Goal: Answer question/provide support

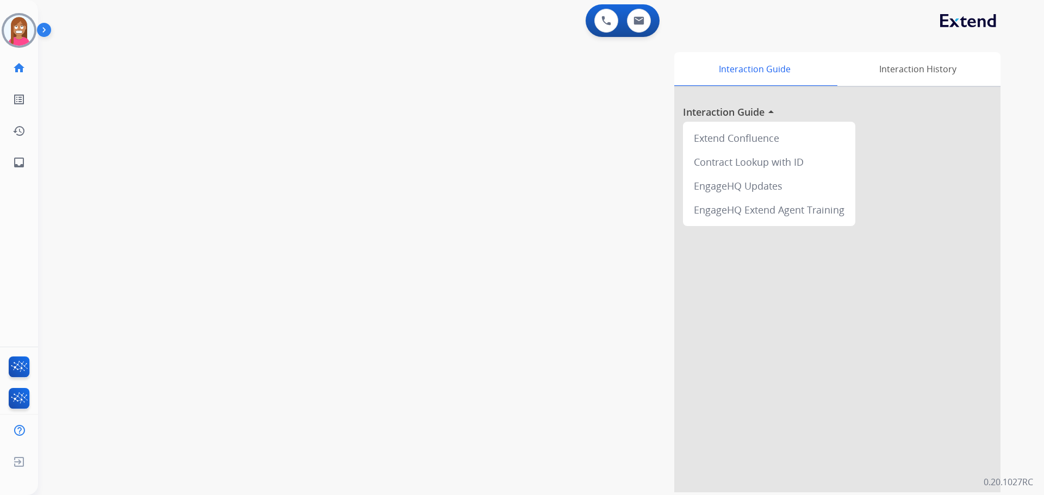
click at [14, 29] on img at bounding box center [19, 30] width 30 height 30
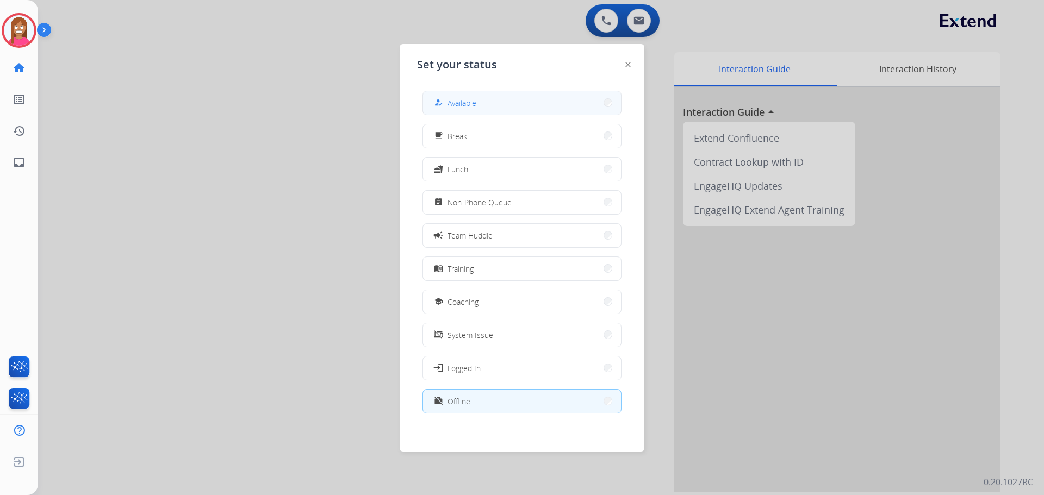
click at [472, 113] on button "how_to_reg Available" at bounding box center [522, 102] width 198 height 23
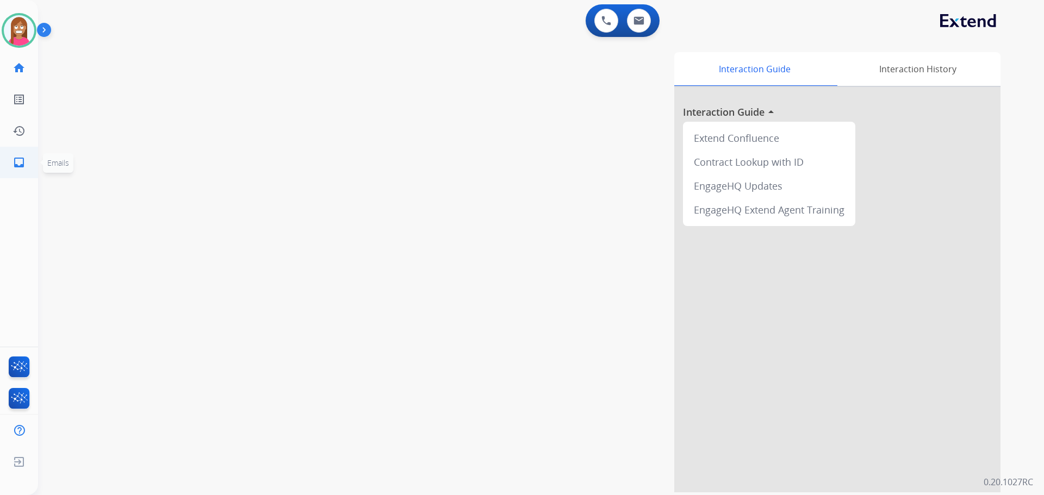
click at [24, 163] on mat-icon "inbox" at bounding box center [19, 162] width 13 height 13
select select "**********"
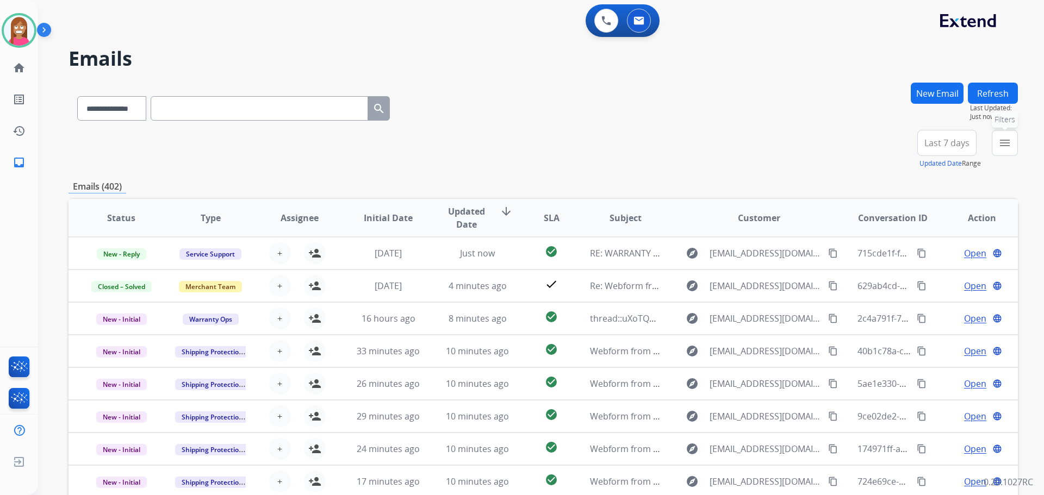
click at [1013, 144] on button "menu Filters" at bounding box center [1004, 143] width 26 height 26
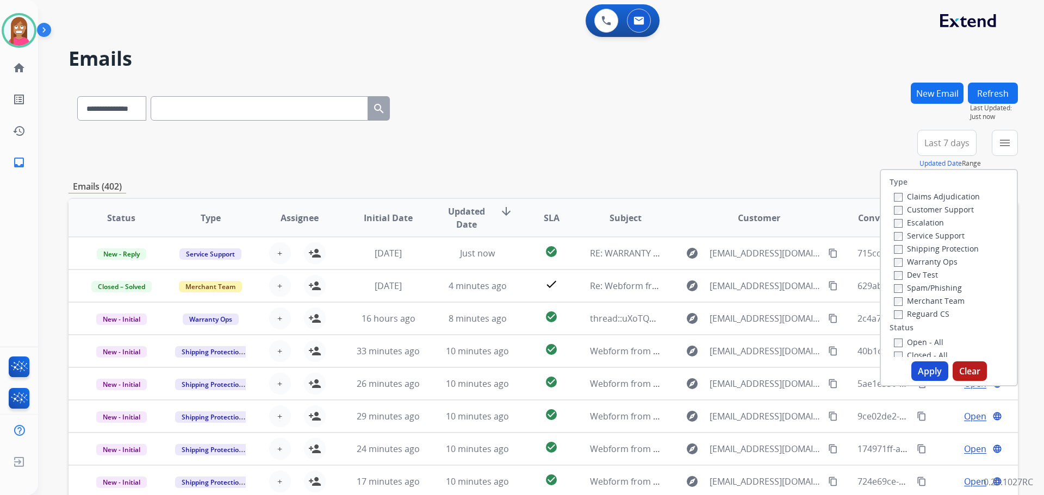
click at [899, 208] on label "Customer Support" at bounding box center [934, 209] width 80 height 10
click at [909, 310] on label "Reguard CS" at bounding box center [921, 314] width 55 height 10
click at [902, 340] on label "Open - All" at bounding box center [918, 342] width 49 height 10
click at [931, 366] on button "Apply" at bounding box center [929, 371] width 37 height 20
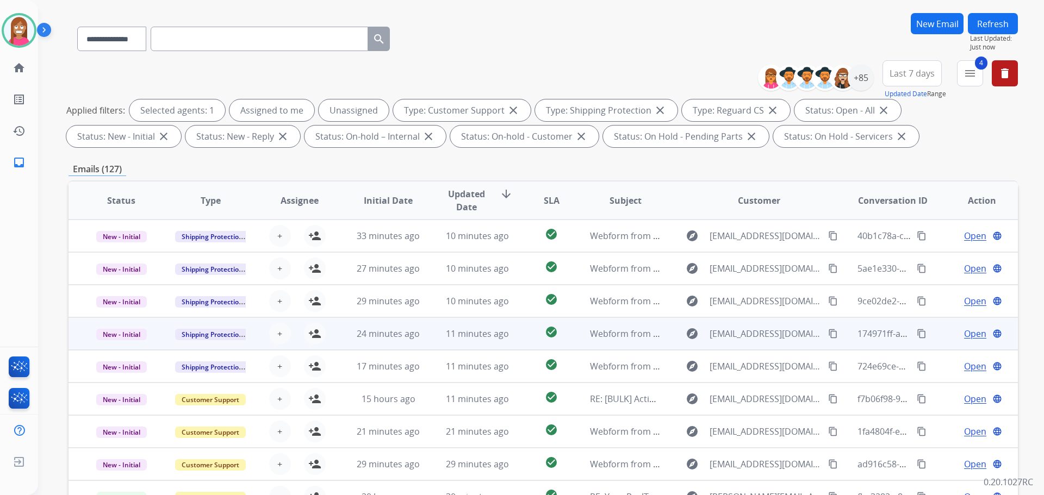
scroll to position [176, 0]
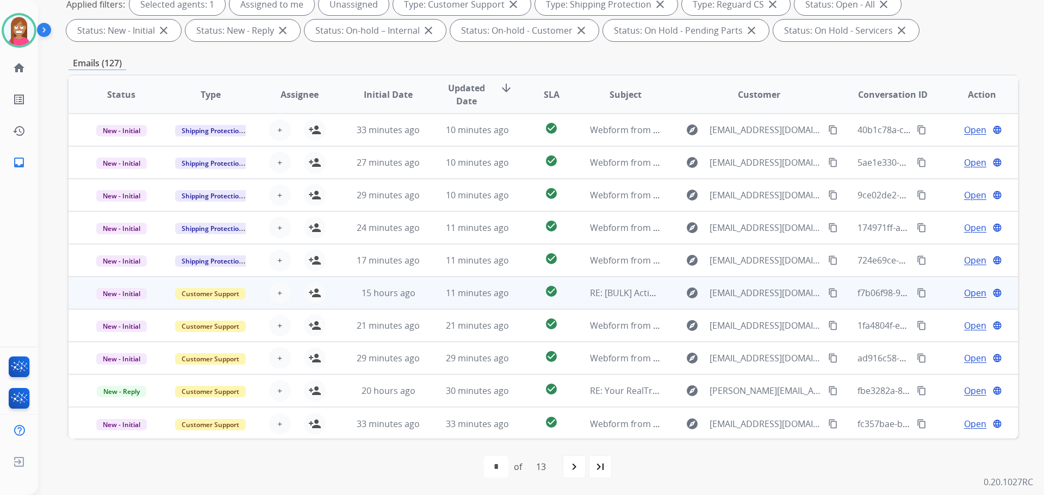
click at [513, 304] on td "check_circle" at bounding box center [542, 293] width 59 height 33
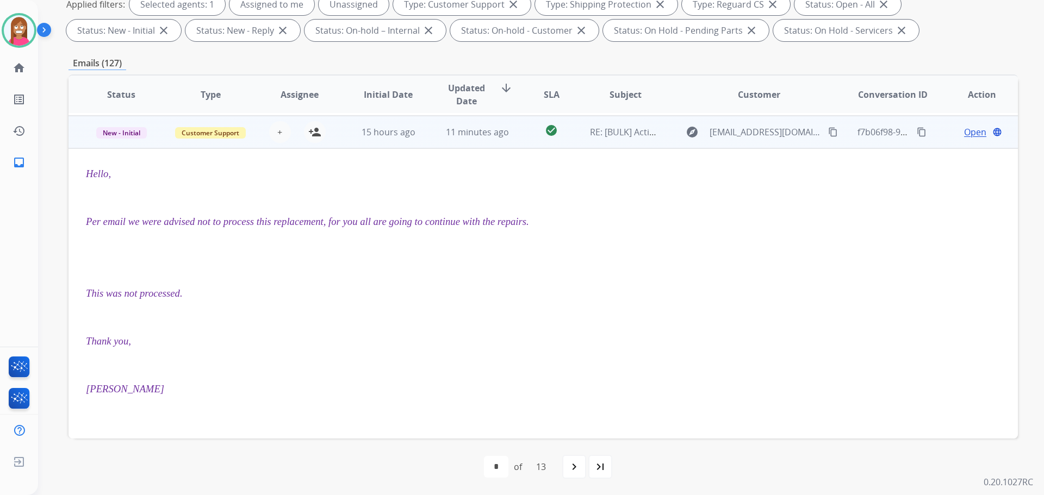
scroll to position [163, 0]
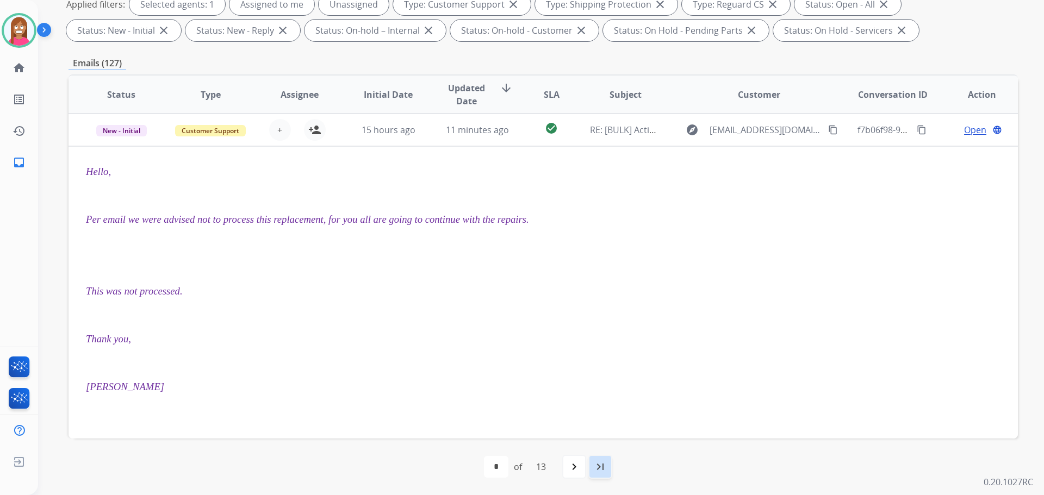
click at [607, 472] on mat-icon "last_page" at bounding box center [600, 466] width 13 height 13
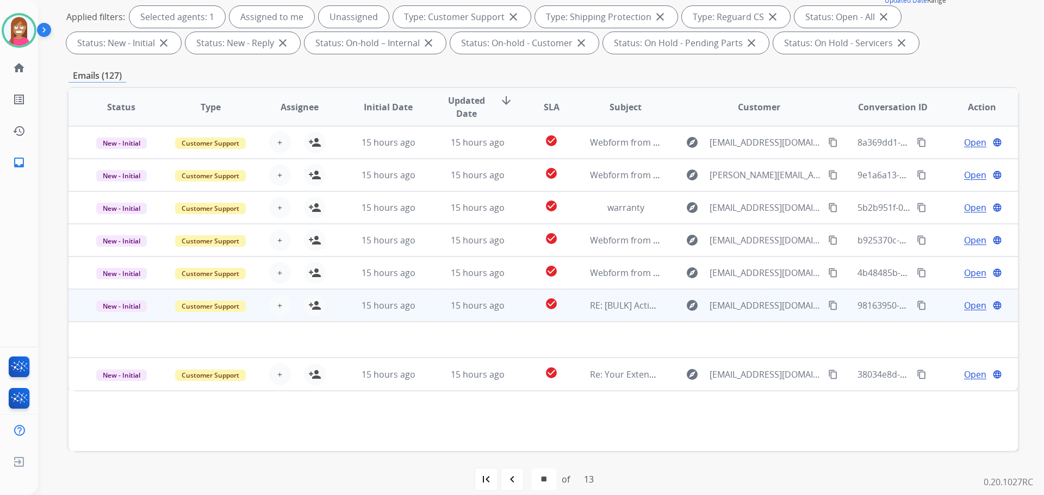
click at [430, 317] on td "15 hours ago" at bounding box center [468, 305] width 89 height 33
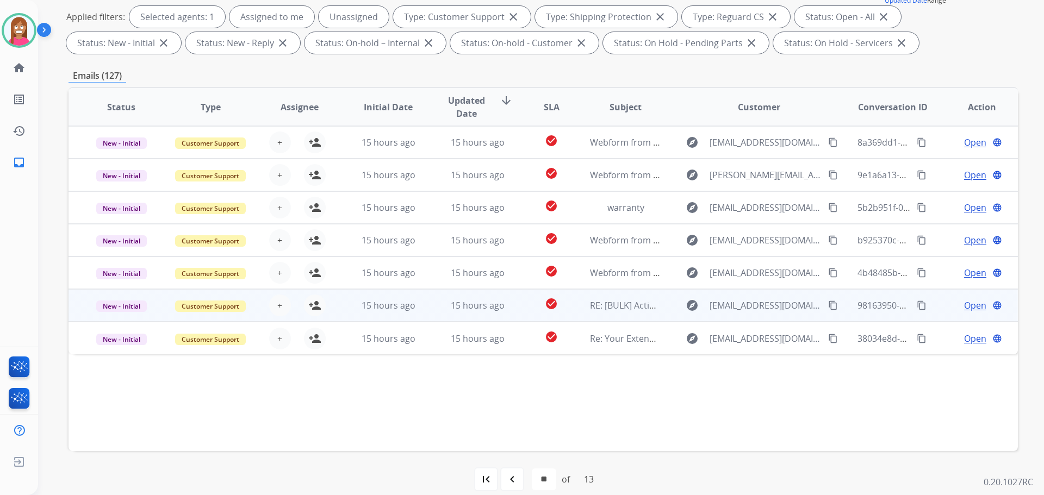
click at [430, 317] on td "15 hours ago" at bounding box center [468, 305] width 89 height 33
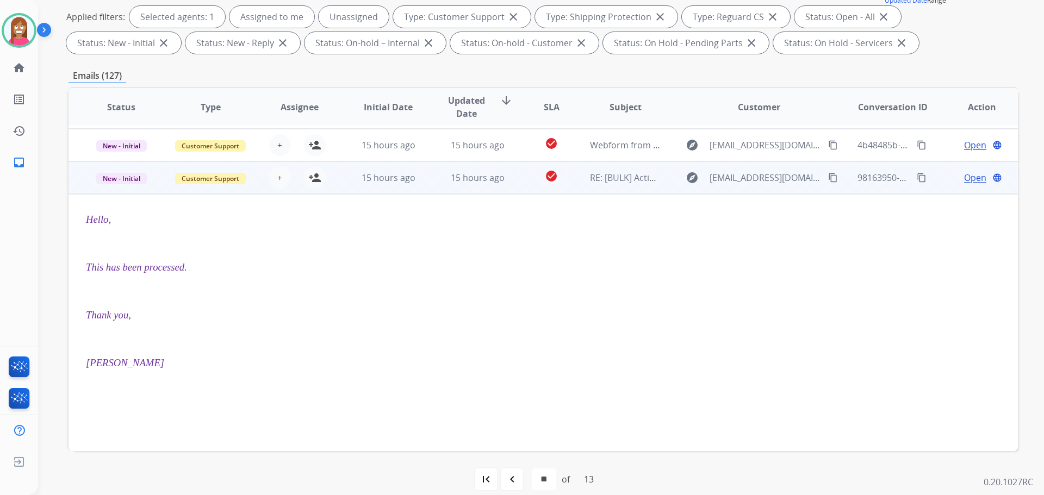
scroll to position [109, 0]
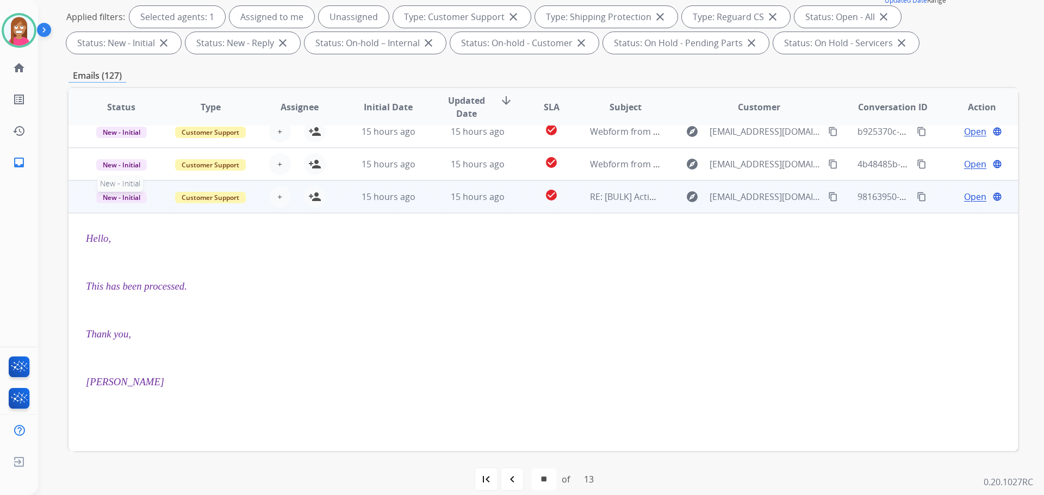
click at [133, 197] on span "New - Initial" at bounding box center [121, 197] width 51 height 11
click at [181, 135] on p "Closed – Solved" at bounding box center [179, 135] width 63 height 15
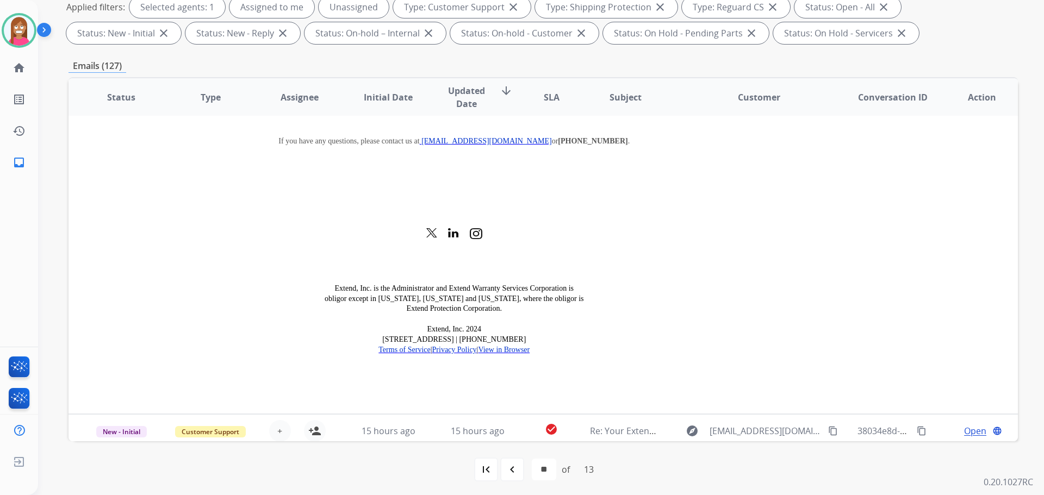
scroll to position [176, 0]
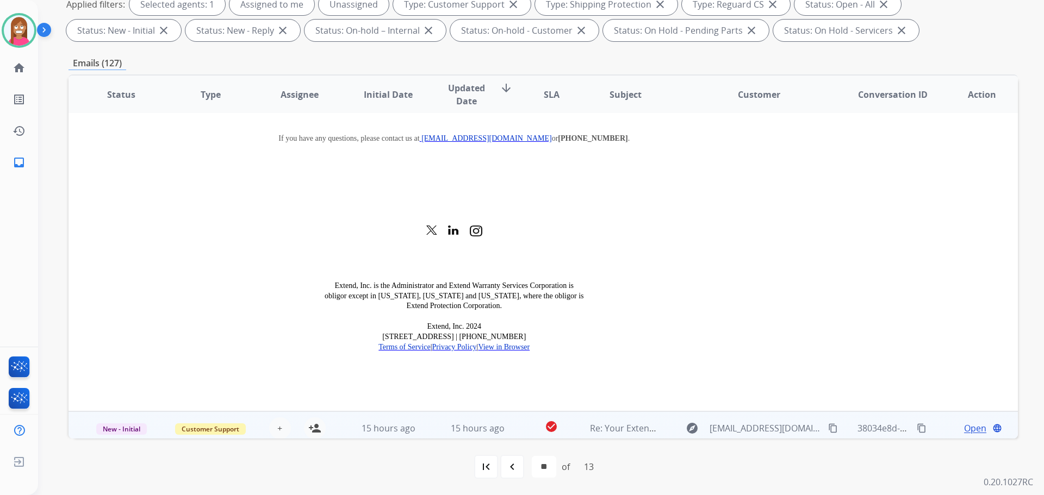
click at [434, 431] on td "15 hours ago" at bounding box center [468, 427] width 89 height 33
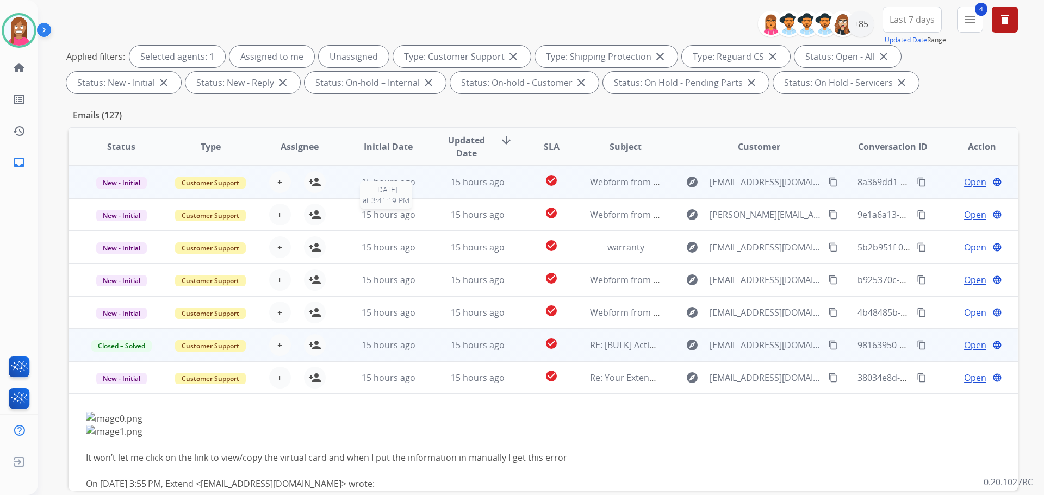
scroll to position [67, 0]
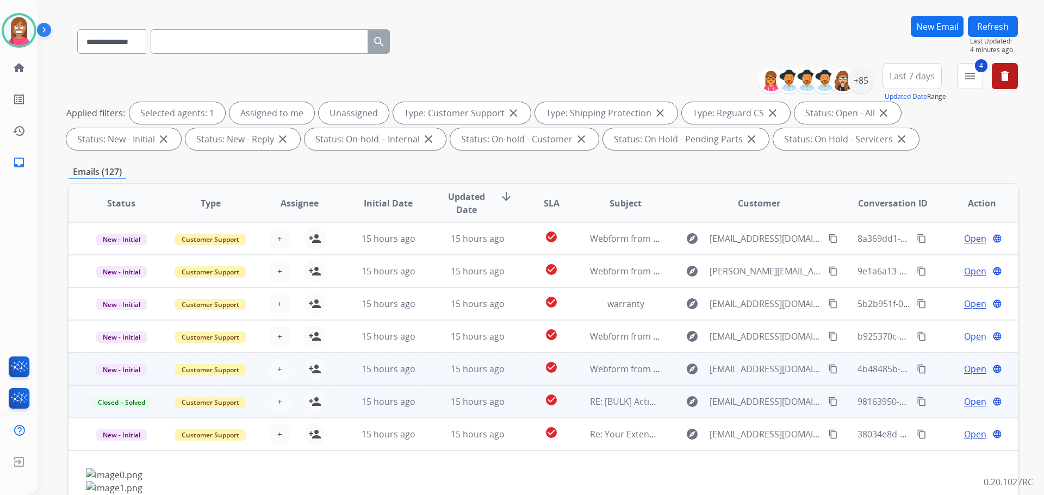
click at [428, 368] on td "15 hours ago" at bounding box center [468, 369] width 89 height 33
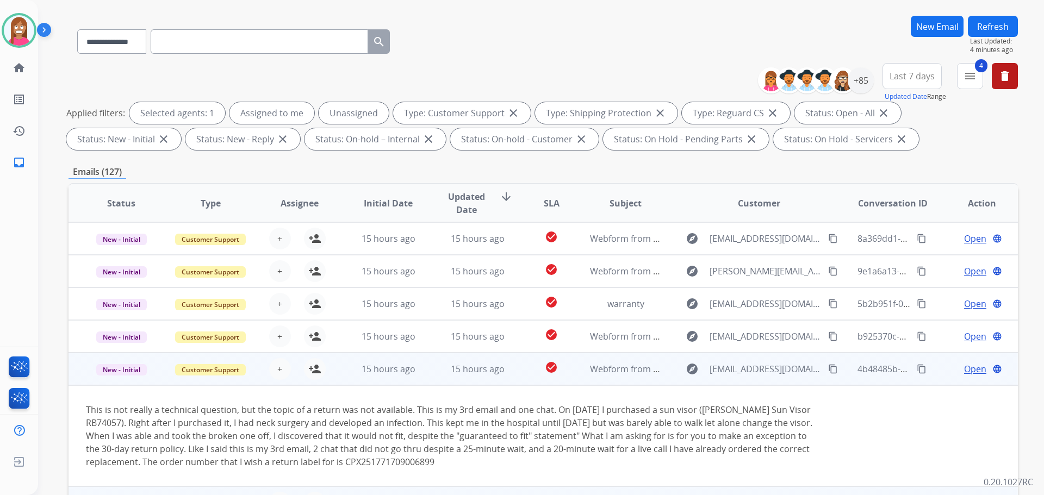
scroll to position [4, 0]
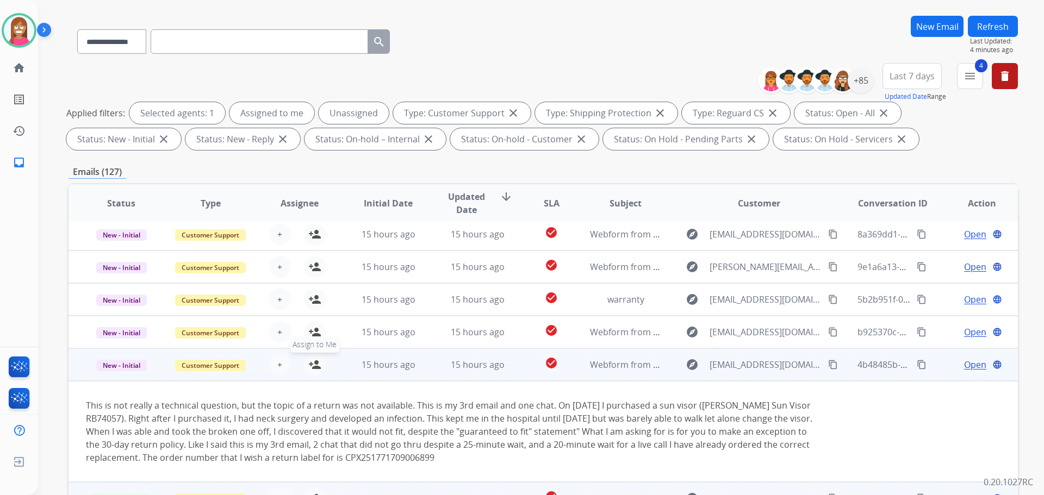
click at [313, 367] on mat-icon "person_add" at bounding box center [314, 364] width 13 height 13
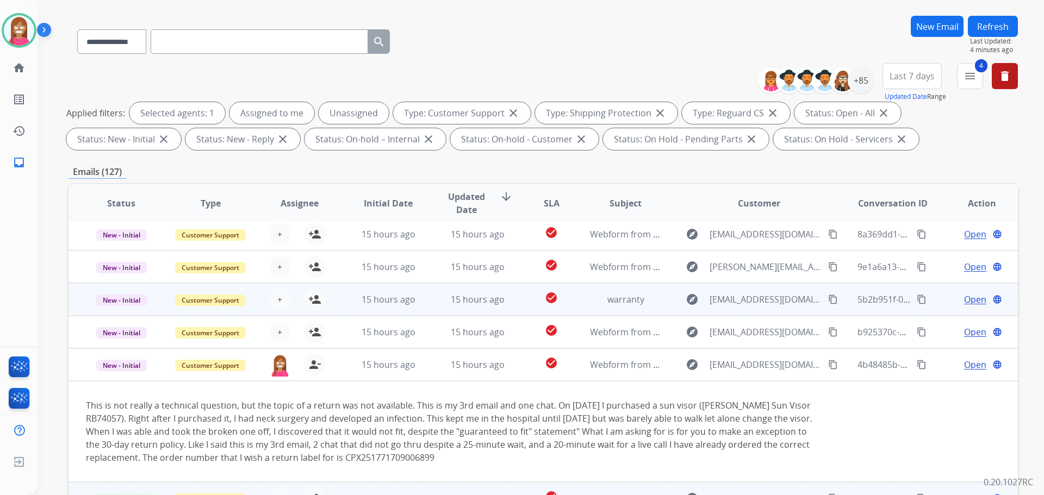
click at [349, 307] on td "15 hours ago" at bounding box center [379, 299] width 89 height 33
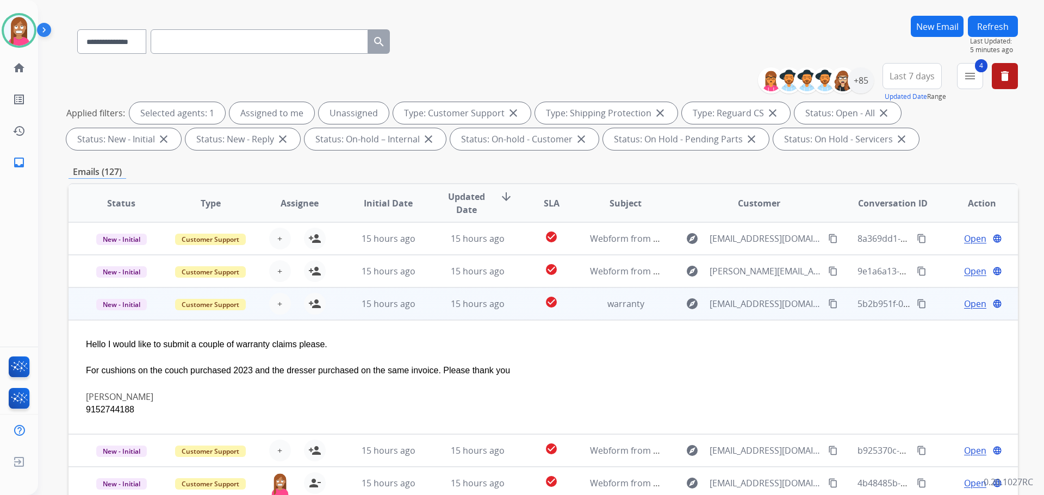
scroll to position [17, 0]
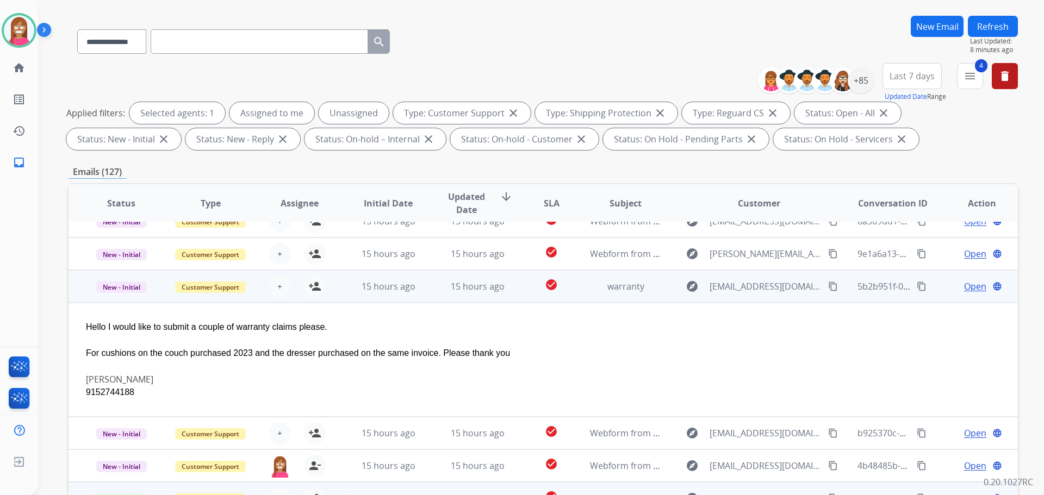
click at [828, 284] on mat-icon "content_copy" at bounding box center [833, 287] width 10 height 10
click at [313, 289] on mat-icon "person_add" at bounding box center [314, 286] width 13 height 13
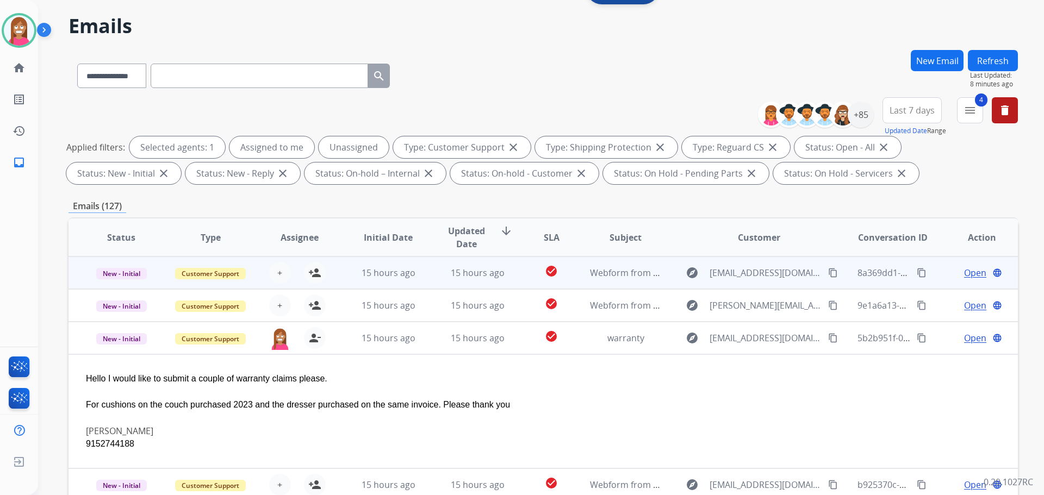
scroll to position [0, 0]
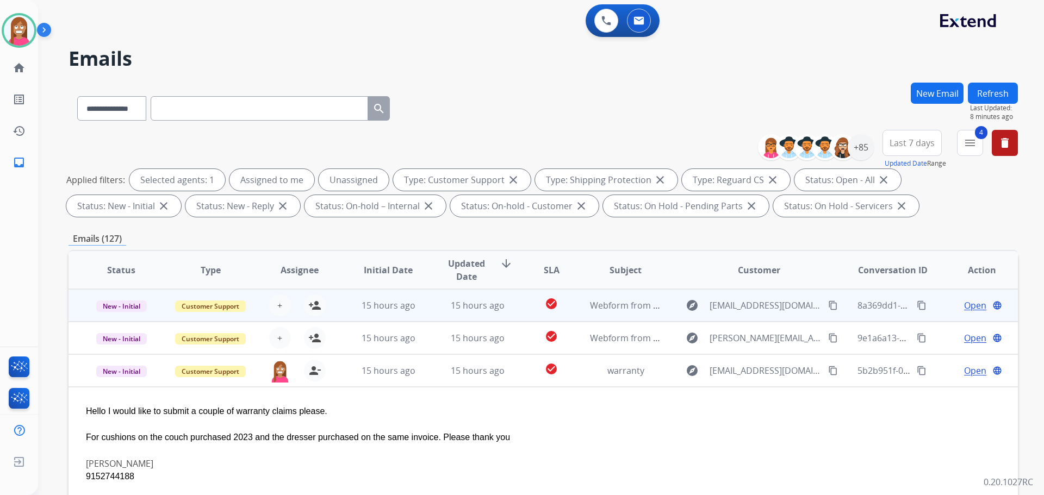
click at [424, 310] on td "15 hours ago" at bounding box center [468, 305] width 89 height 33
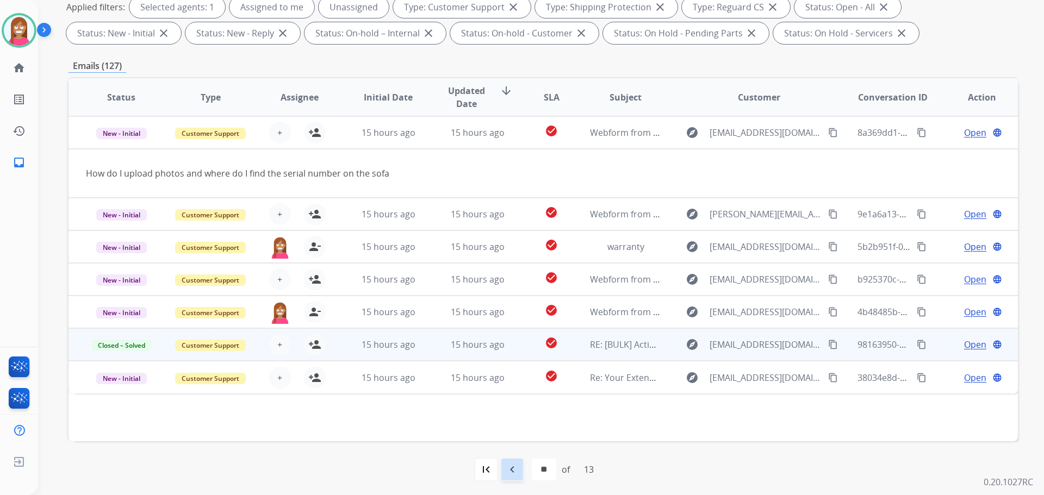
scroll to position [176, 0]
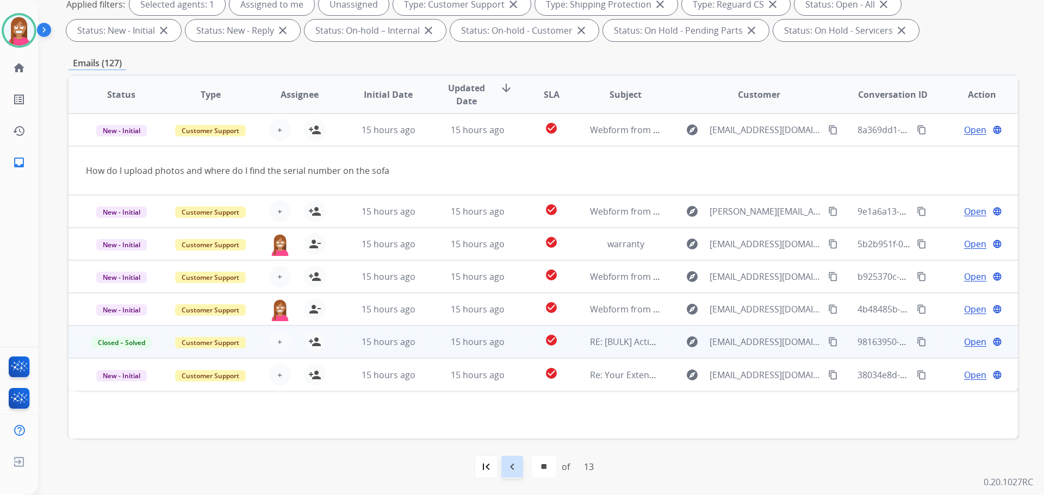
click at [511, 474] on div "navigate_before" at bounding box center [512, 467] width 24 height 24
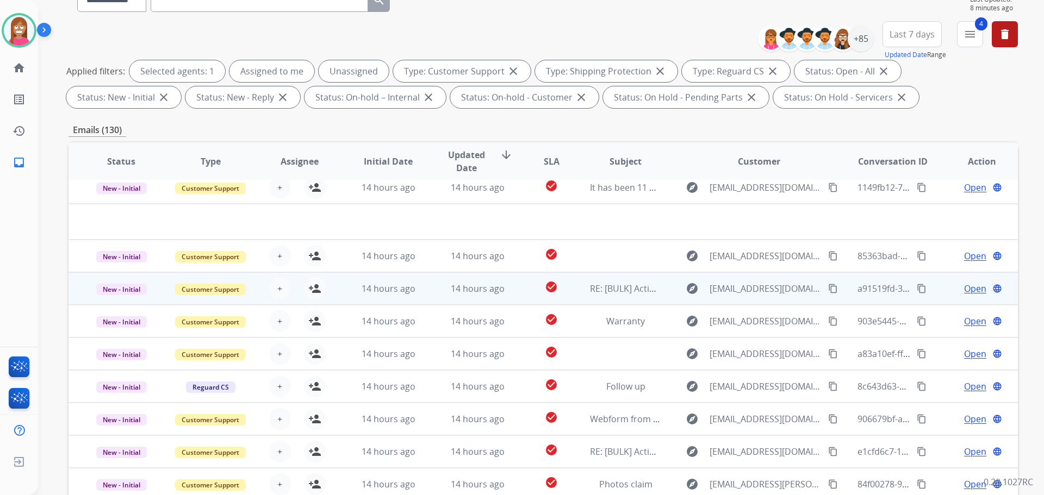
scroll to position [37, 0]
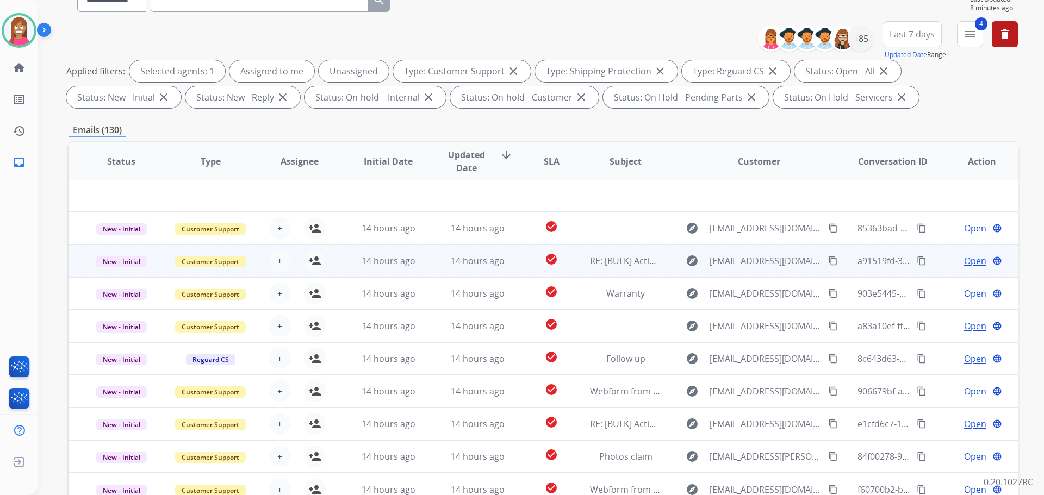
click at [424, 264] on td "14 hours ago" at bounding box center [468, 261] width 89 height 33
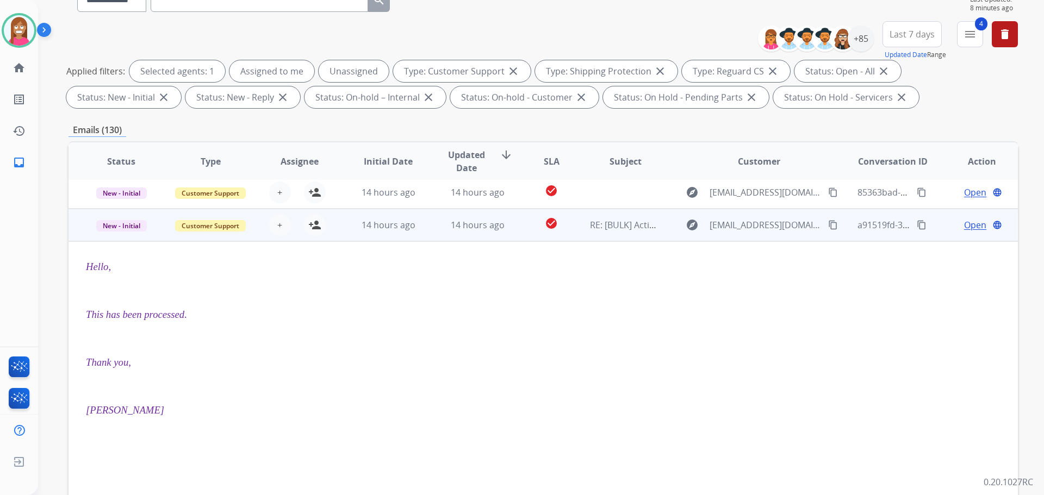
scroll to position [65, 0]
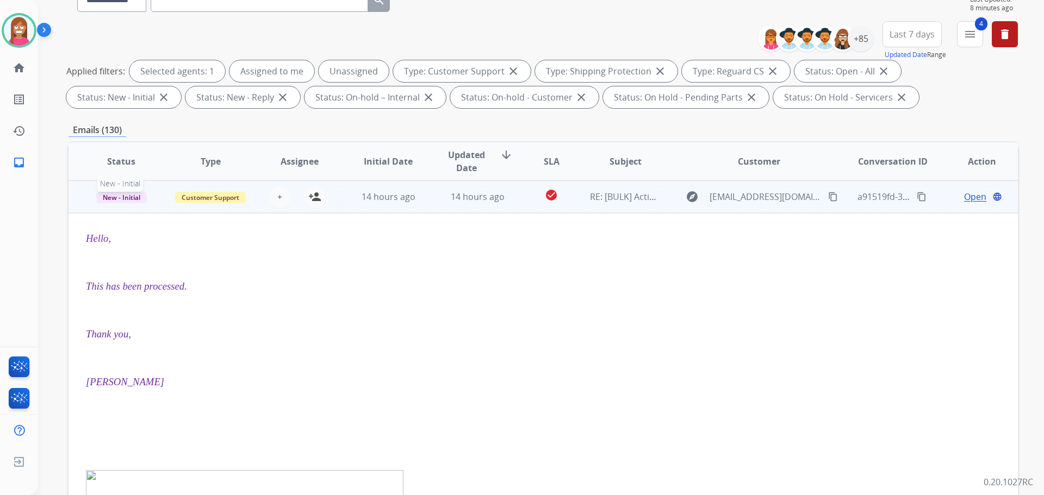
click at [111, 197] on span "New - Initial" at bounding box center [121, 197] width 51 height 11
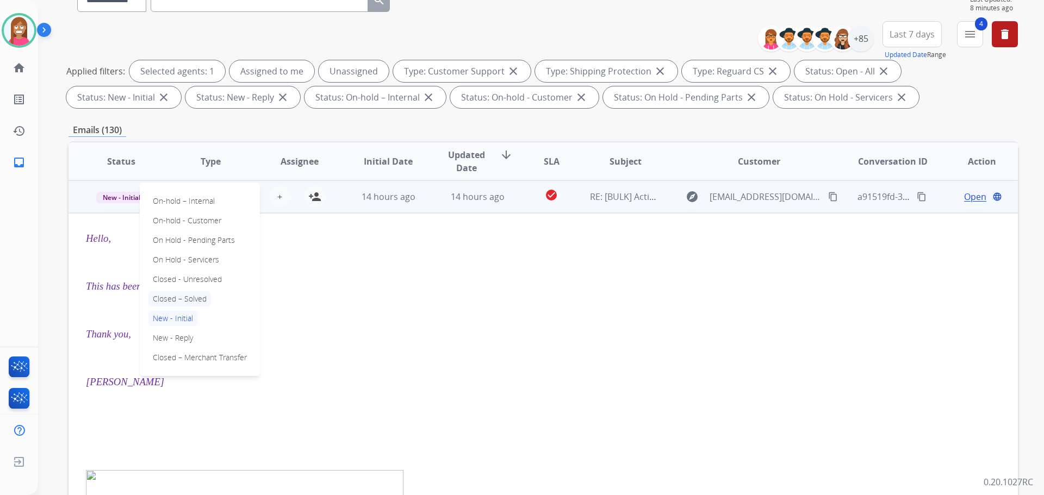
click at [170, 300] on p "Closed – Solved" at bounding box center [179, 298] width 63 height 15
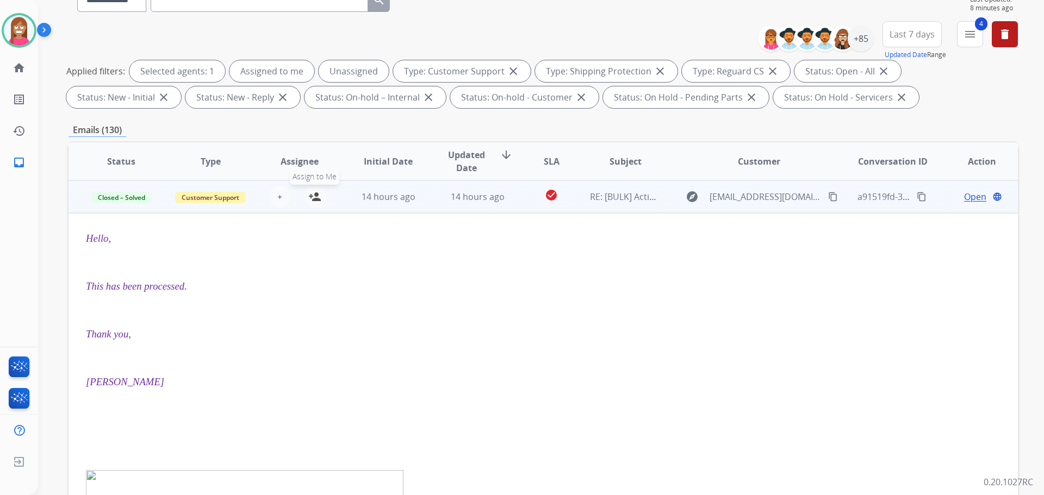
click at [321, 196] on button "person_add Assign to Me" at bounding box center [315, 197] width 22 height 22
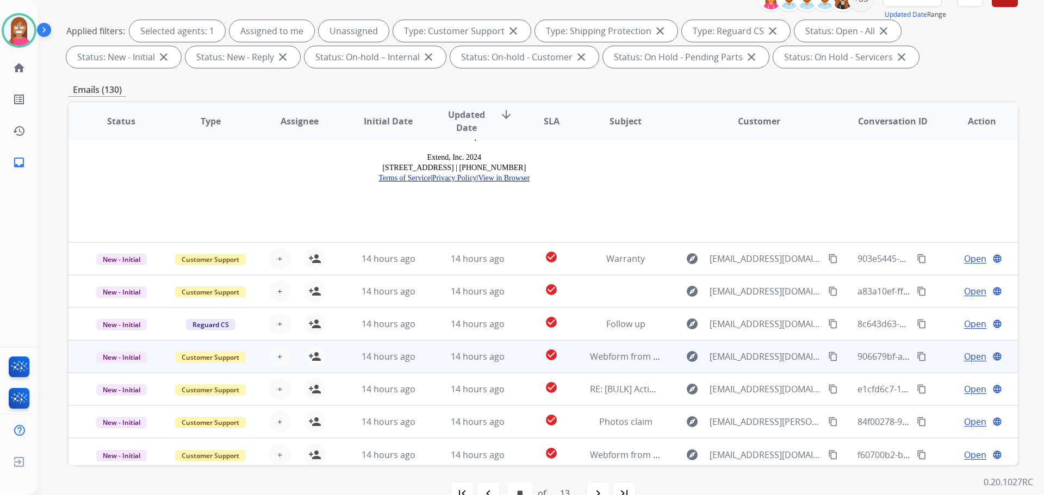
scroll to position [176, 0]
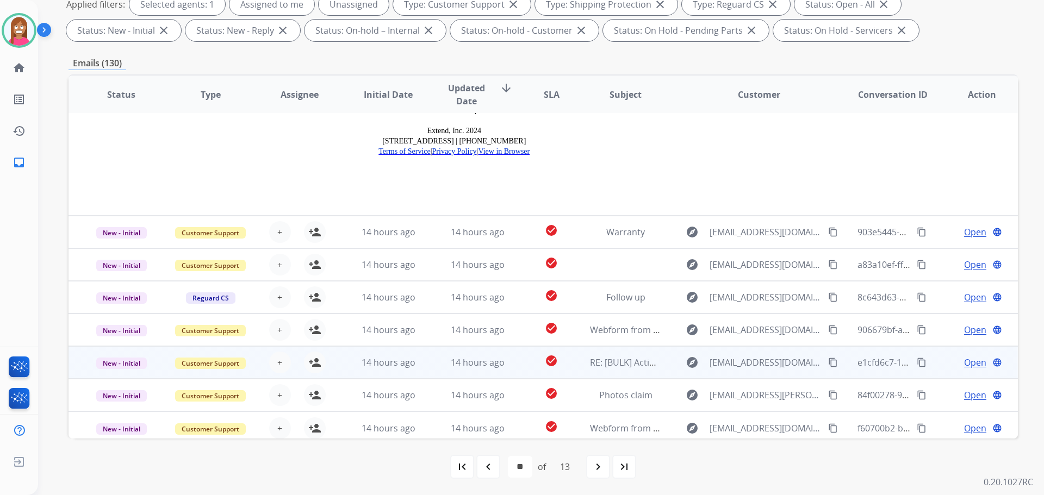
click at [434, 364] on td "14 hours ago" at bounding box center [468, 362] width 89 height 33
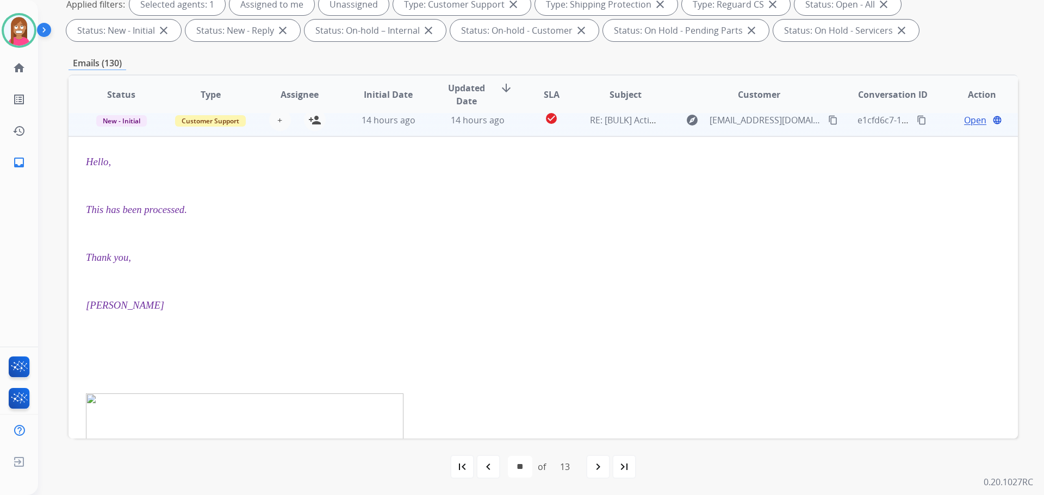
scroll to position [228, 0]
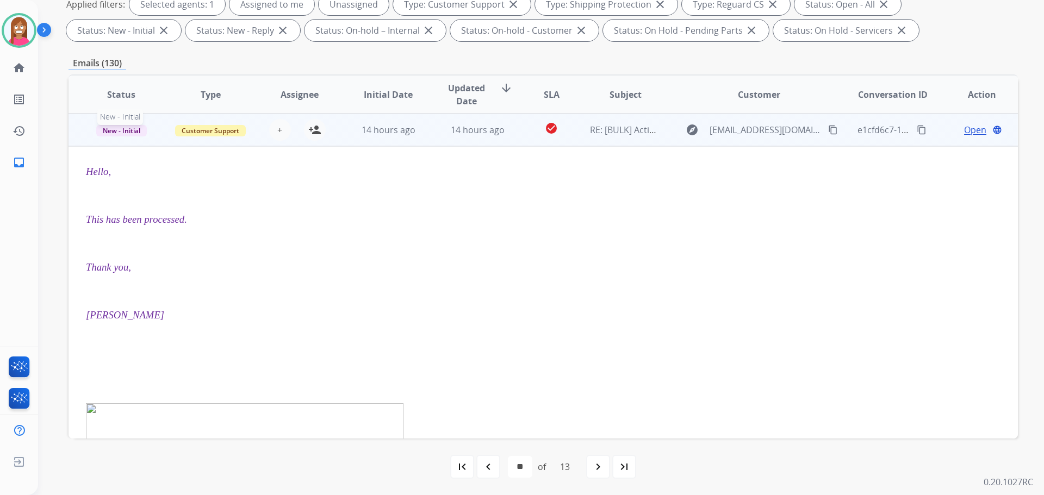
click at [113, 131] on span "New - Initial" at bounding box center [121, 130] width 51 height 11
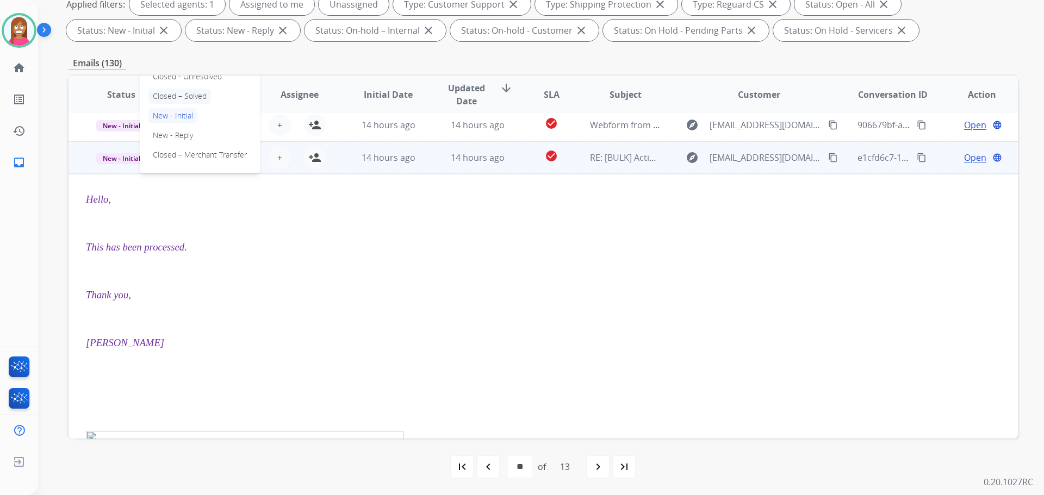
scroll to position [174, 0]
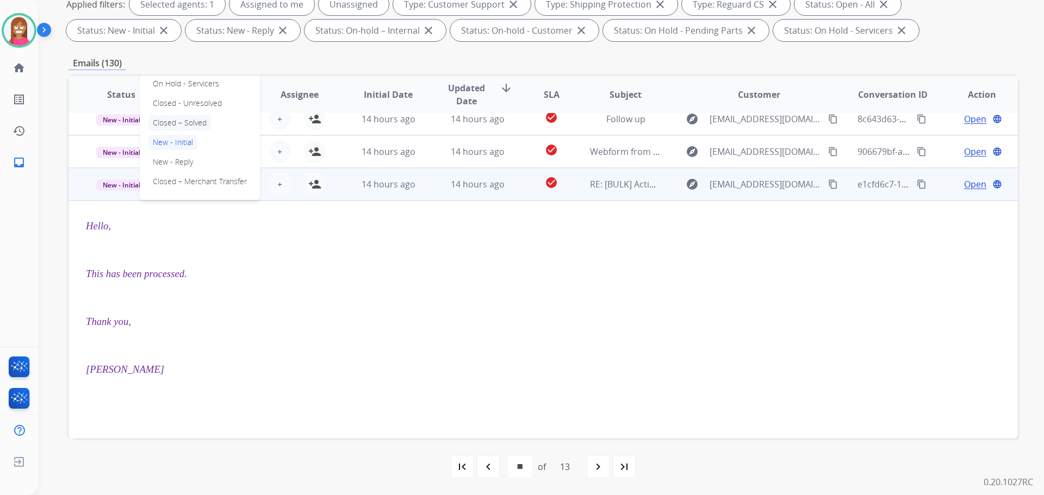
click at [171, 122] on p "Closed – Solved" at bounding box center [179, 122] width 63 height 15
click at [318, 184] on mat-icon "person_add" at bounding box center [314, 184] width 13 height 13
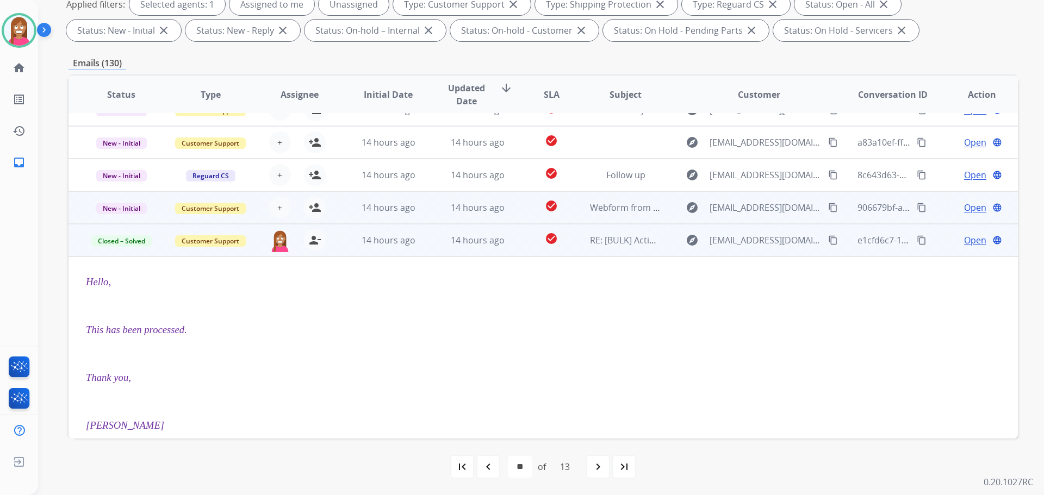
scroll to position [65, 0]
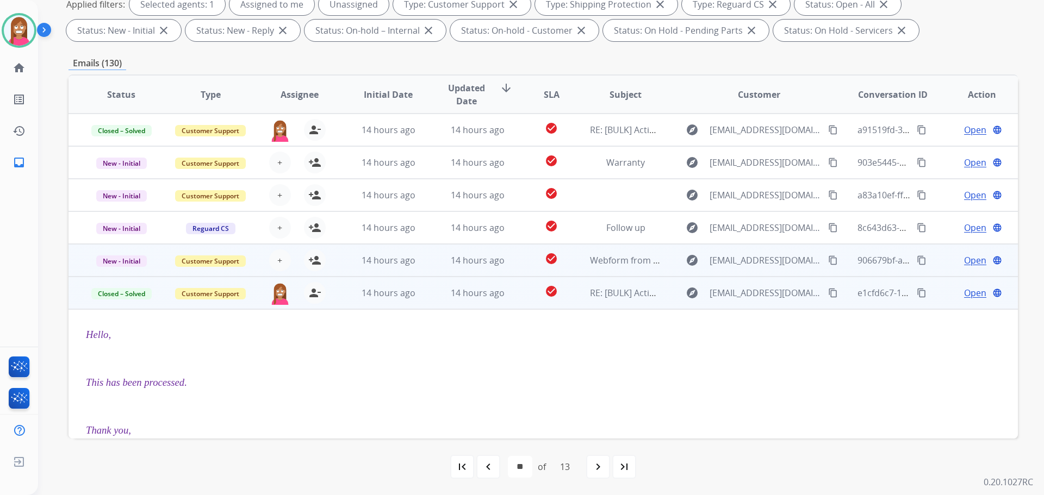
click at [424, 261] on td "14 hours ago" at bounding box center [468, 260] width 89 height 33
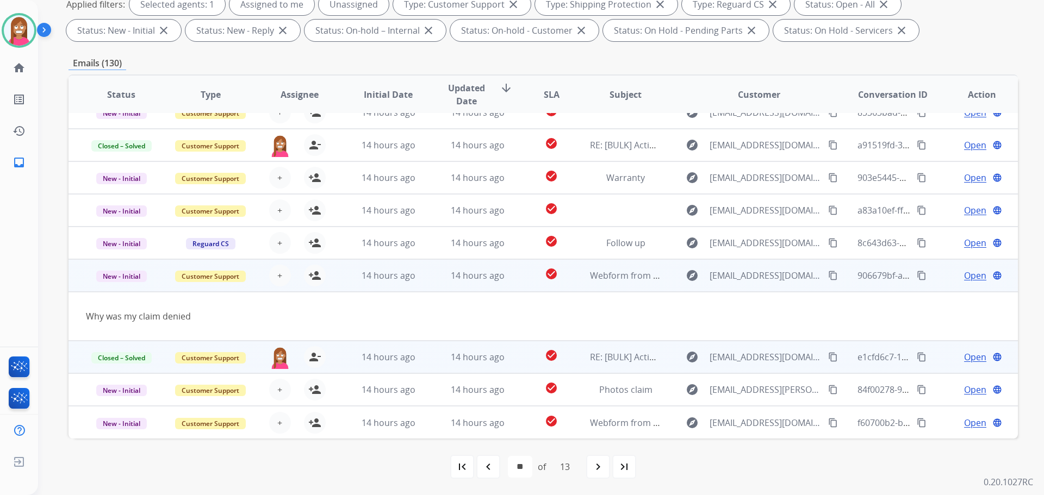
scroll to position [50, 0]
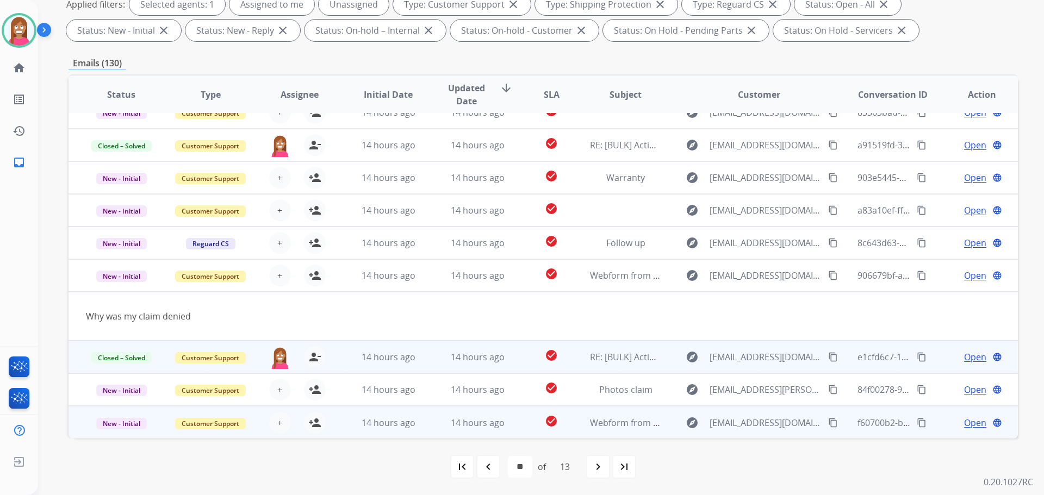
click at [429, 424] on td "14 hours ago" at bounding box center [468, 422] width 89 height 33
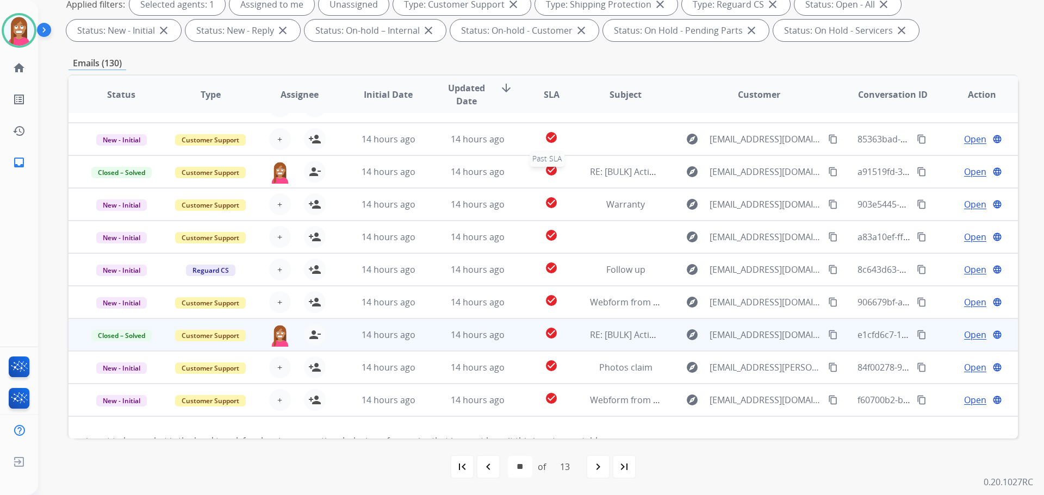
scroll to position [0, 0]
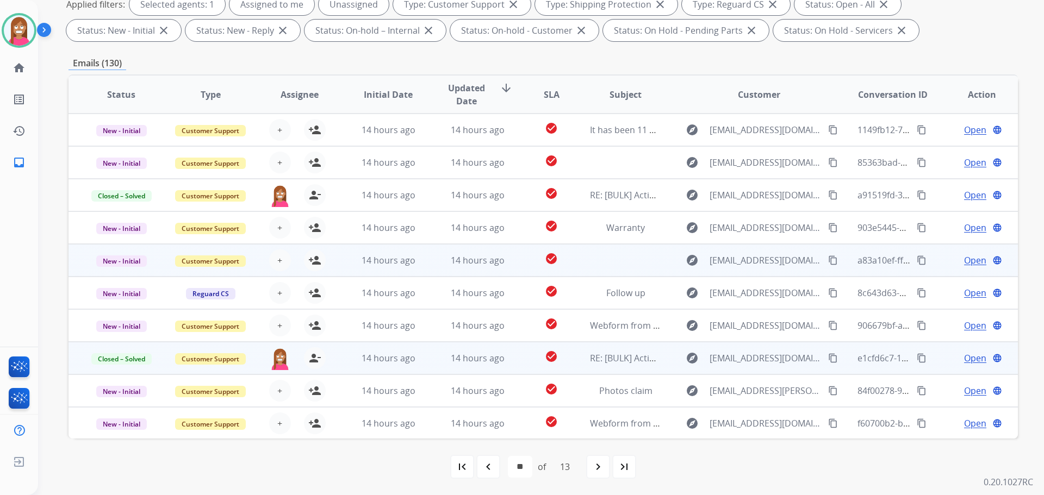
click at [429, 263] on td "14 hours ago" at bounding box center [468, 260] width 89 height 33
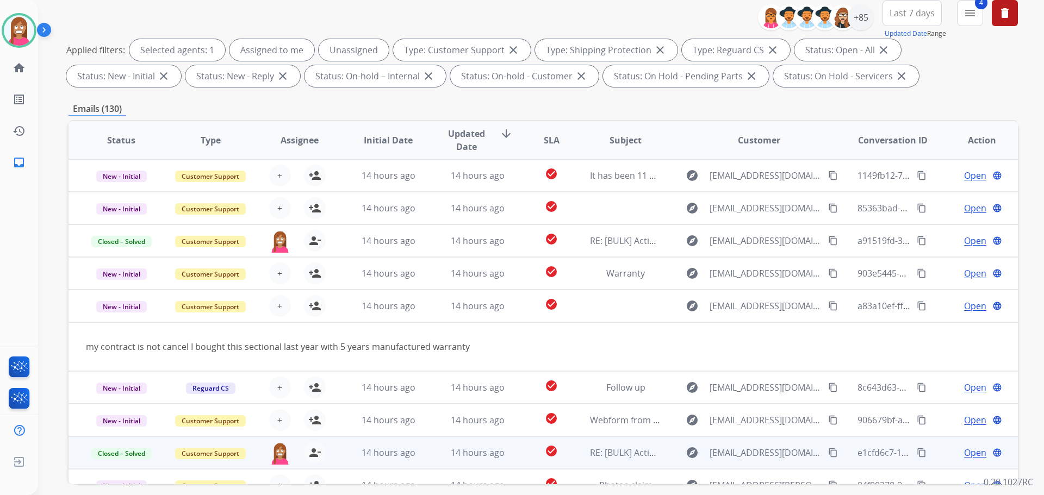
scroll to position [67, 0]
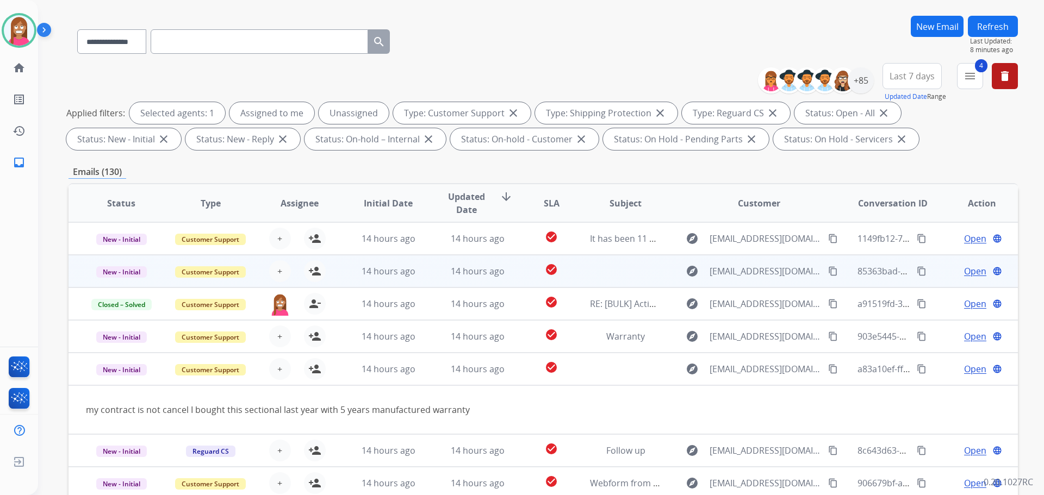
click at [434, 278] on td "14 hours ago" at bounding box center [468, 271] width 89 height 33
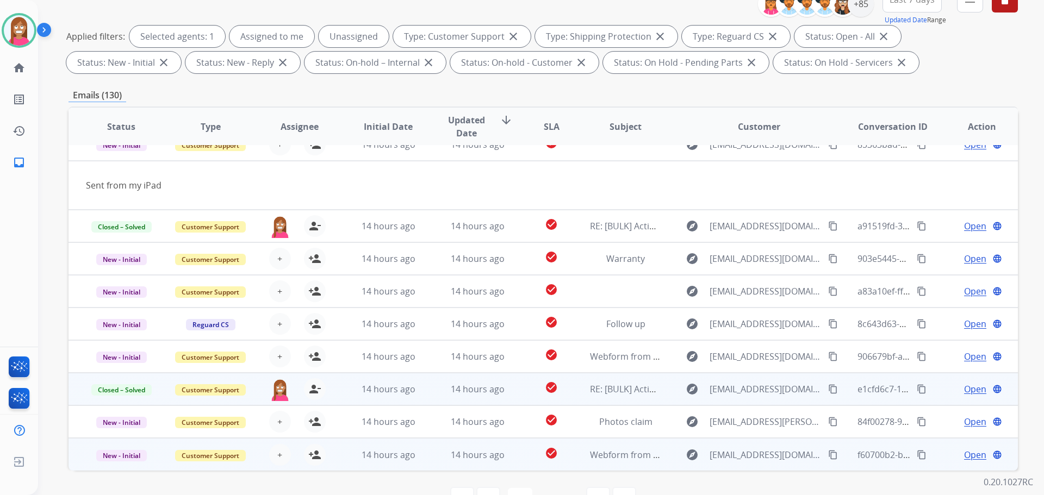
scroll to position [176, 0]
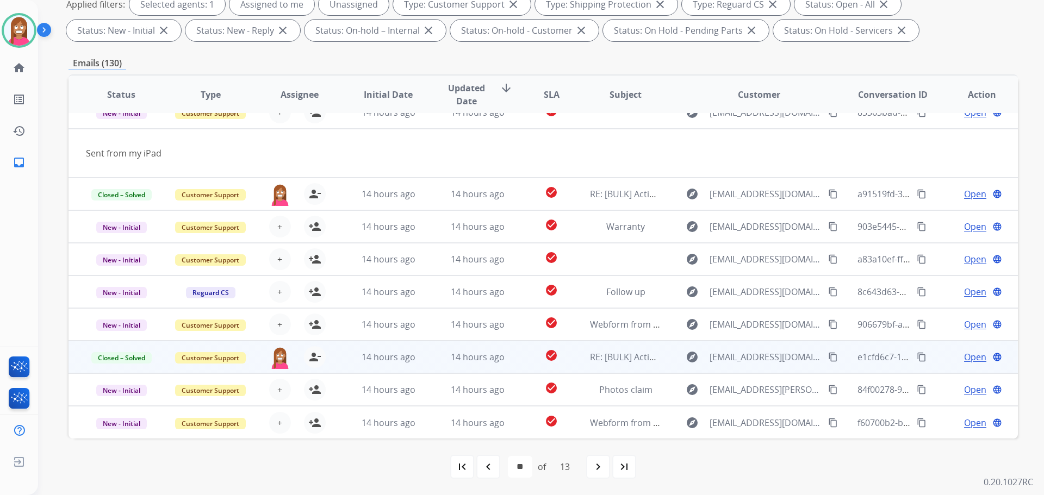
click at [479, 466] on div "navigate_before" at bounding box center [488, 467] width 24 height 24
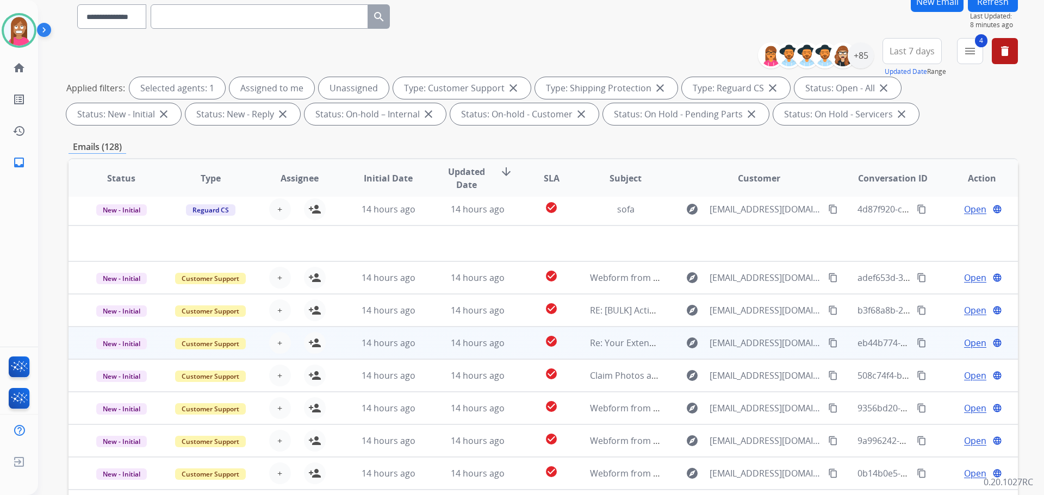
scroll to position [109, 0]
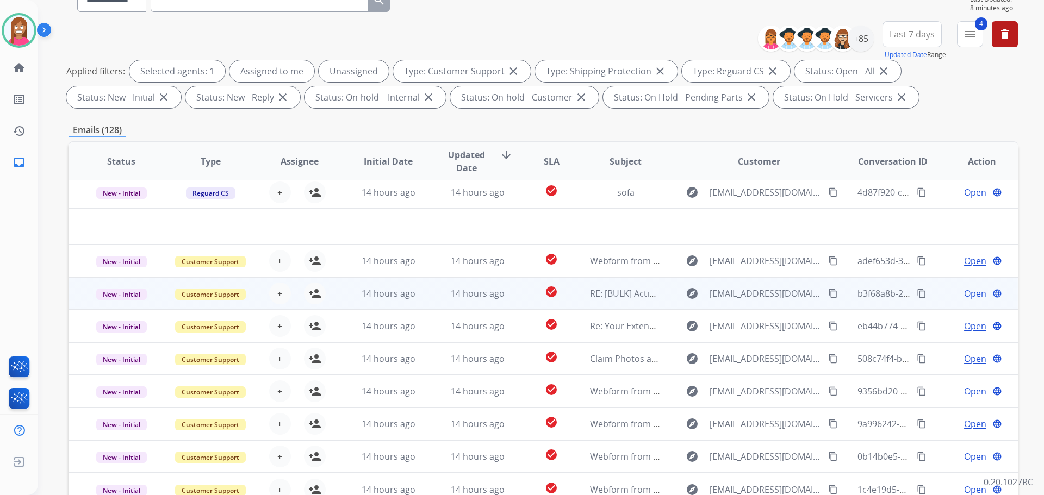
click at [426, 295] on td "14 hours ago" at bounding box center [468, 293] width 89 height 33
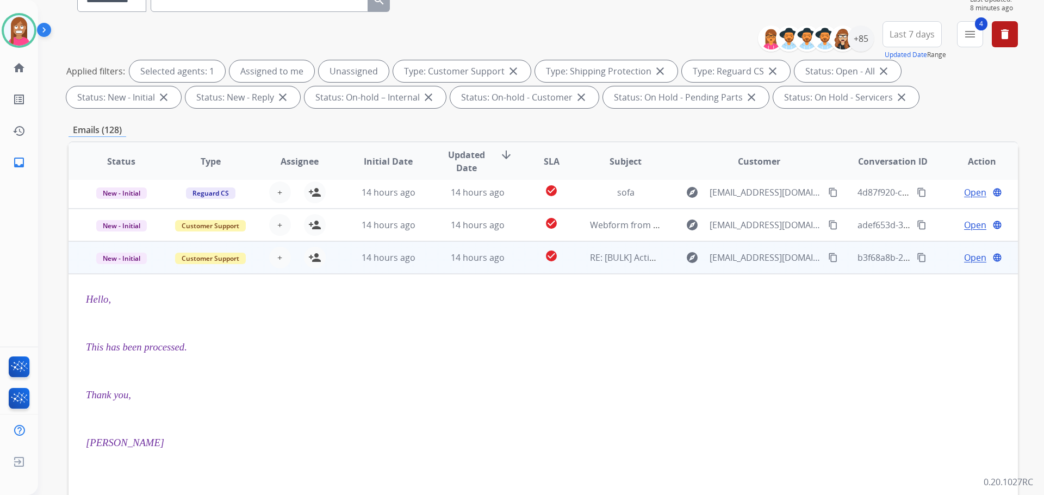
scroll to position [98, 0]
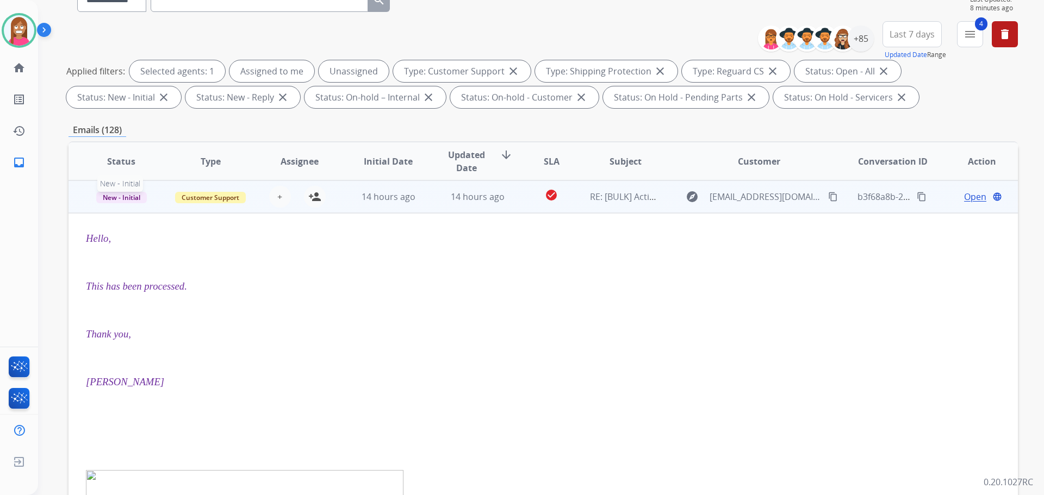
click at [115, 200] on span "New - Initial" at bounding box center [121, 197] width 51 height 11
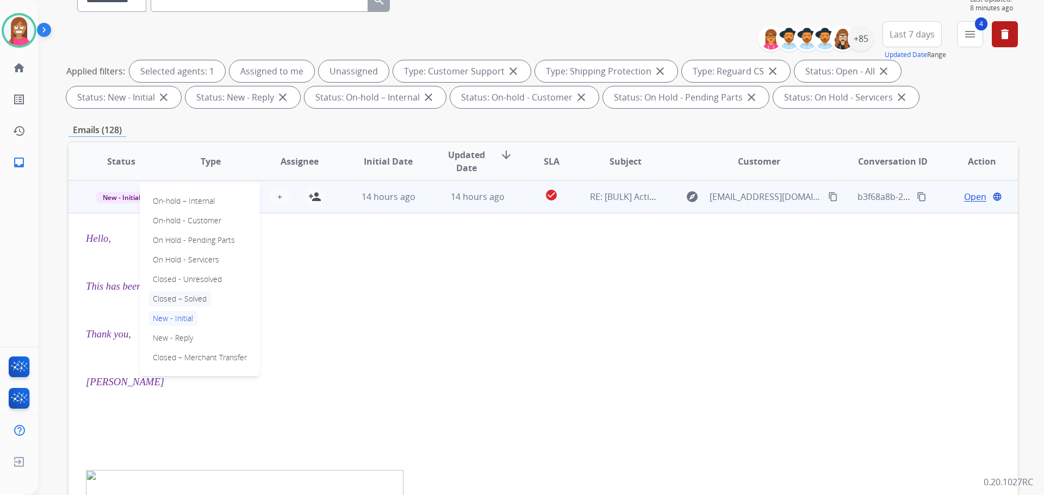
click at [174, 299] on p "Closed – Solved" at bounding box center [179, 298] width 63 height 15
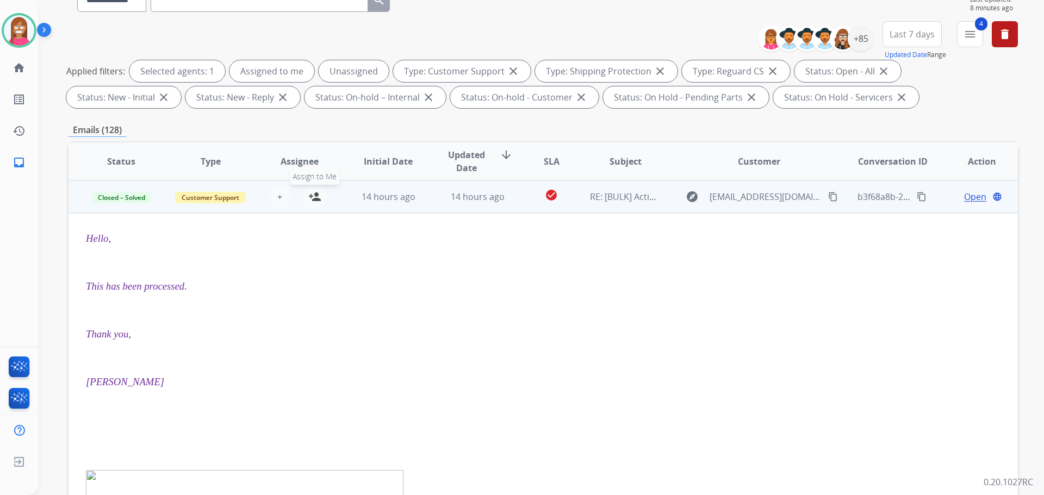
click at [315, 203] on mat-icon "person_add" at bounding box center [314, 196] width 13 height 13
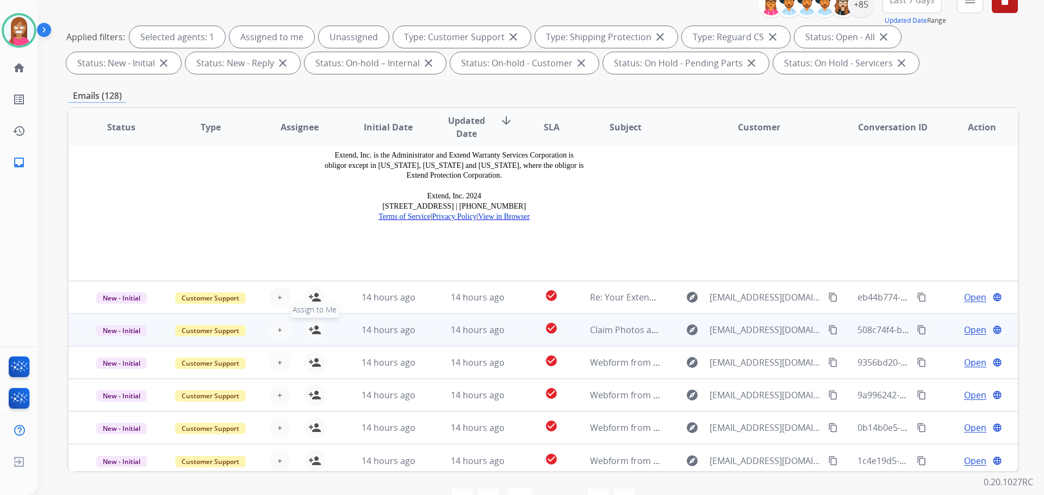
scroll to position [176, 0]
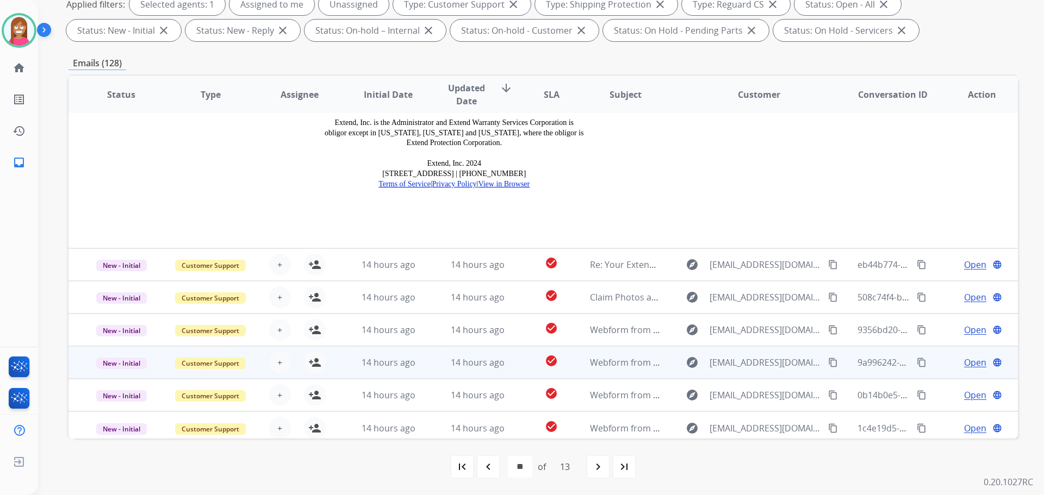
click at [424, 358] on td "14 hours ago" at bounding box center [468, 362] width 89 height 33
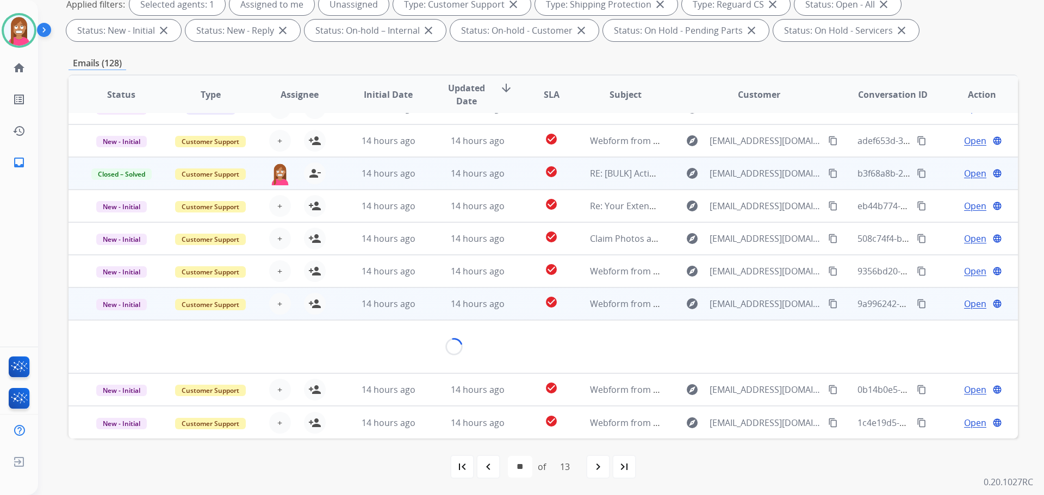
scroll to position [63, 0]
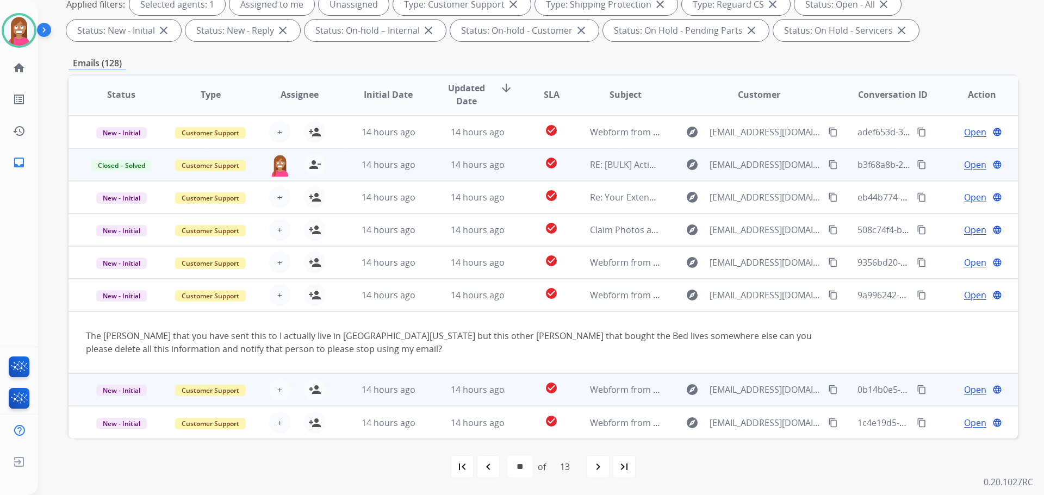
click at [435, 396] on td "14 hours ago" at bounding box center [468, 389] width 89 height 33
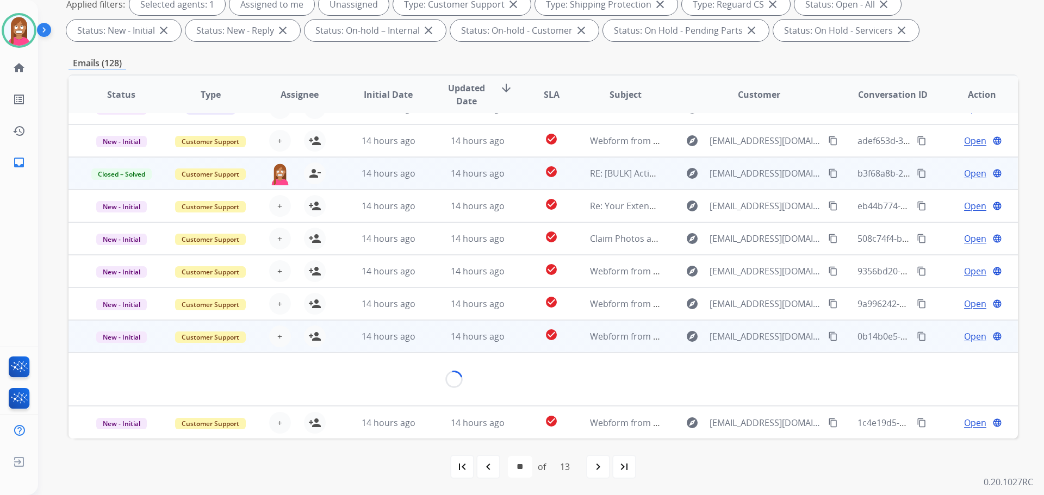
scroll to position [50, 0]
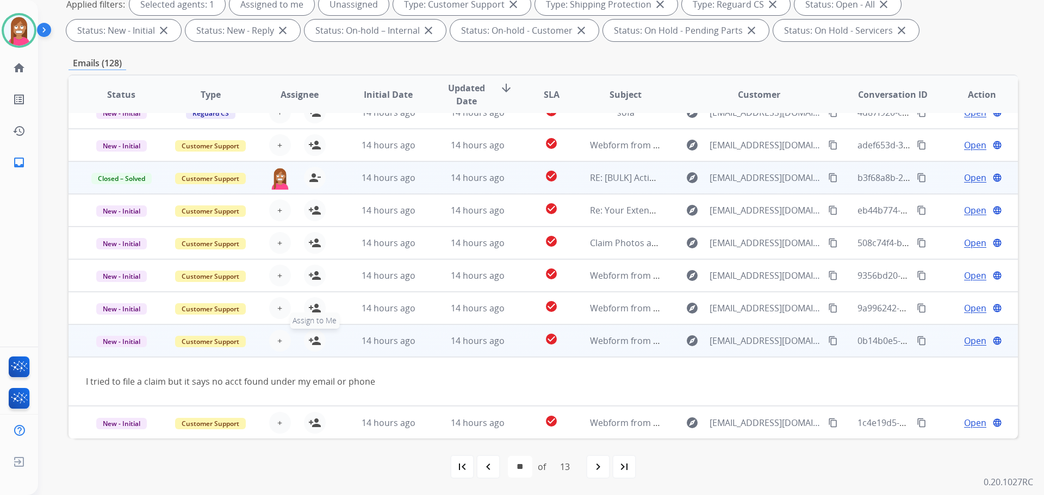
click at [315, 340] on mat-icon "person_add" at bounding box center [314, 340] width 13 height 13
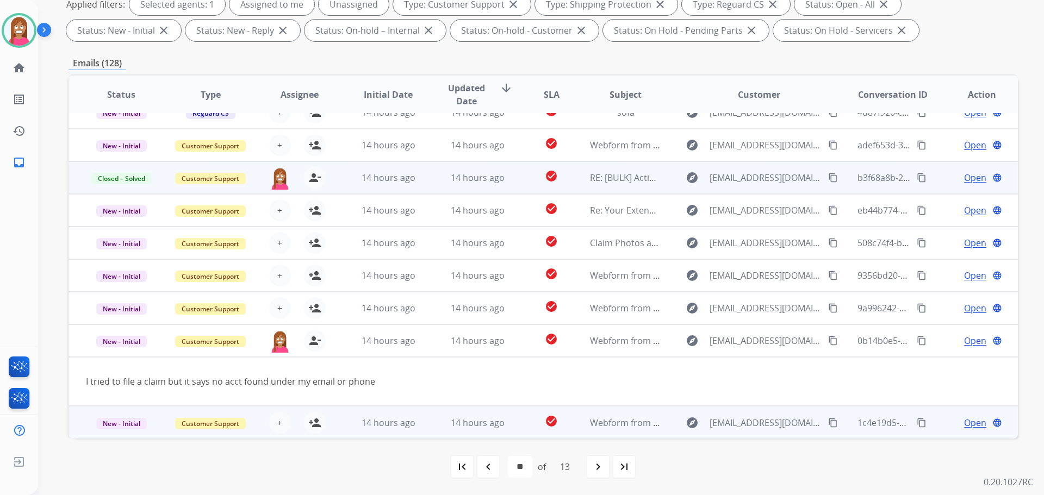
click at [432, 424] on td "14 hours ago" at bounding box center [468, 422] width 89 height 33
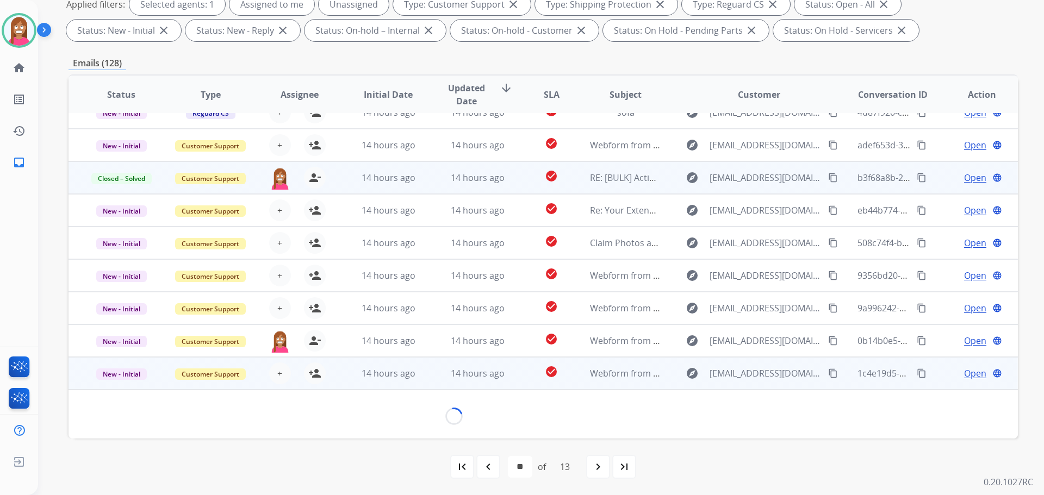
scroll to position [49, 0]
click at [491, 468] on mat-icon "navigate_before" at bounding box center [488, 466] width 13 height 13
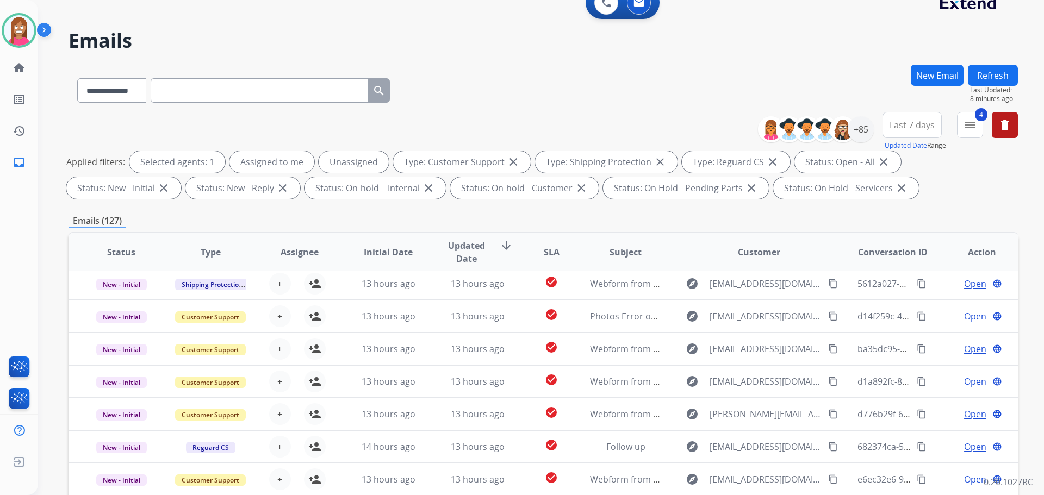
scroll to position [163, 0]
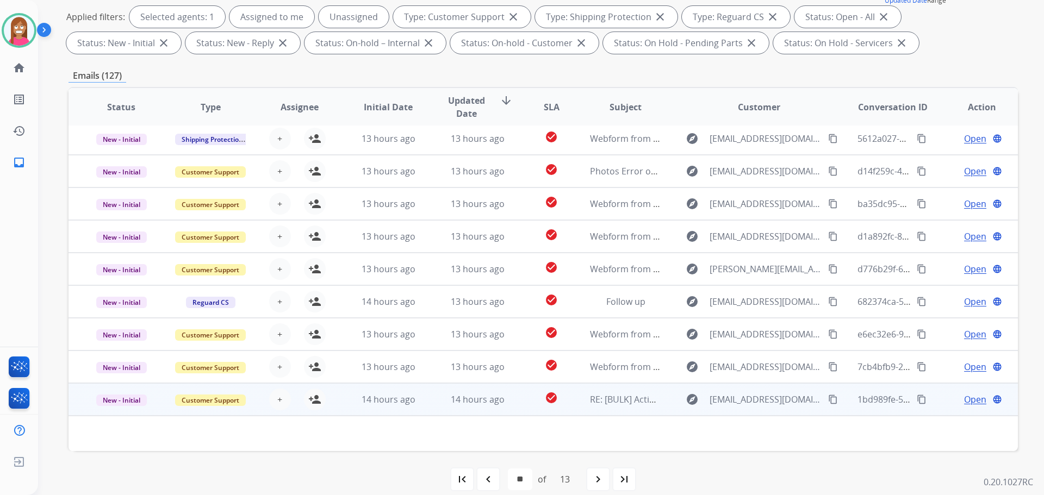
click at [424, 409] on td "14 hours ago" at bounding box center [468, 399] width 89 height 33
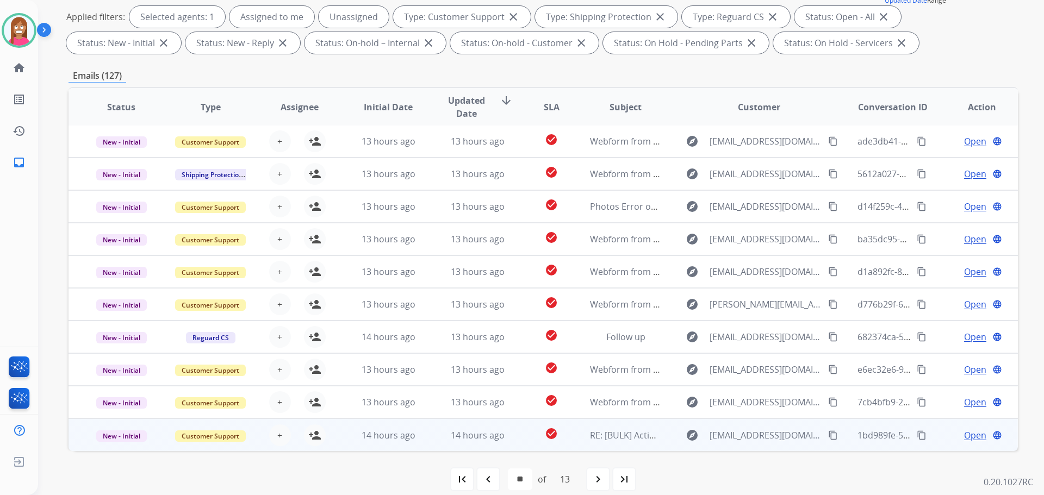
scroll to position [1, 0]
click at [427, 441] on td "14 hours ago" at bounding box center [468, 434] width 89 height 33
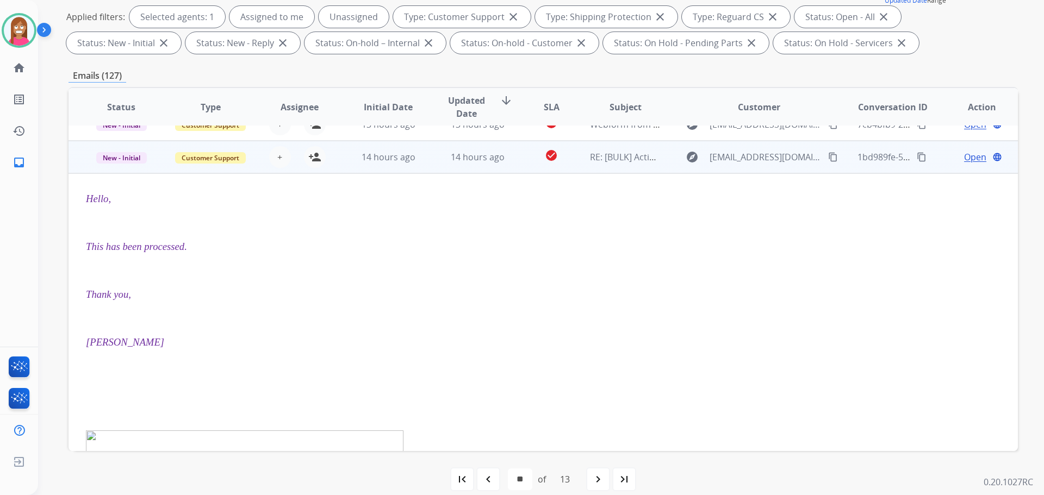
scroll to position [293, 0]
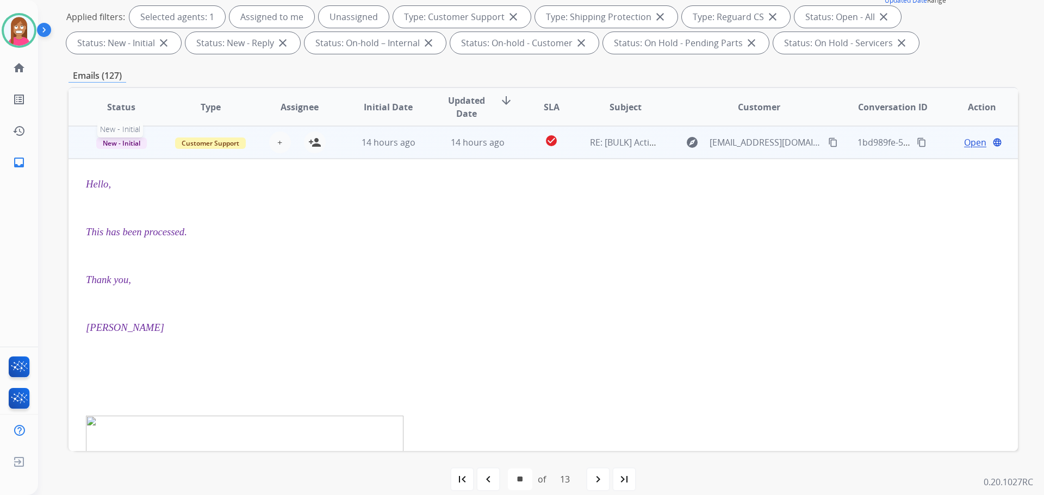
click at [124, 144] on span "New - Initial" at bounding box center [121, 143] width 51 height 11
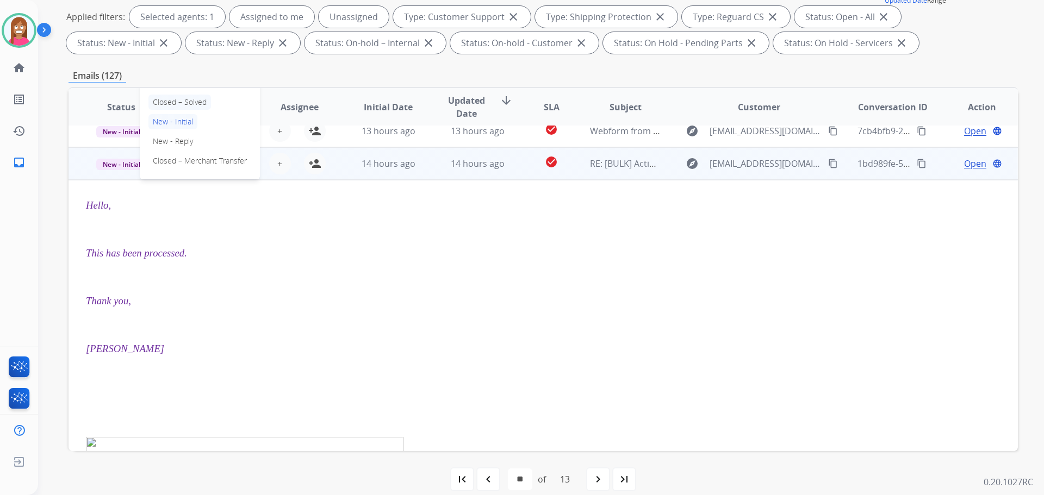
scroll to position [239, 0]
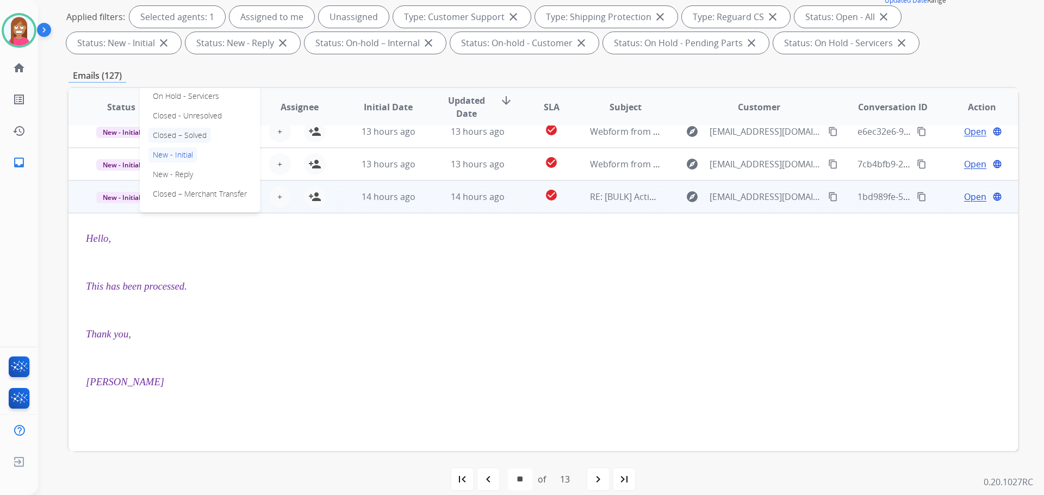
click at [172, 136] on p "Closed – Solved" at bounding box center [179, 135] width 63 height 15
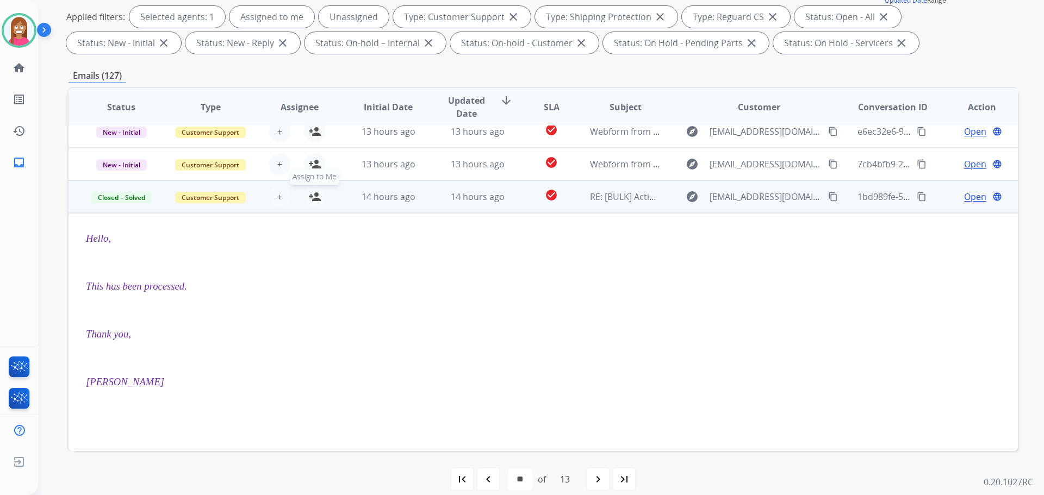
click at [315, 196] on mat-icon "person_add" at bounding box center [314, 196] width 13 height 13
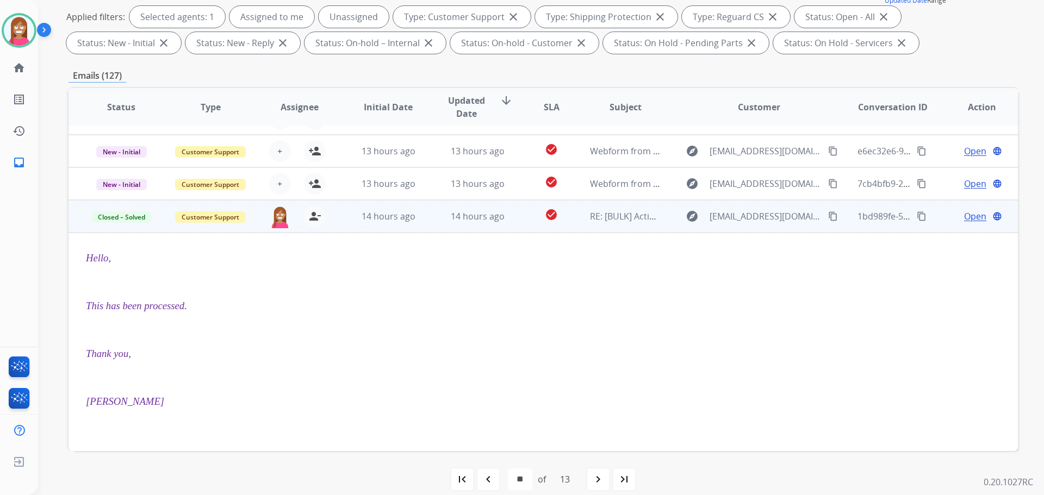
scroll to position [185, 0]
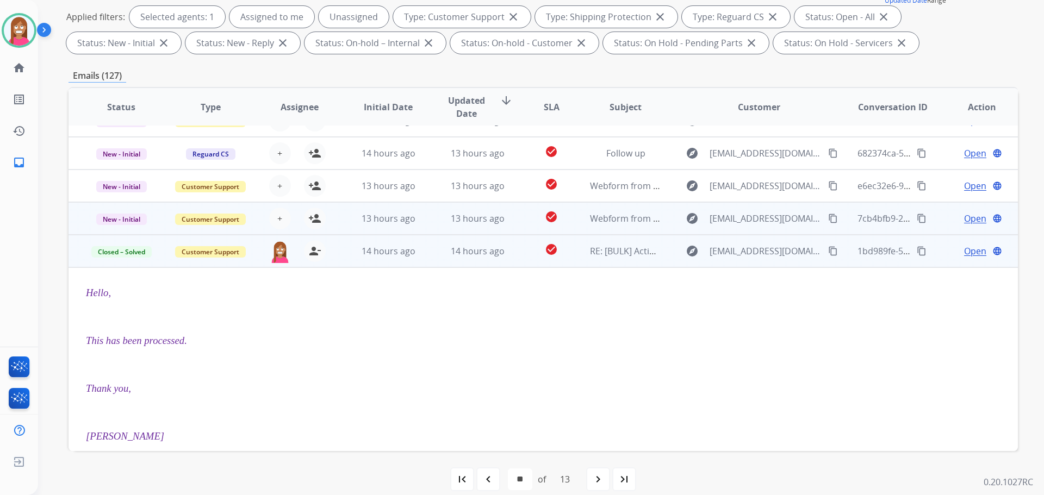
click at [435, 229] on td "13 hours ago" at bounding box center [468, 218] width 89 height 33
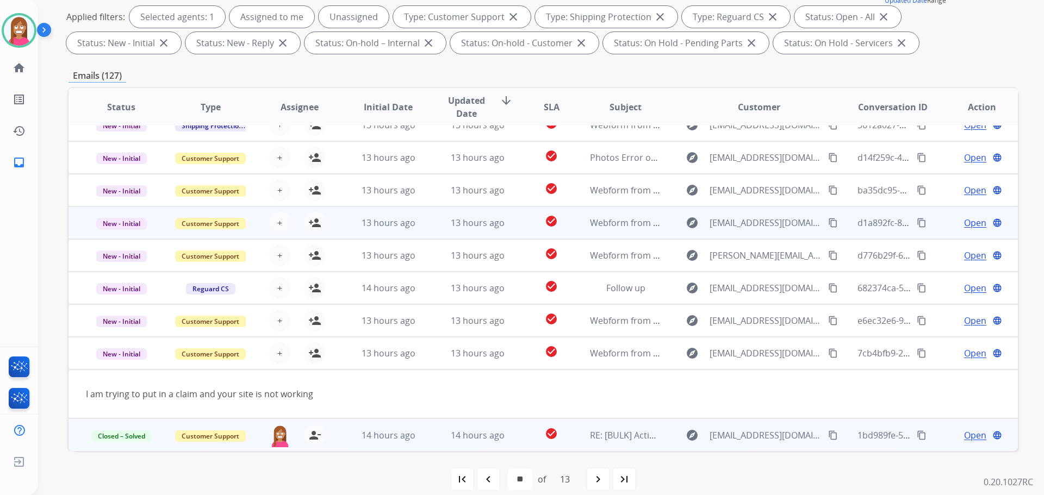
scroll to position [50, 0]
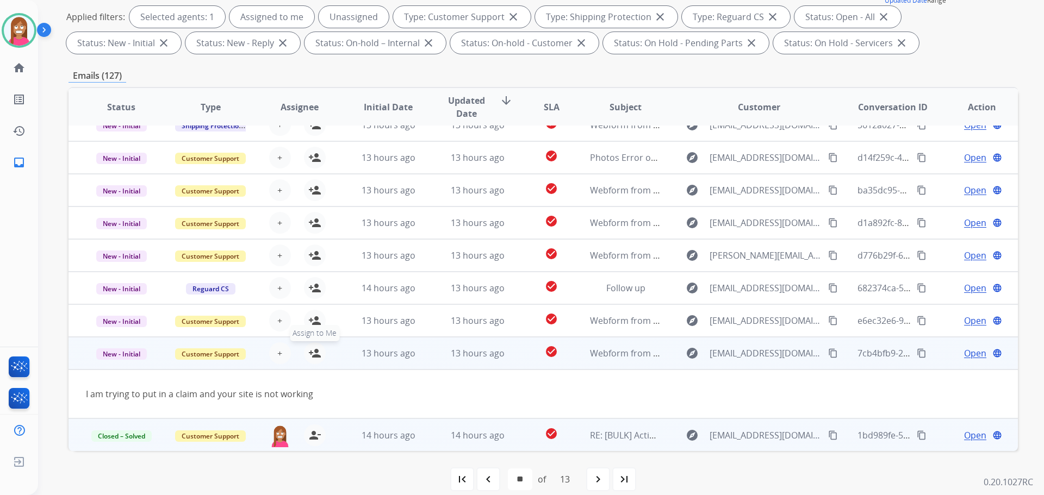
click at [311, 356] on mat-icon "person_add" at bounding box center [314, 353] width 13 height 13
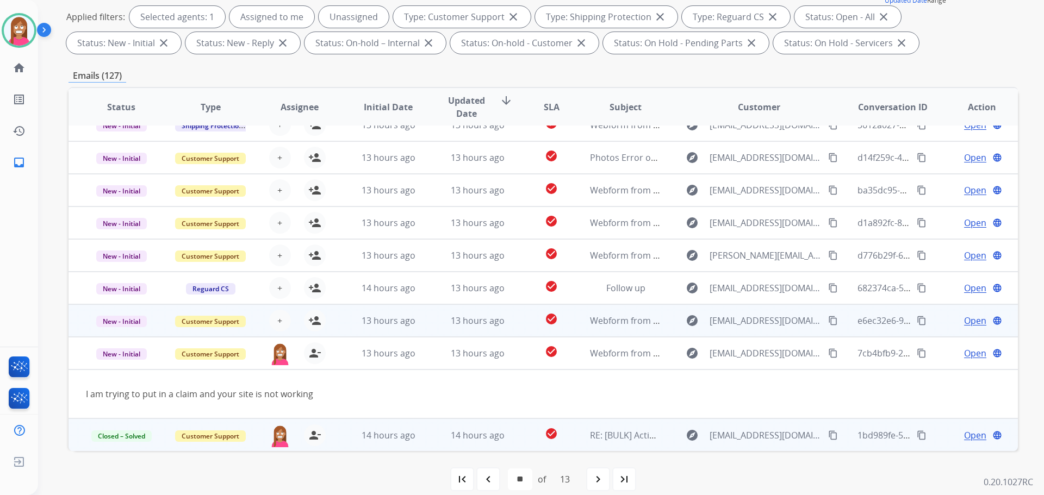
click at [424, 323] on td "13 hours ago" at bounding box center [468, 320] width 89 height 33
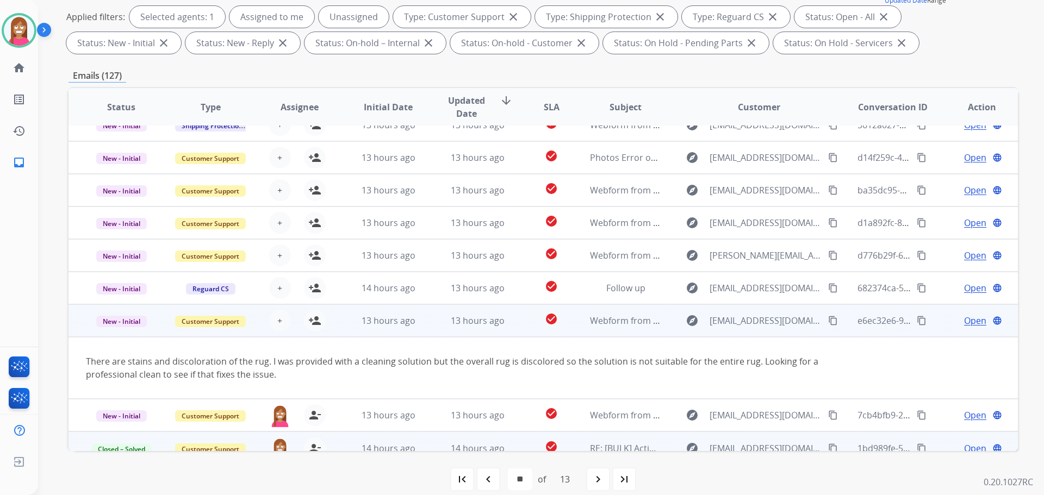
scroll to position [63, 0]
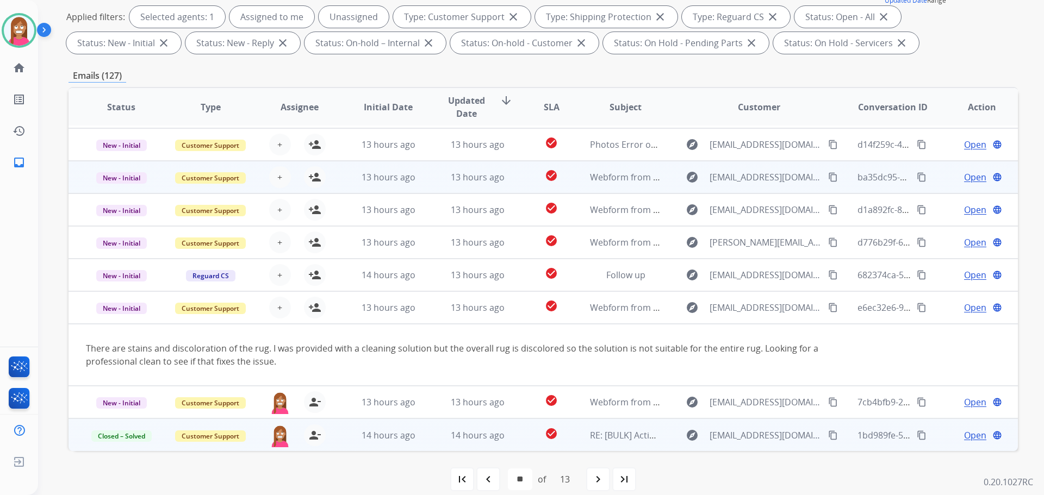
click at [424, 188] on td "13 hours ago" at bounding box center [468, 177] width 89 height 33
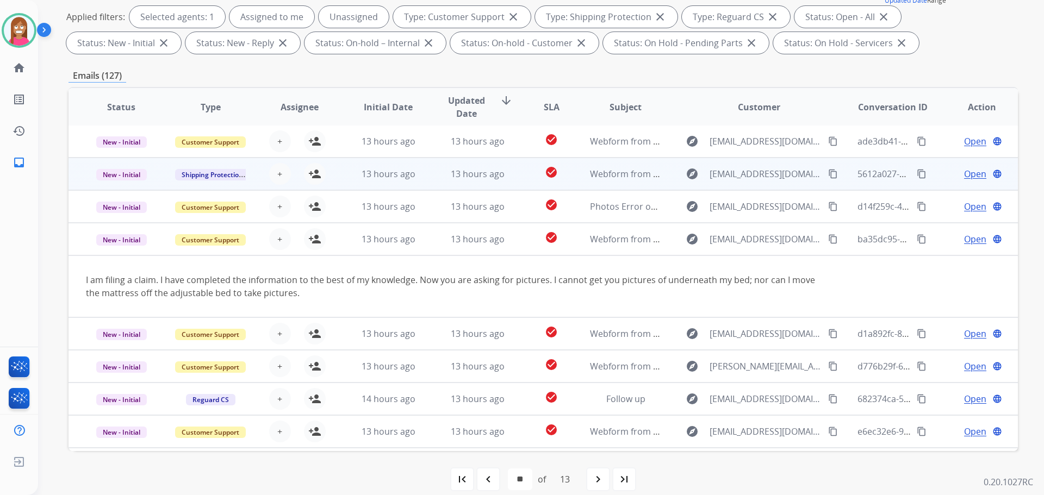
scroll to position [0, 0]
click at [430, 183] on td "13 hours ago" at bounding box center [468, 175] width 89 height 33
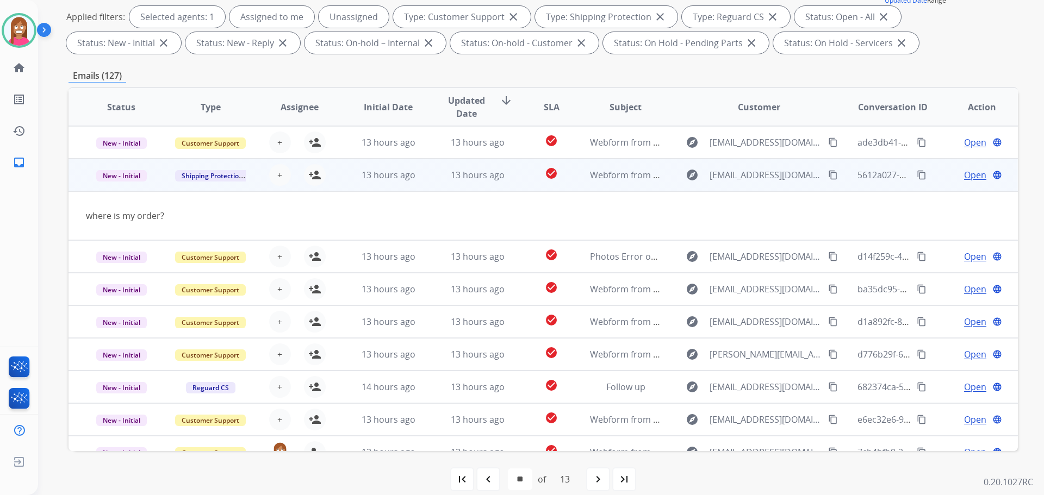
click at [828, 176] on mat-icon "content_copy" at bounding box center [833, 175] width 10 height 10
click at [313, 178] on mat-icon "person_add" at bounding box center [314, 174] width 13 height 13
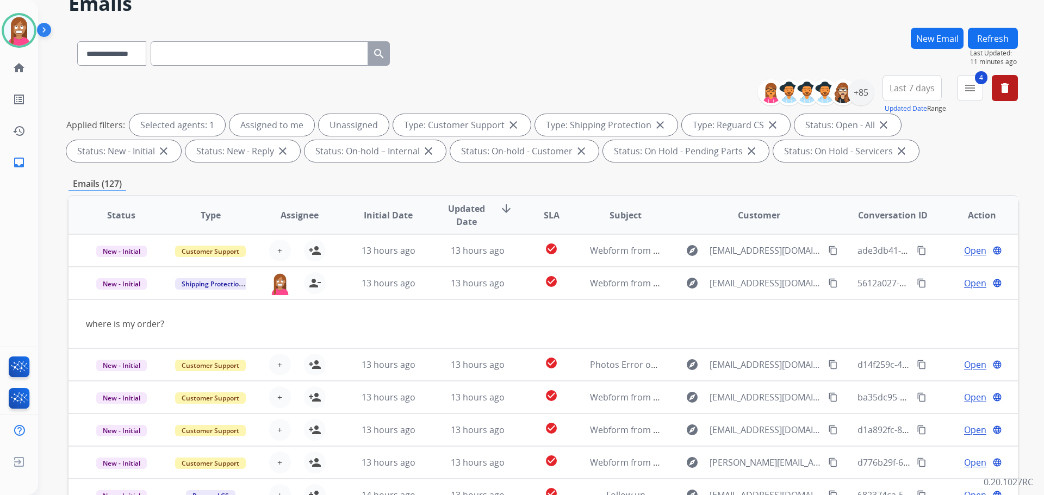
scroll to position [54, 0]
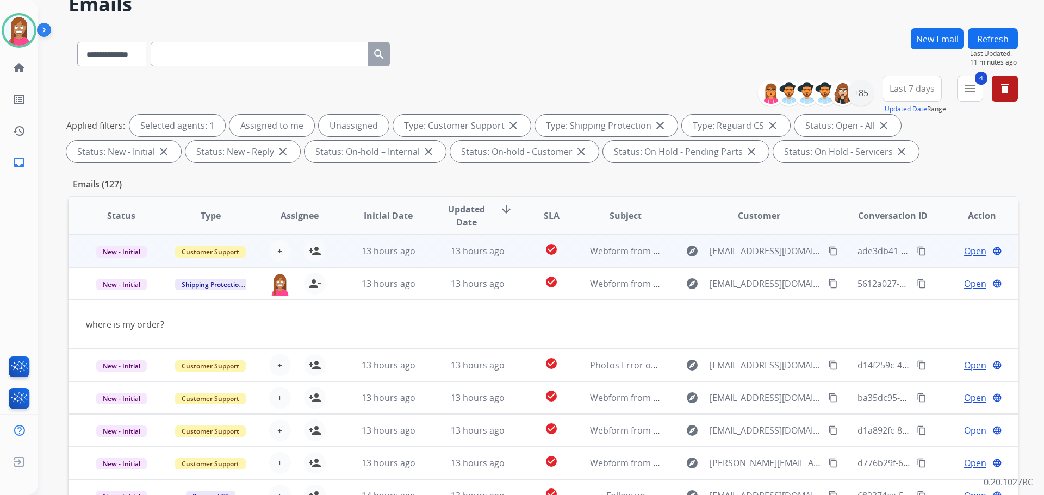
click at [443, 258] on td "13 hours ago" at bounding box center [468, 251] width 89 height 33
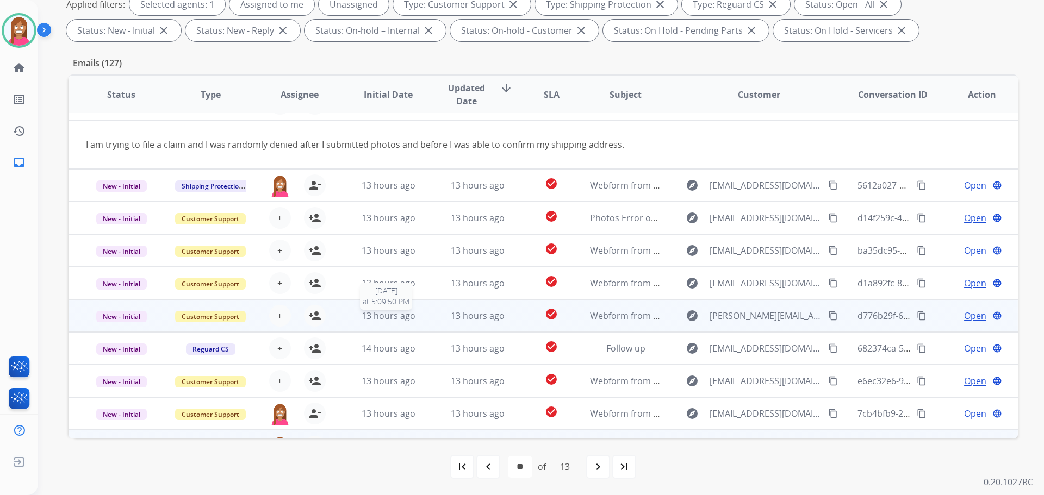
scroll to position [50, 0]
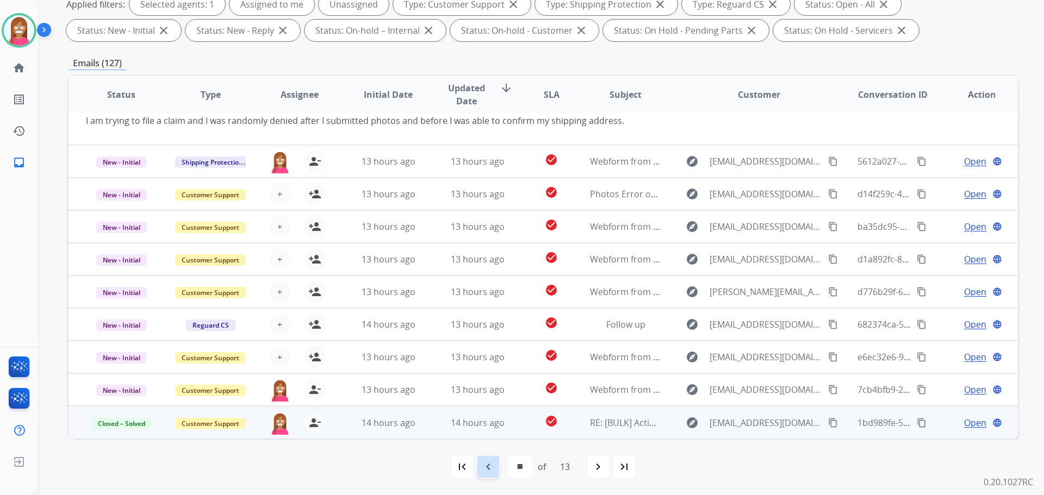
click at [495, 466] on div "navigate_before" at bounding box center [488, 467] width 24 height 24
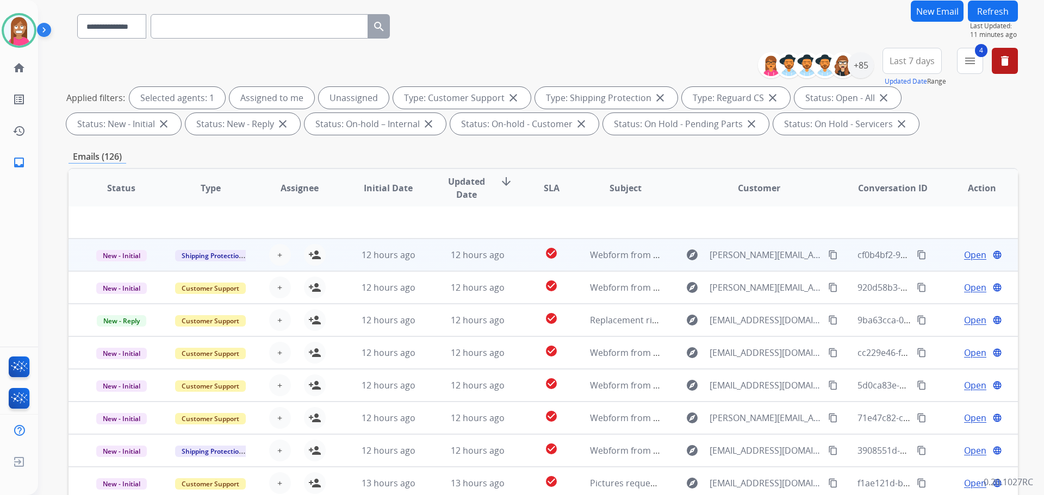
scroll to position [176, 0]
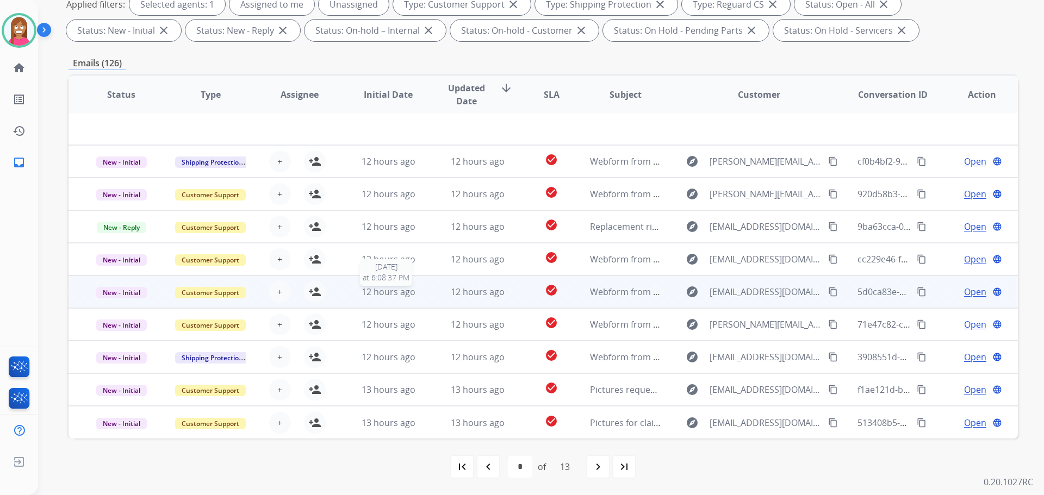
click at [417, 297] on div "12 hours ago" at bounding box center [388, 291] width 71 height 13
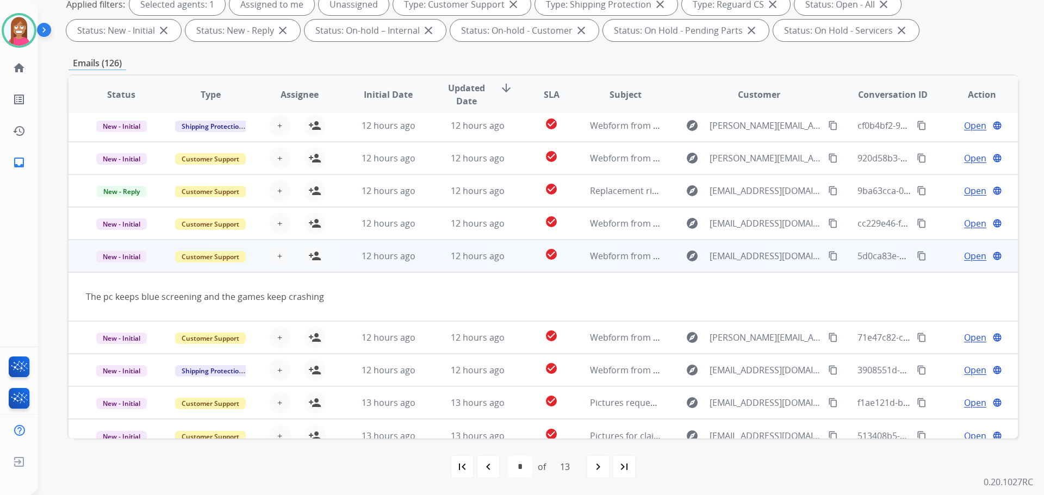
scroll to position [50, 0]
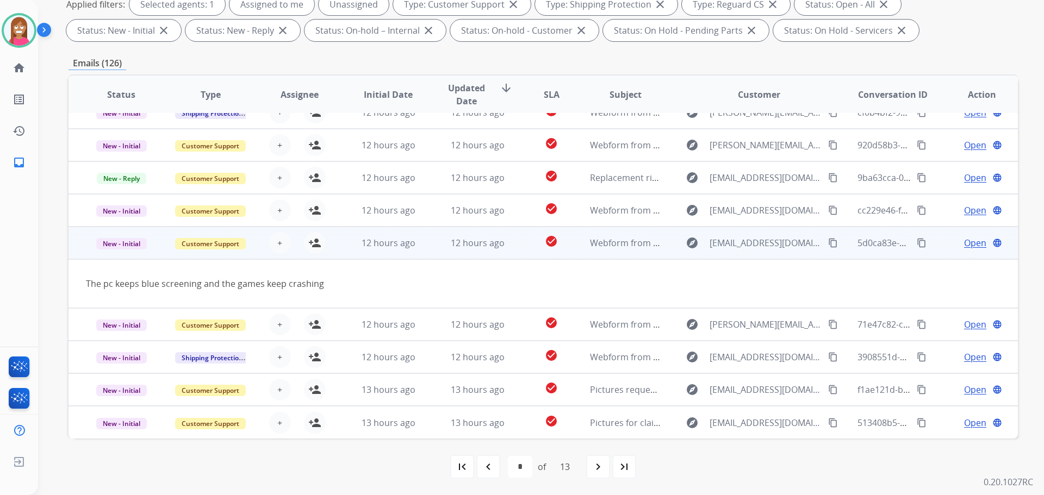
click at [828, 242] on mat-icon "content_copy" at bounding box center [833, 243] width 10 height 10
click at [309, 244] on mat-icon "person_add" at bounding box center [314, 242] width 13 height 13
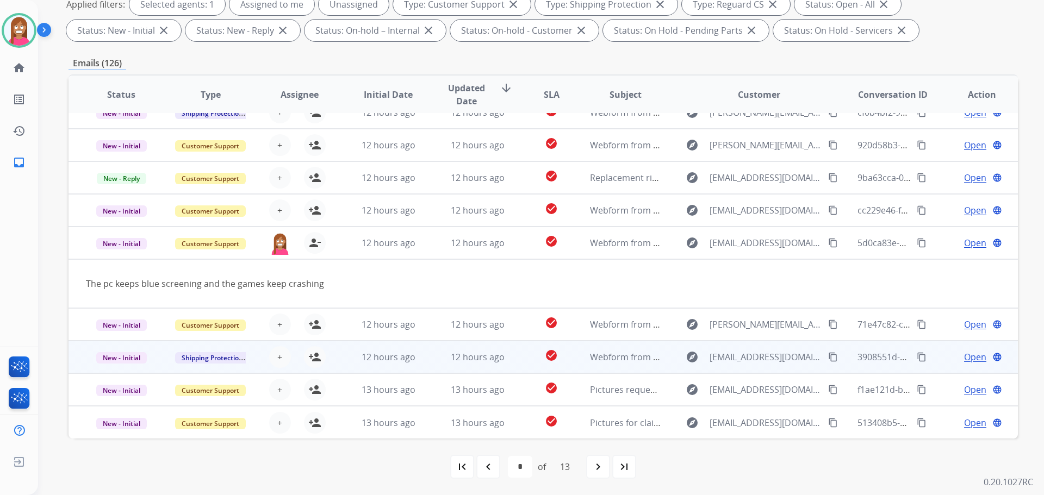
click at [434, 357] on td "12 hours ago" at bounding box center [468, 357] width 89 height 33
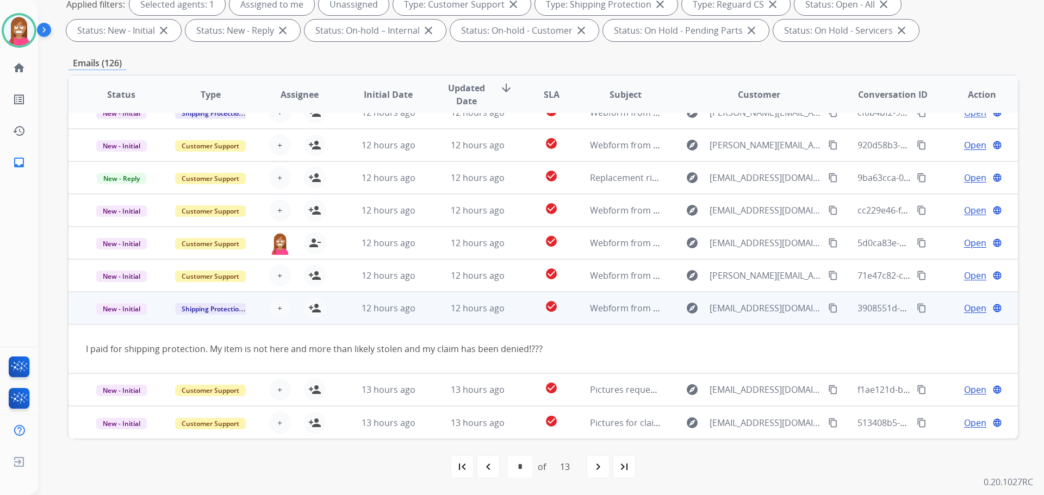
click at [828, 306] on mat-icon "content_copy" at bounding box center [833, 308] width 10 height 10
click at [309, 313] on mat-icon "person_add" at bounding box center [314, 308] width 13 height 13
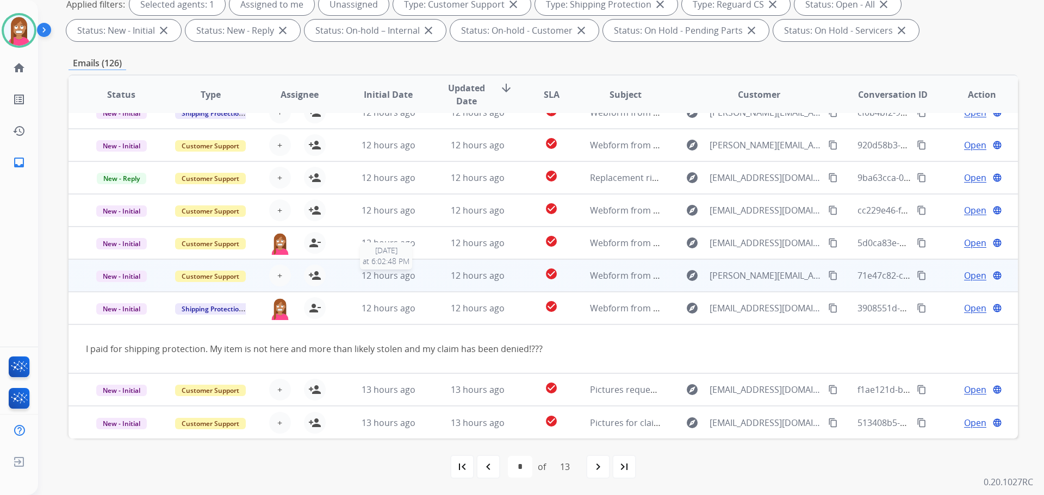
scroll to position [0, 0]
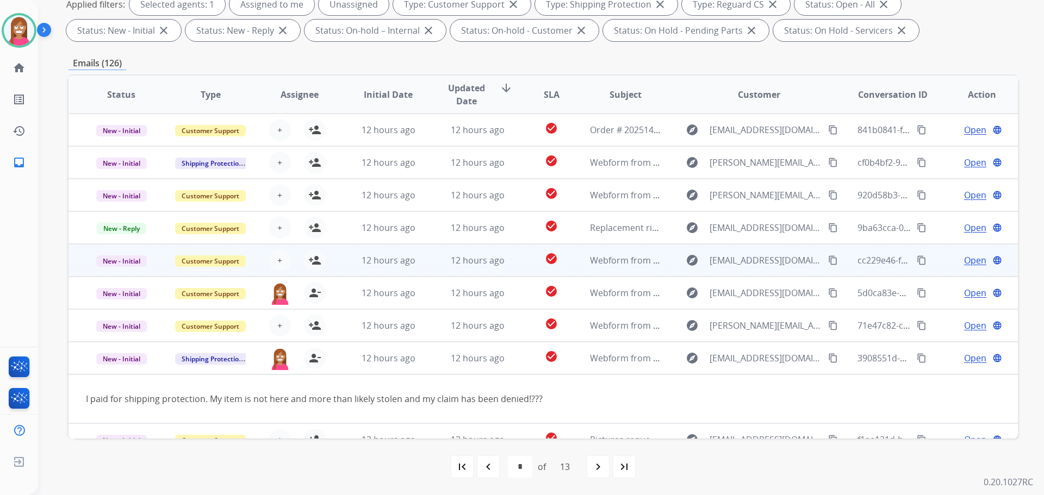
click at [426, 263] on td "12 hours ago" at bounding box center [468, 260] width 89 height 33
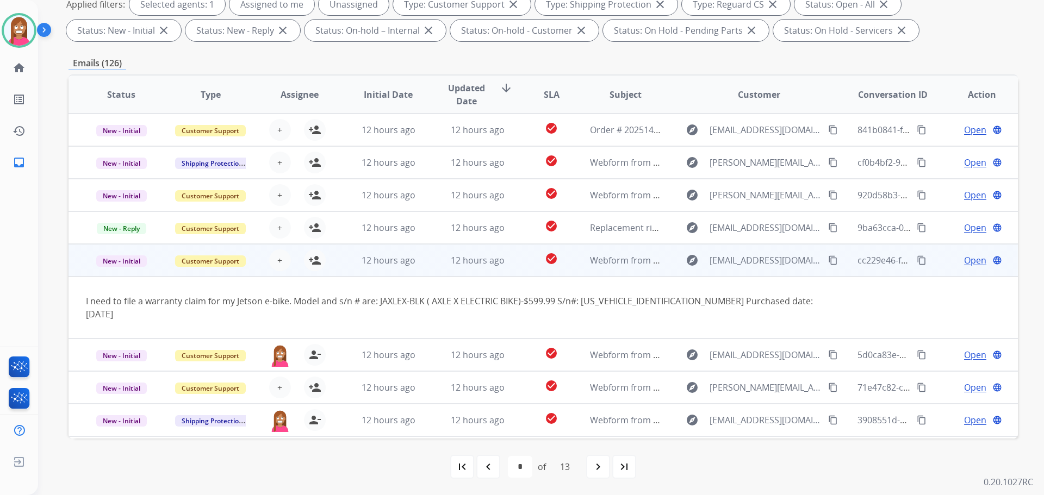
scroll to position [50, 0]
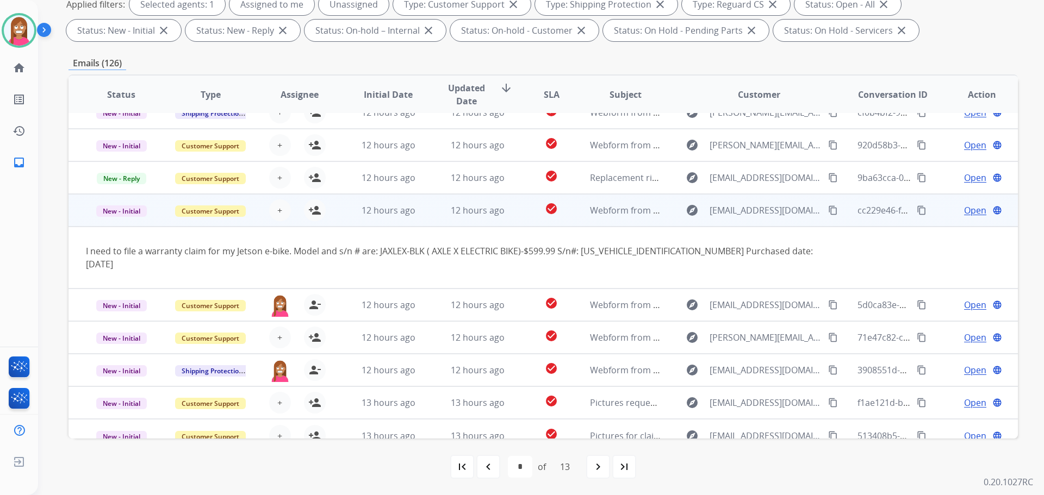
click at [828, 210] on mat-icon "content_copy" at bounding box center [833, 210] width 10 height 10
click at [316, 213] on mat-icon "person_add" at bounding box center [314, 210] width 13 height 13
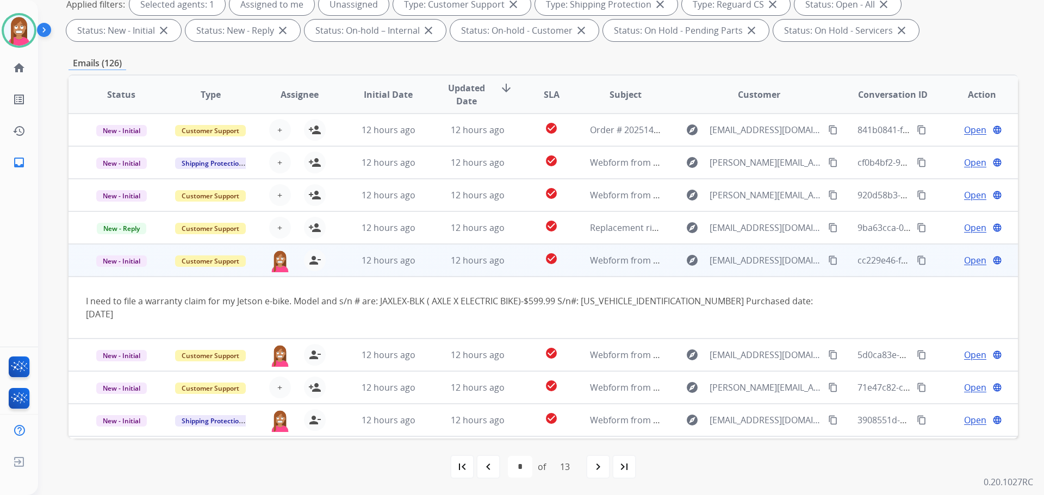
scroll to position [121, 0]
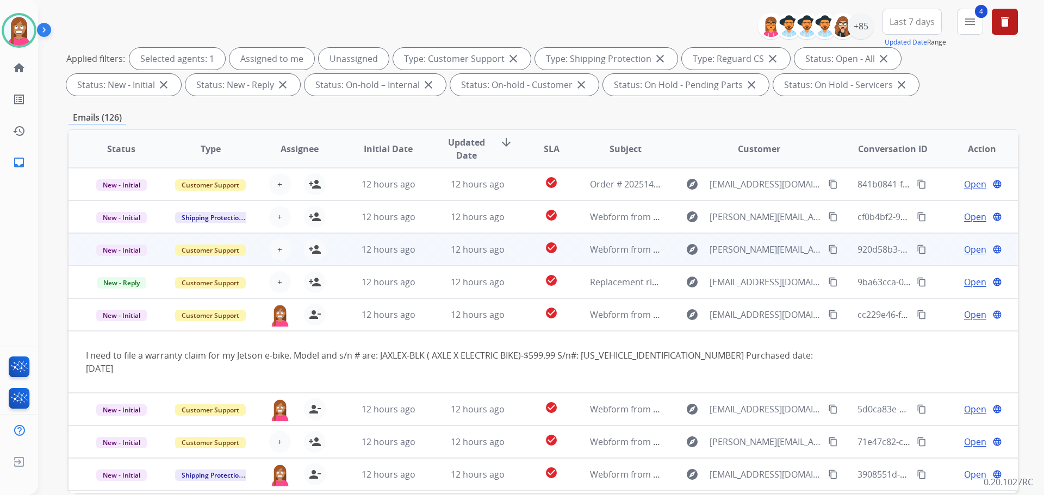
click at [435, 251] on td "12 hours ago" at bounding box center [468, 249] width 89 height 33
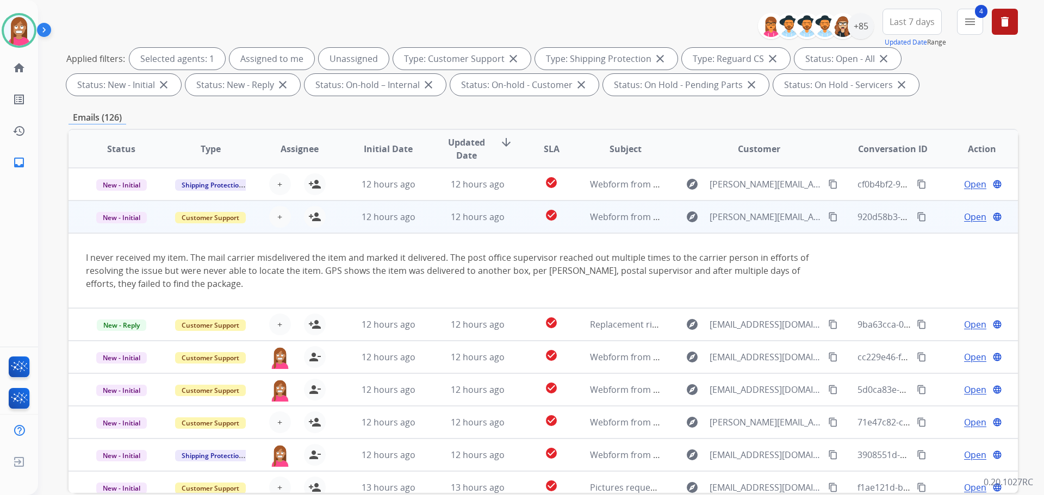
scroll to position [0, 0]
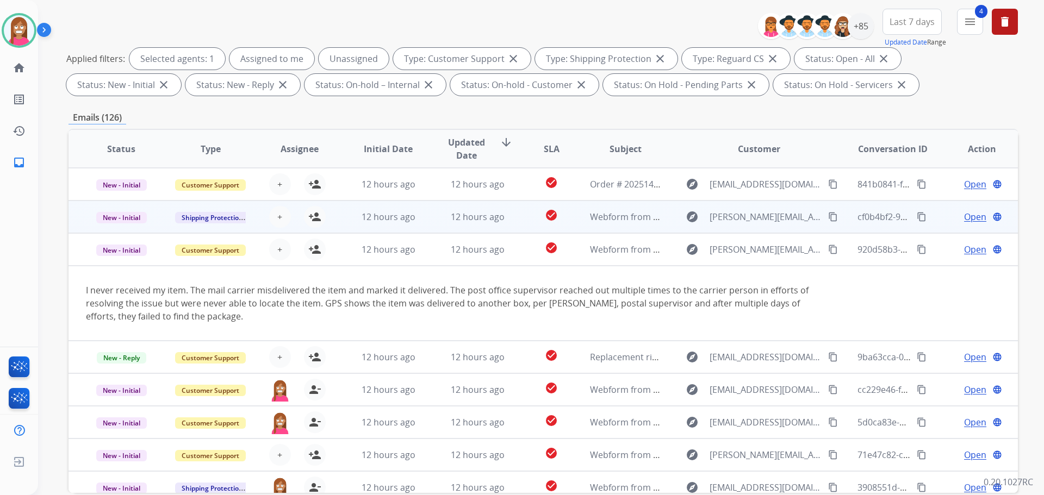
click at [432, 222] on td "12 hours ago" at bounding box center [468, 217] width 89 height 33
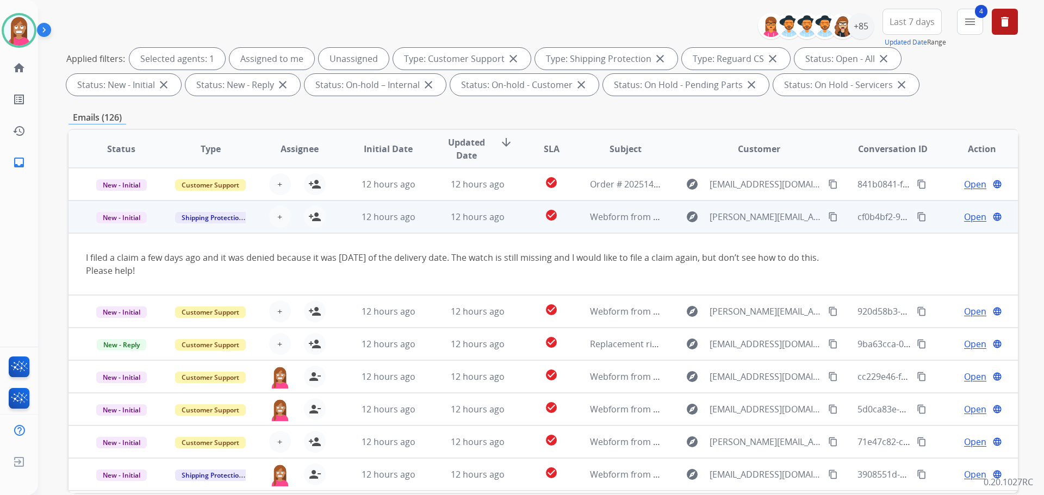
scroll to position [33, 0]
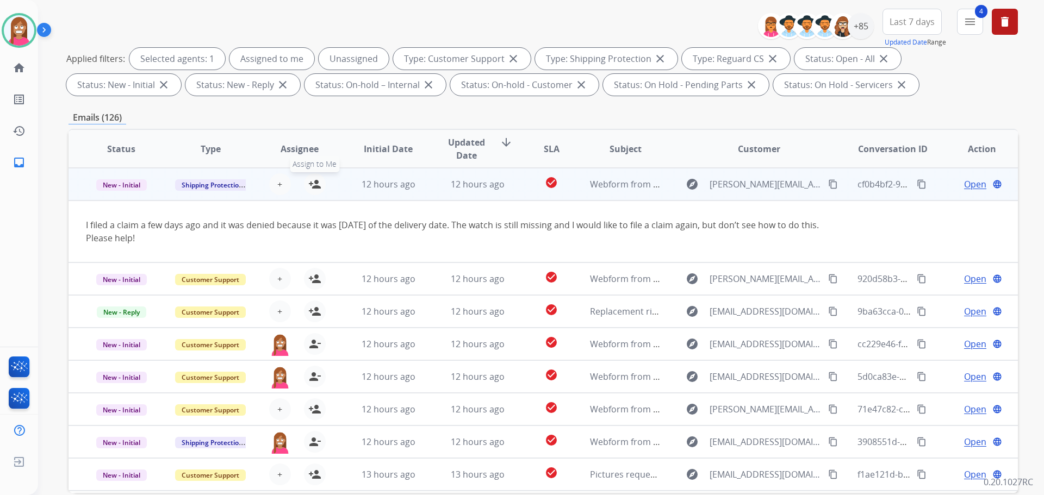
click at [318, 184] on mat-icon "person_add" at bounding box center [314, 184] width 13 height 13
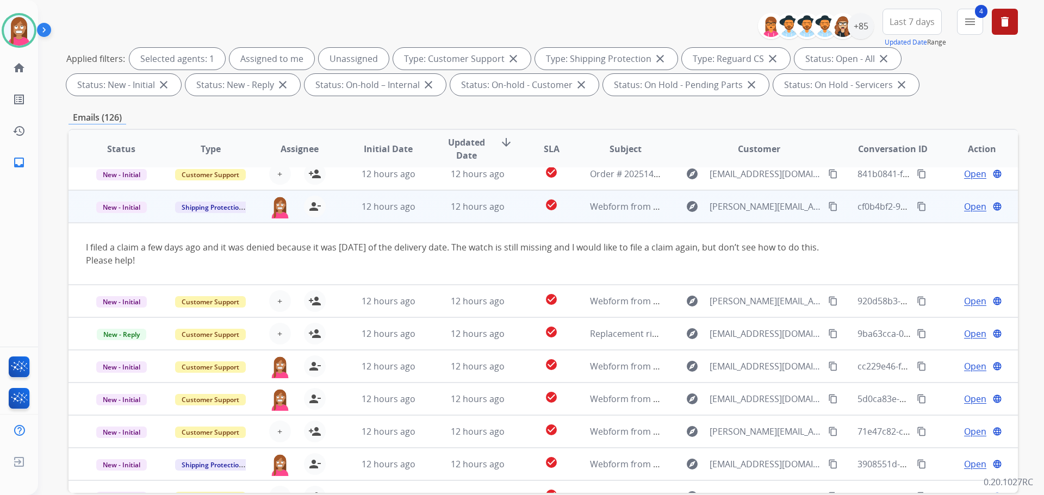
scroll to position [0, 0]
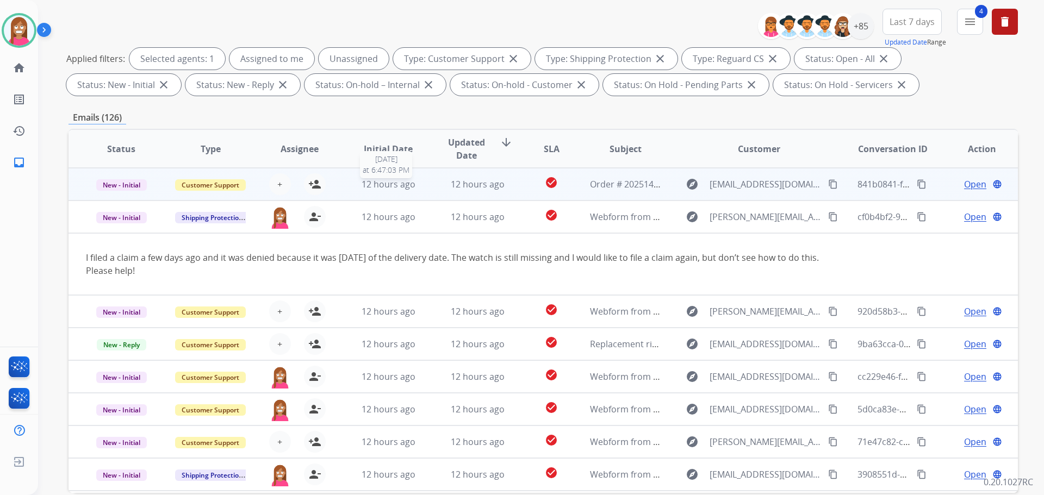
click at [419, 189] on div "12 hours ago" at bounding box center [388, 184] width 71 height 13
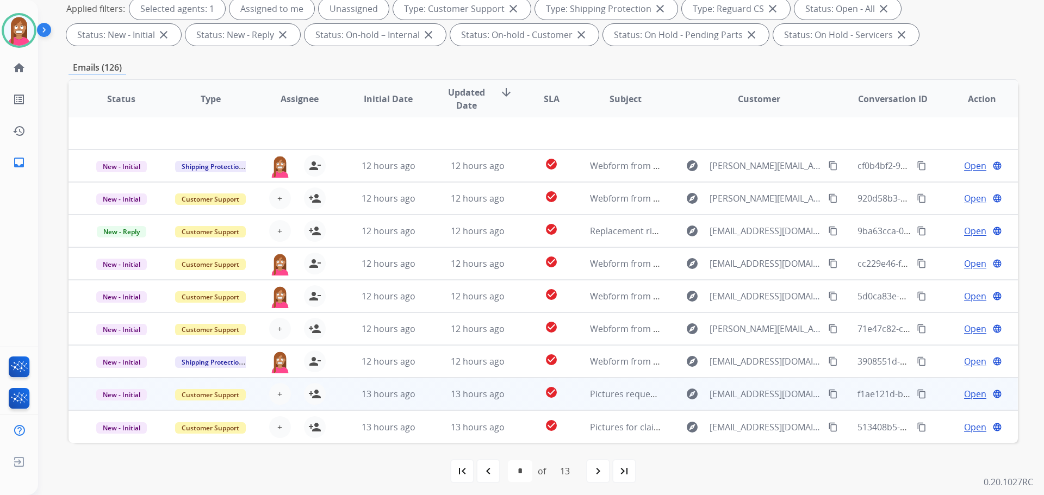
scroll to position [176, 0]
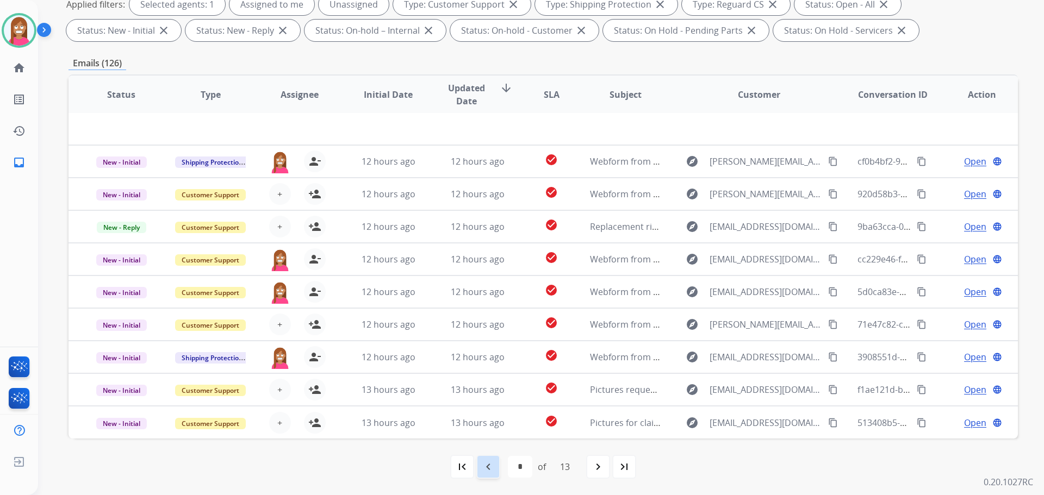
click at [488, 464] on mat-icon "navigate_before" at bounding box center [488, 466] width 13 height 13
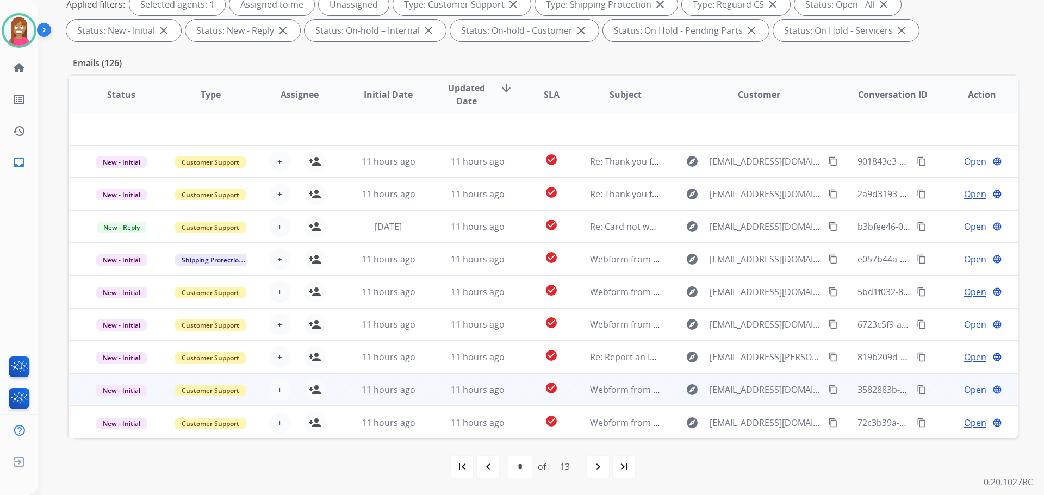
click at [429, 404] on td "11 hours ago" at bounding box center [468, 389] width 89 height 33
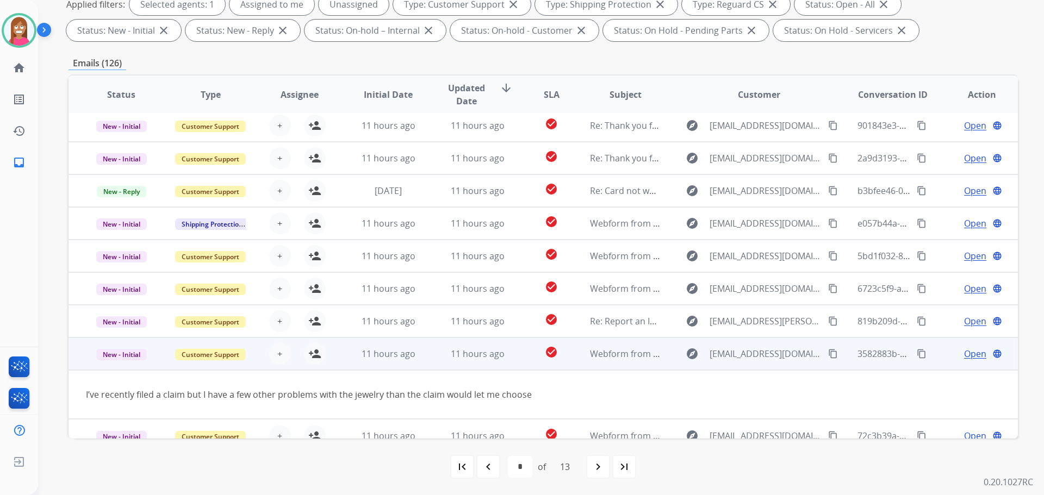
scroll to position [50, 0]
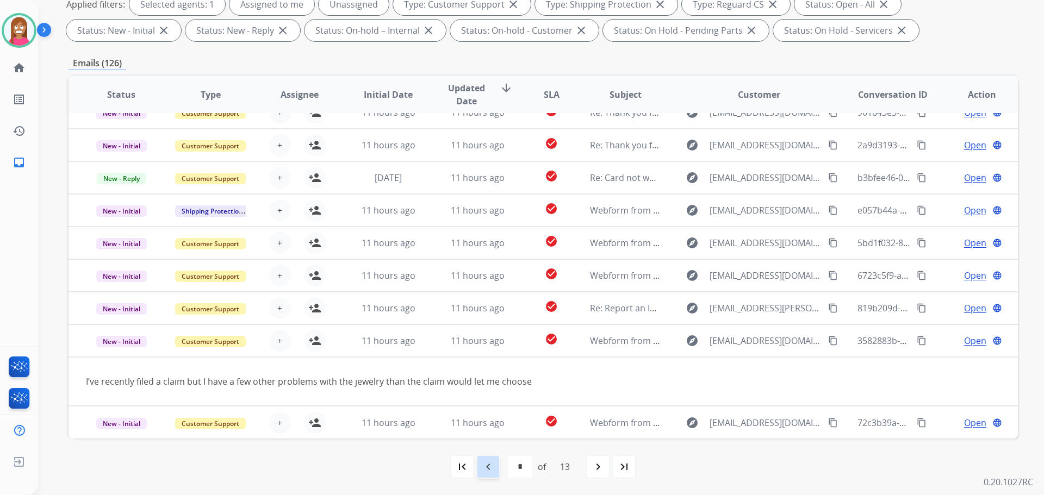
click at [486, 467] on mat-icon "navigate_before" at bounding box center [488, 466] width 13 height 13
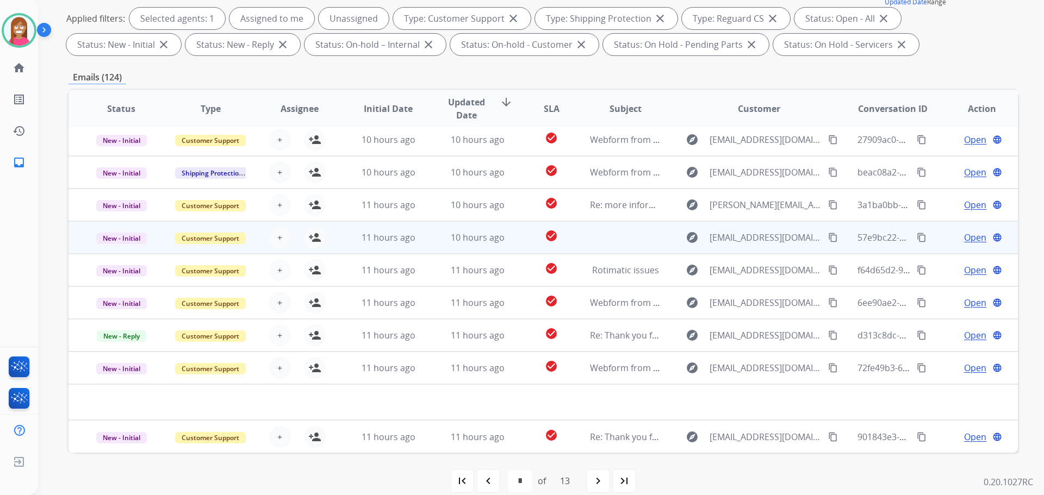
scroll to position [163, 0]
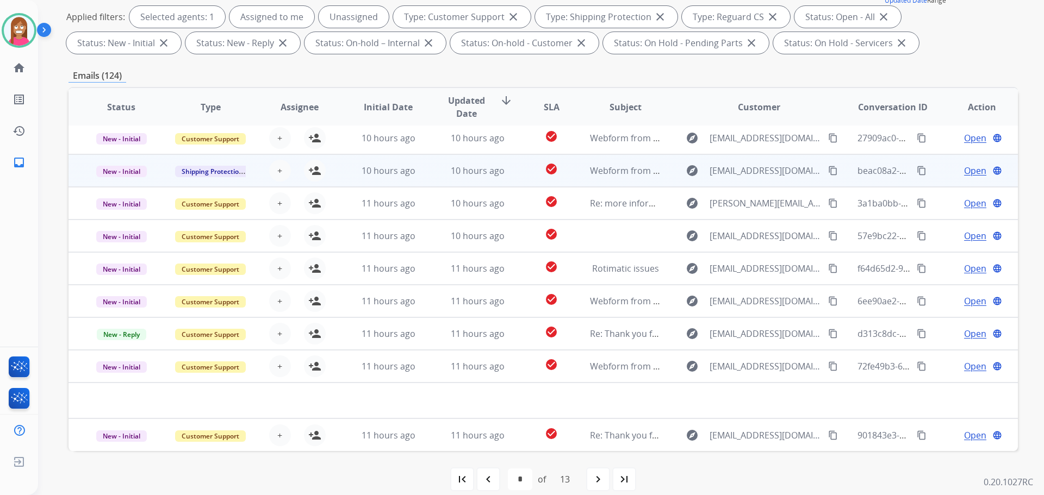
click at [430, 185] on td "10 hours ago" at bounding box center [468, 170] width 89 height 33
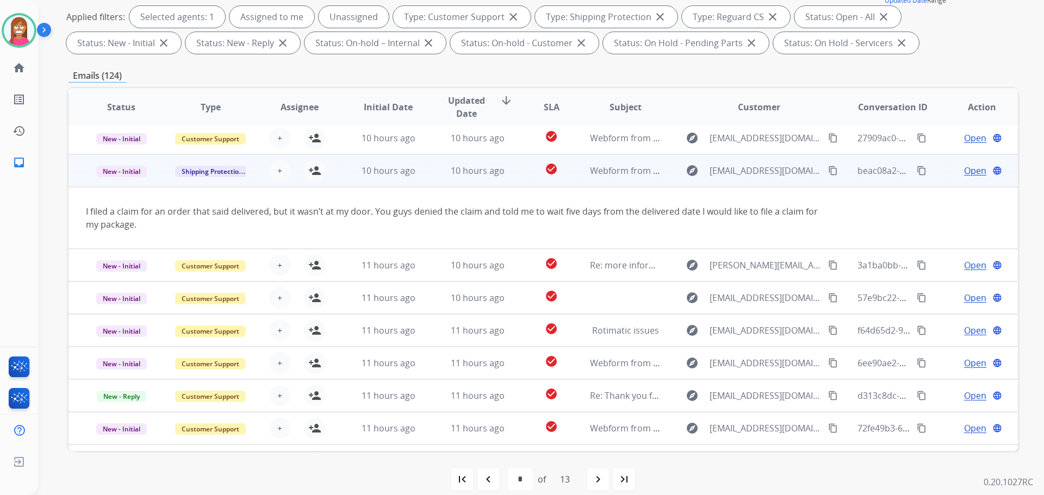
scroll to position [63, 0]
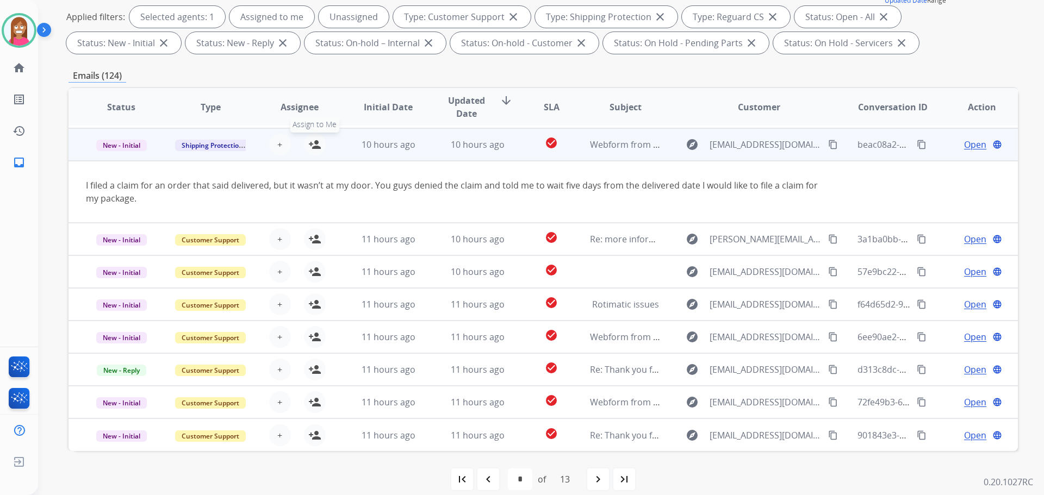
click at [313, 149] on mat-icon "person_add" at bounding box center [314, 144] width 13 height 13
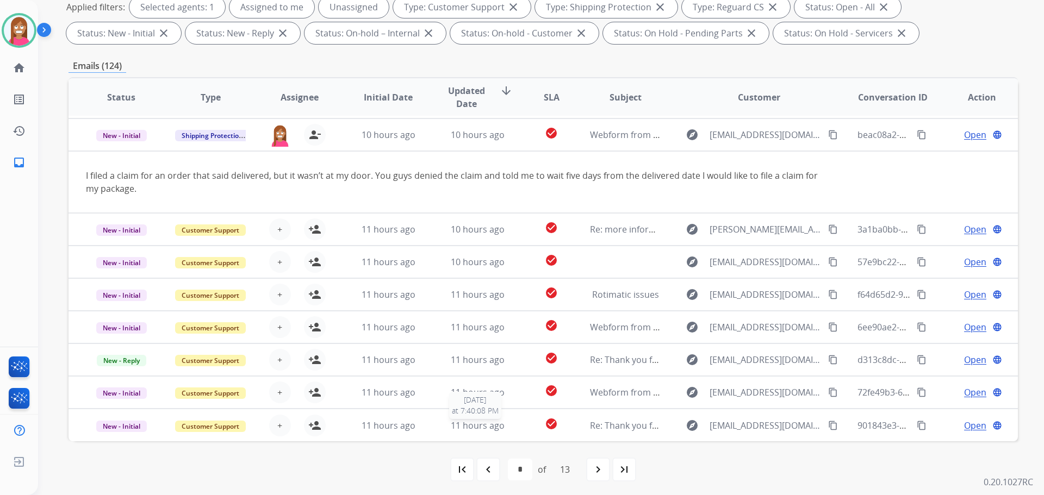
scroll to position [176, 0]
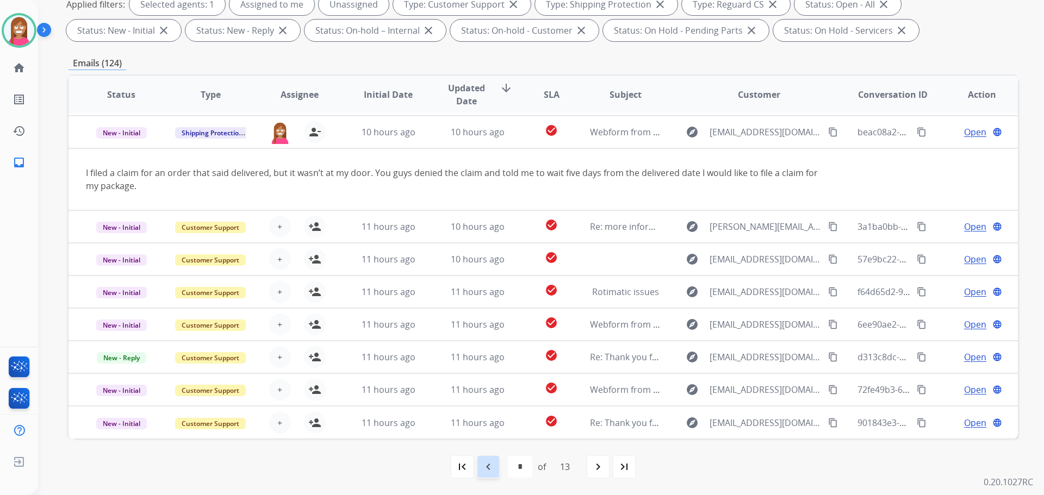
click at [482, 465] on mat-icon "navigate_before" at bounding box center [488, 466] width 13 height 13
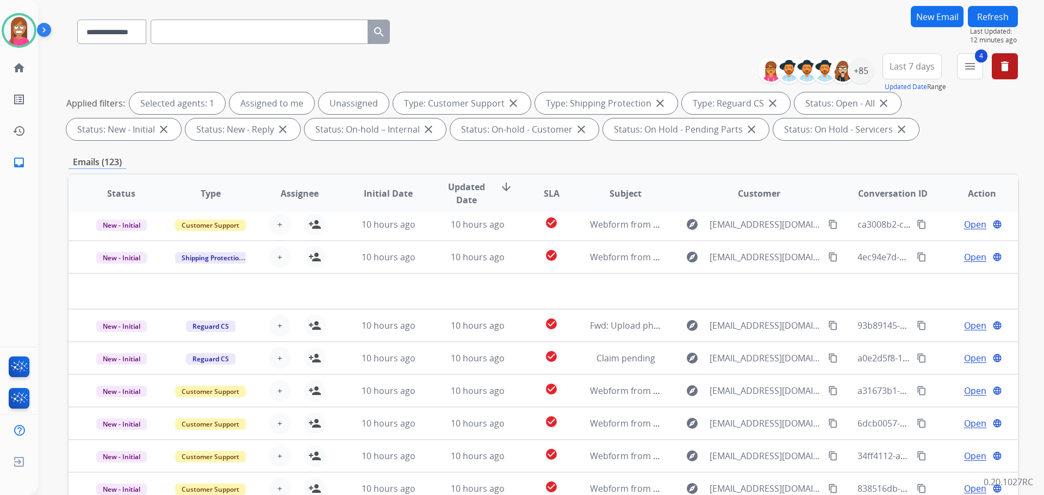
scroll to position [163, 0]
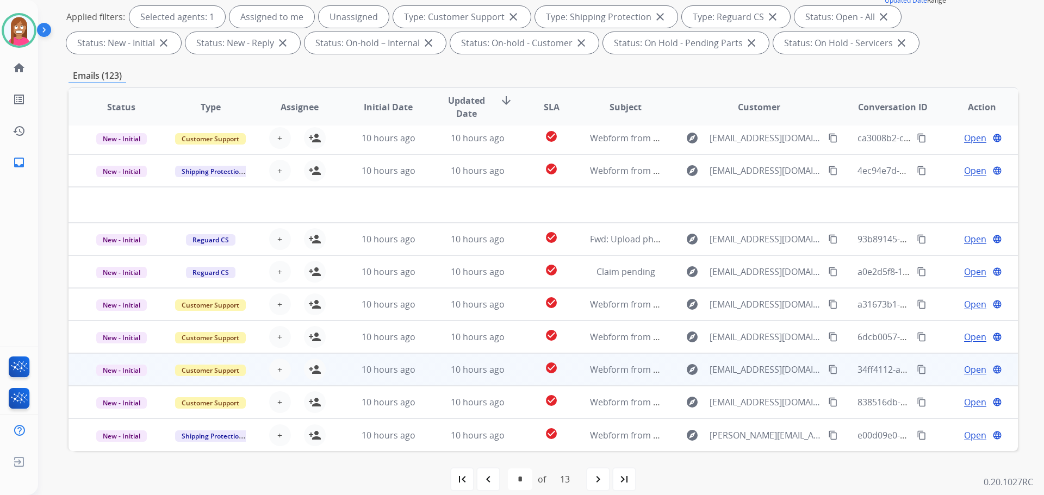
click at [432, 381] on td "10 hours ago" at bounding box center [468, 369] width 89 height 33
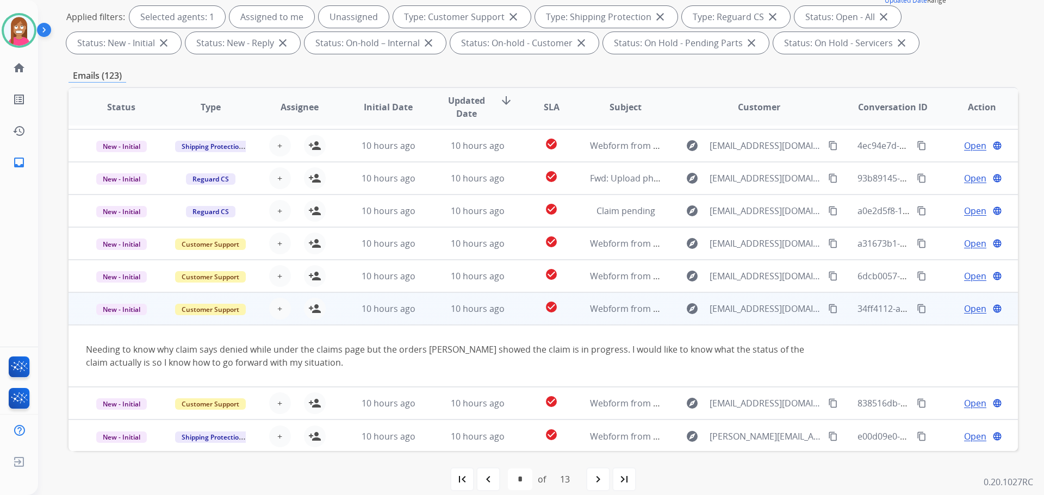
scroll to position [63, 0]
click at [828, 310] on mat-icon "content_copy" at bounding box center [833, 308] width 10 height 10
click at [317, 313] on mat-icon "person_add" at bounding box center [314, 307] width 13 height 13
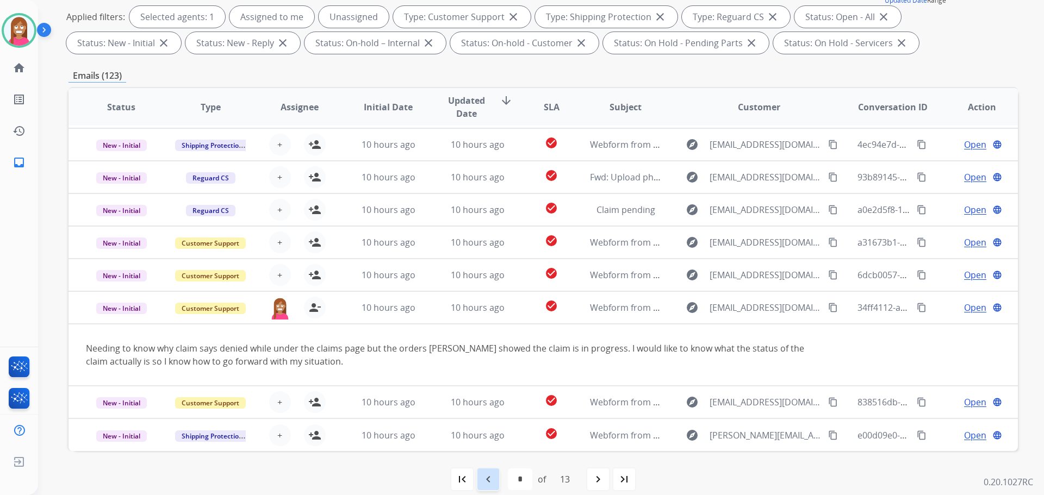
click at [486, 480] on mat-icon "navigate_before" at bounding box center [488, 479] width 13 height 13
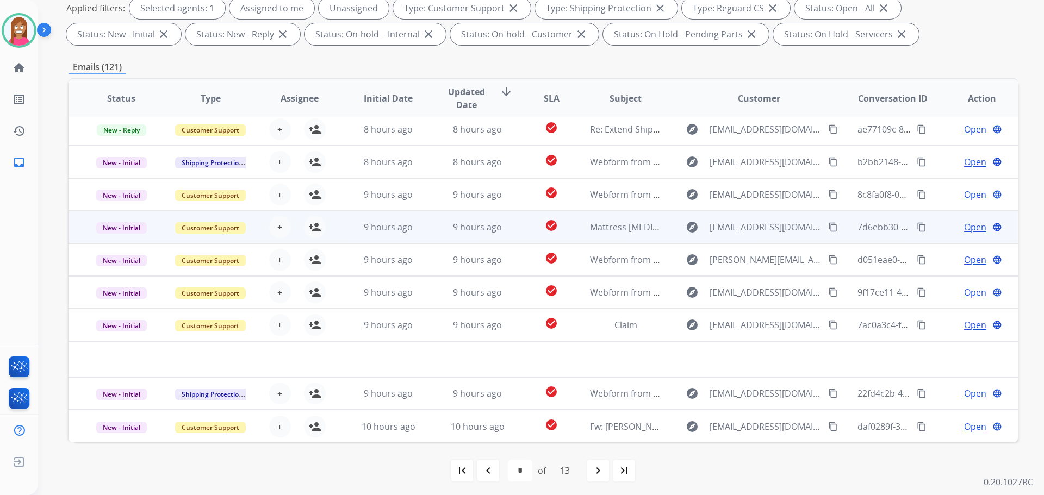
scroll to position [176, 0]
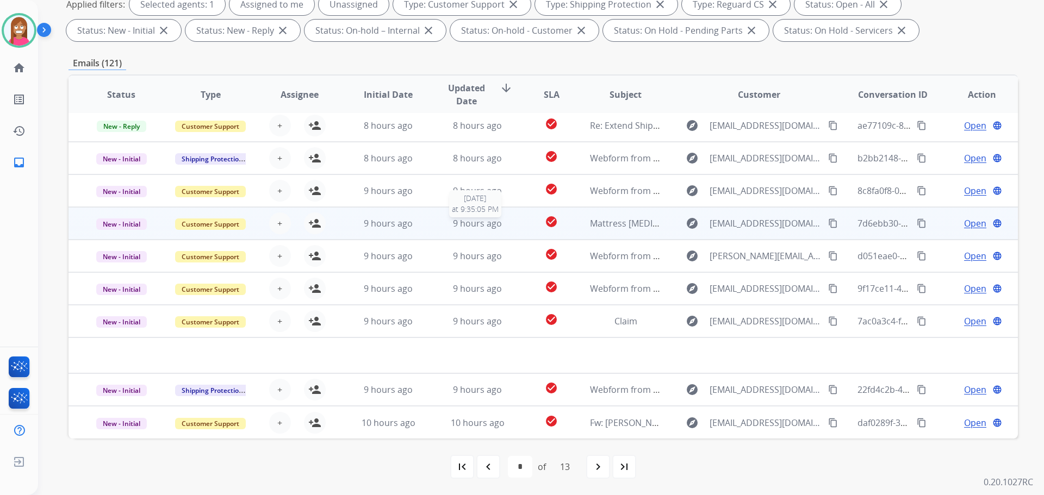
click at [505, 227] on div "9 hours ago" at bounding box center [477, 223] width 71 height 13
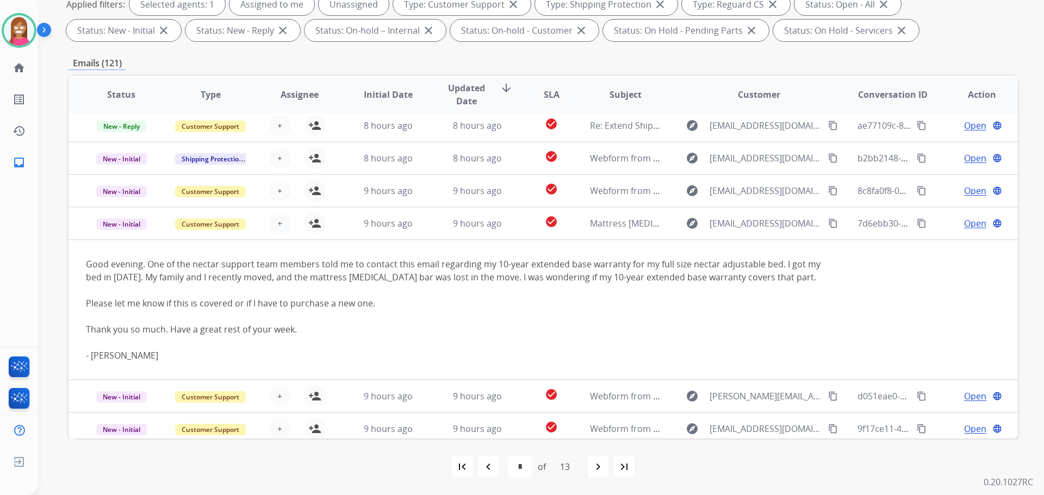
scroll to position [130, 0]
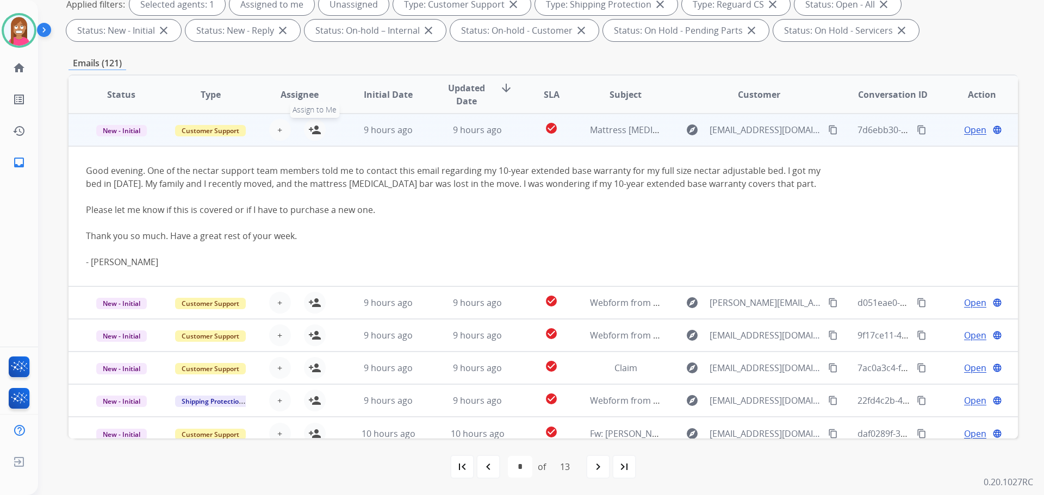
click at [313, 133] on mat-icon "person_add" at bounding box center [314, 129] width 13 height 13
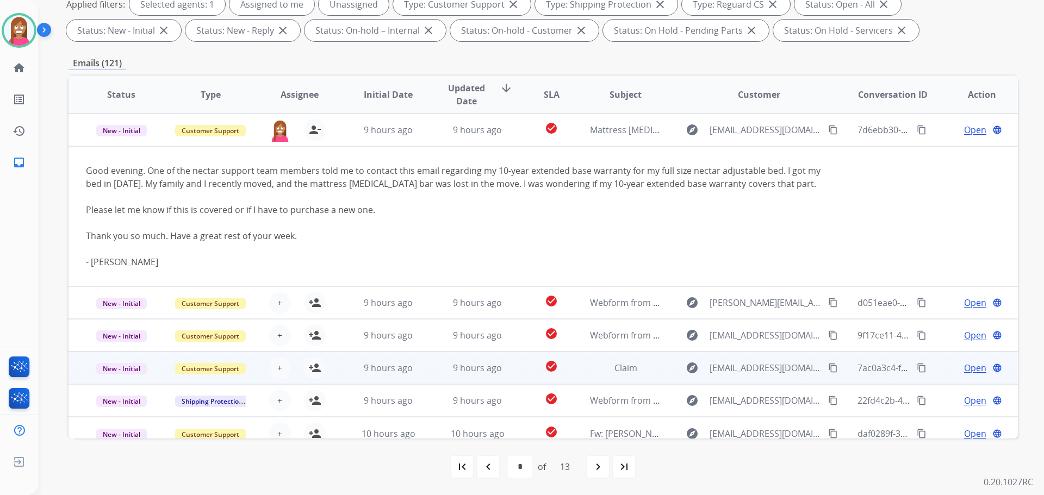
click at [428, 352] on td "9 hours ago" at bounding box center [468, 335] width 89 height 33
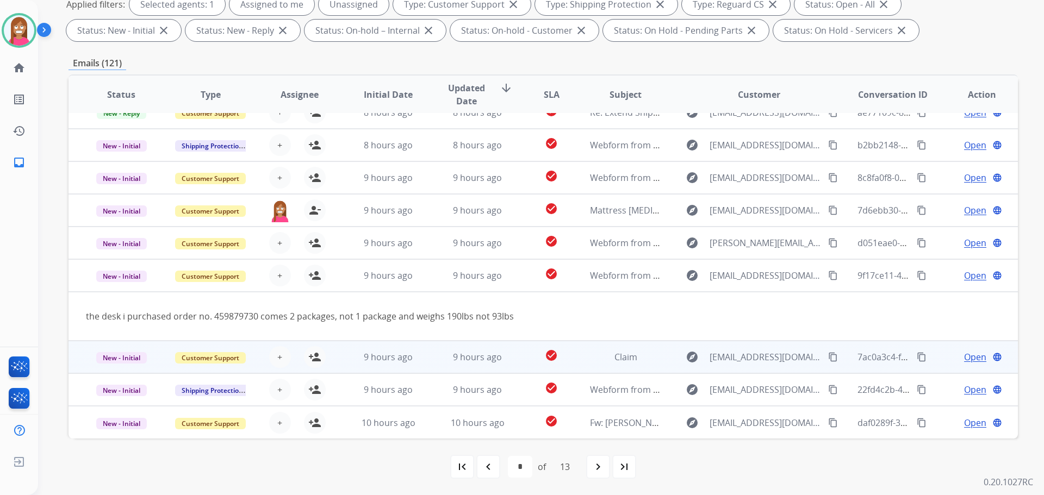
scroll to position [50, 0]
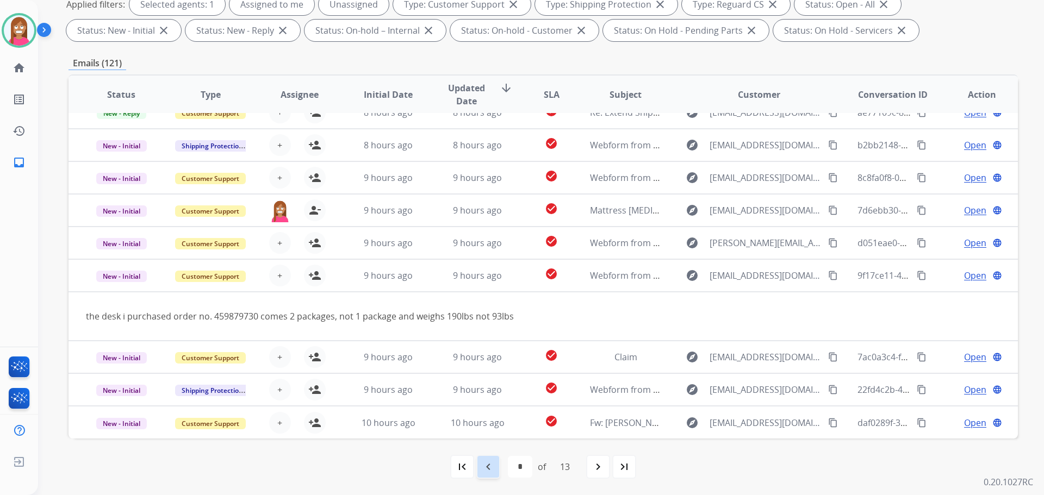
click at [483, 466] on mat-icon "navigate_before" at bounding box center [488, 466] width 13 height 13
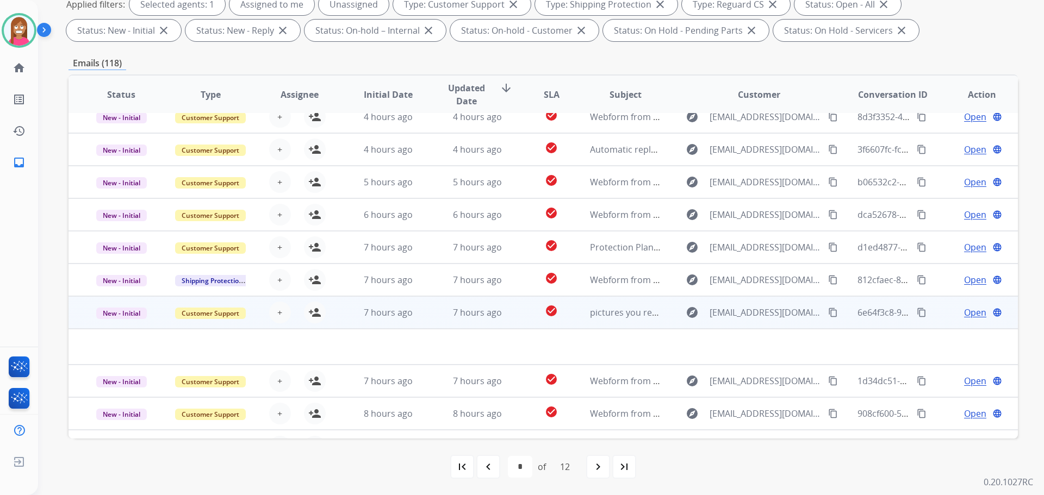
scroll to position [0, 0]
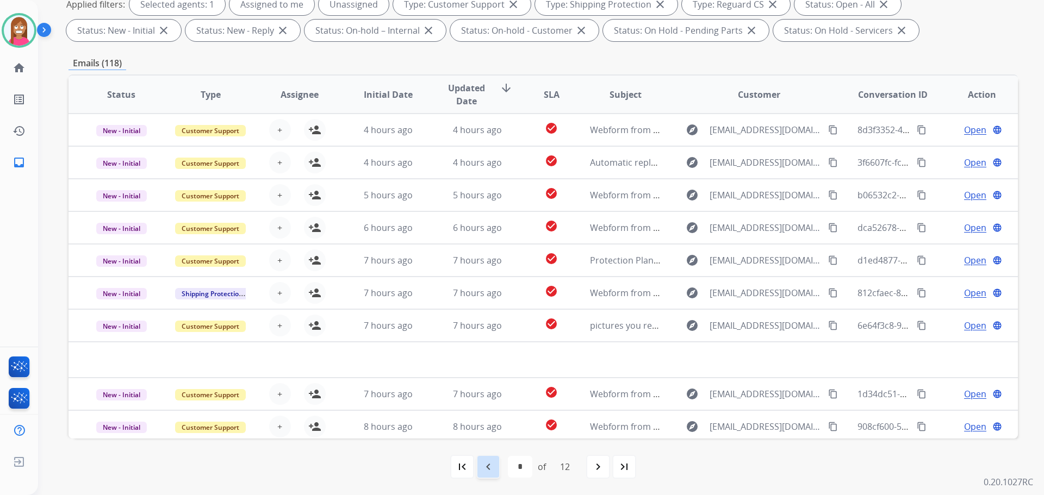
click at [482, 471] on mat-icon "navigate_before" at bounding box center [488, 466] width 13 height 13
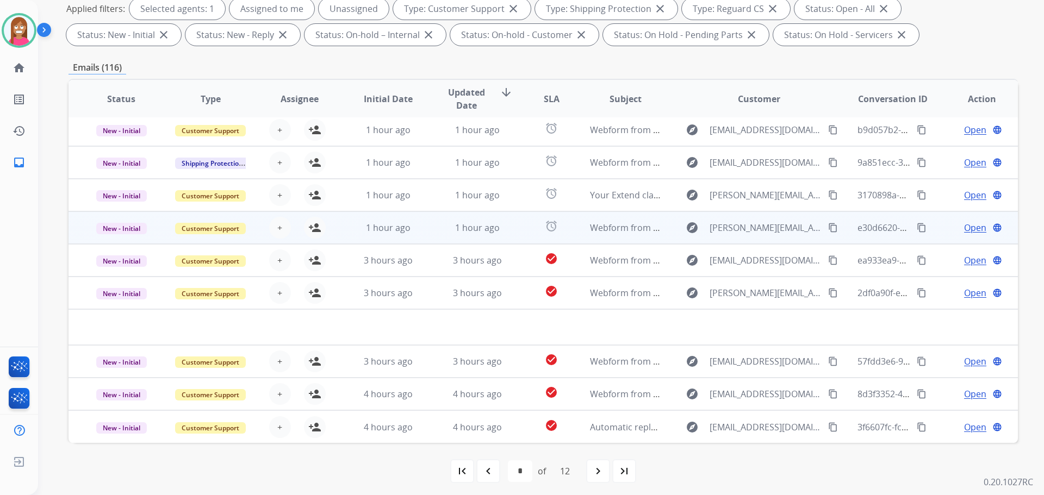
scroll to position [176, 0]
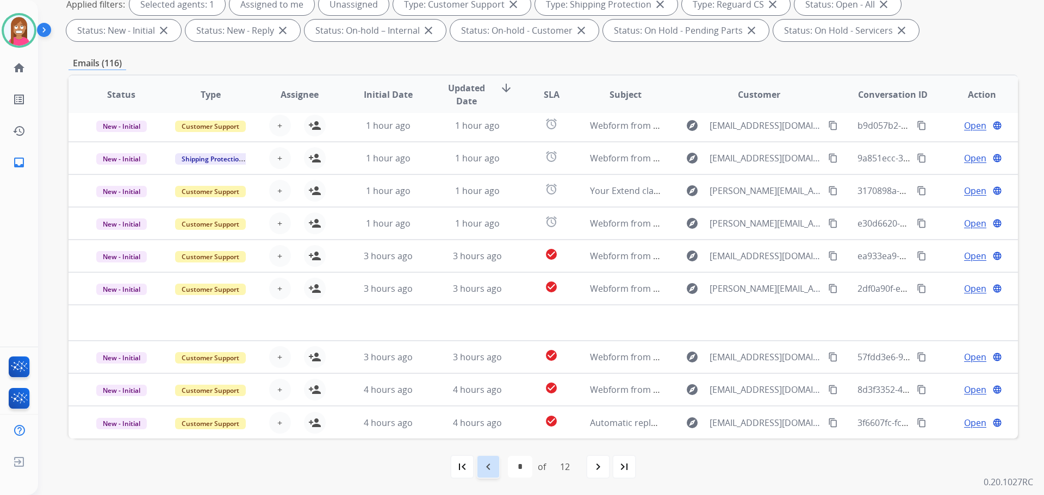
click at [495, 468] on div "navigate_before" at bounding box center [488, 467] width 24 height 24
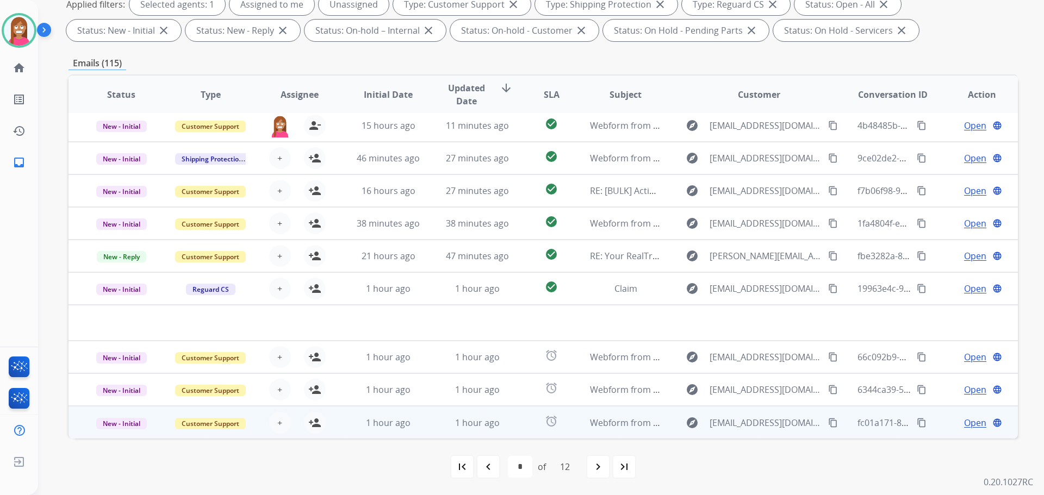
click at [453, 433] on td "1 hour ago" at bounding box center [468, 422] width 89 height 33
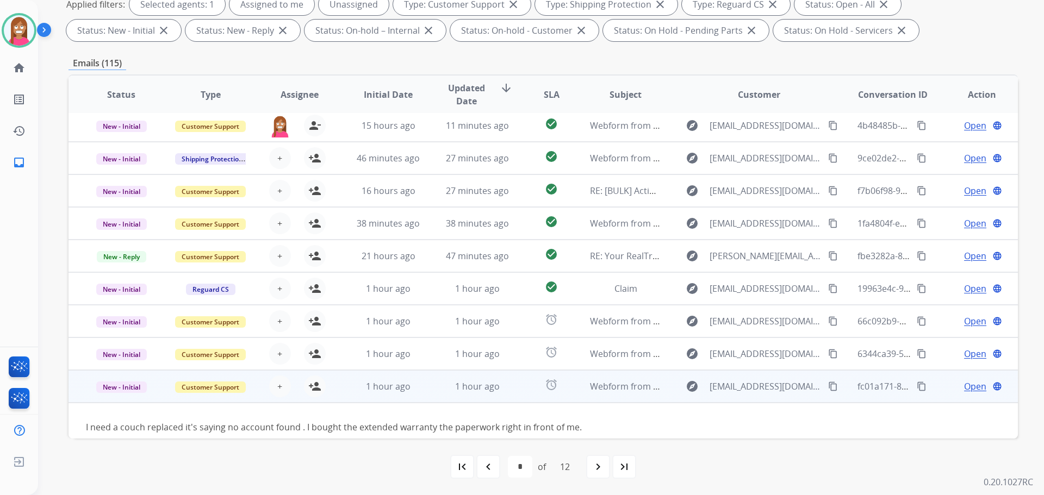
scroll to position [49, 0]
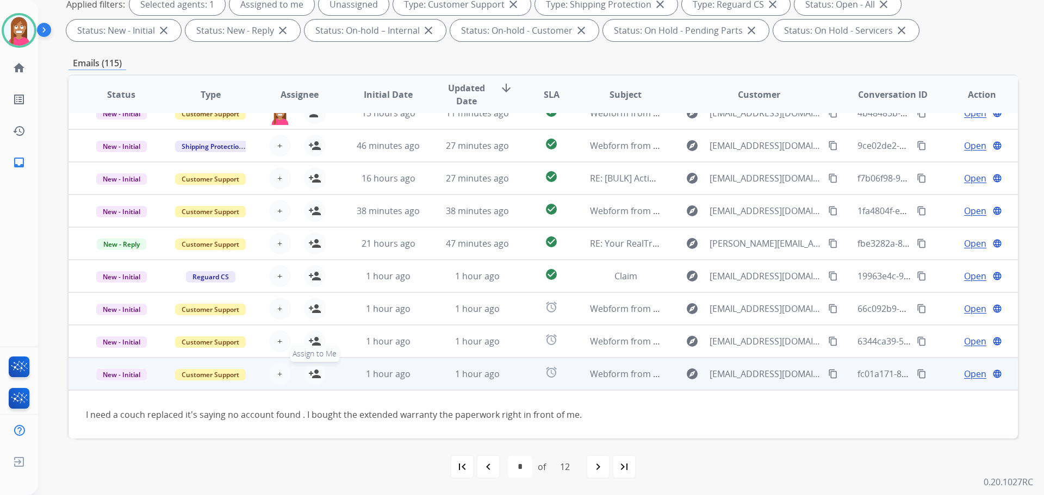
click at [308, 375] on mat-icon "person_add" at bounding box center [314, 373] width 13 height 13
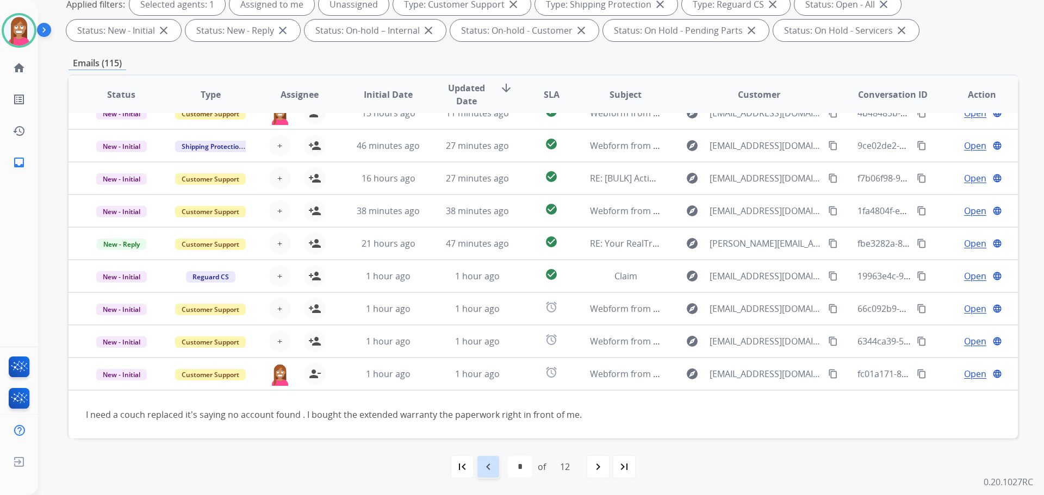
click at [483, 467] on mat-icon "navigate_before" at bounding box center [488, 466] width 13 height 13
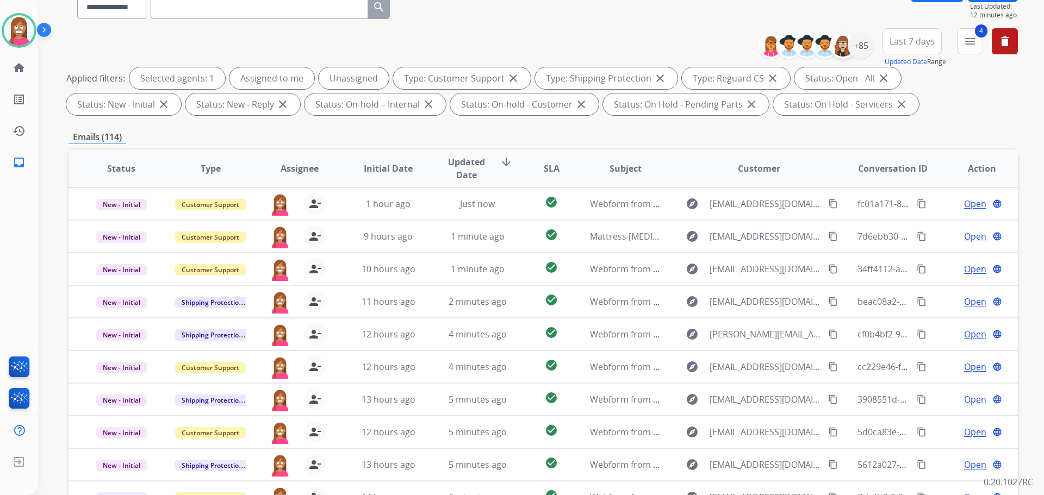
scroll to position [13, 0]
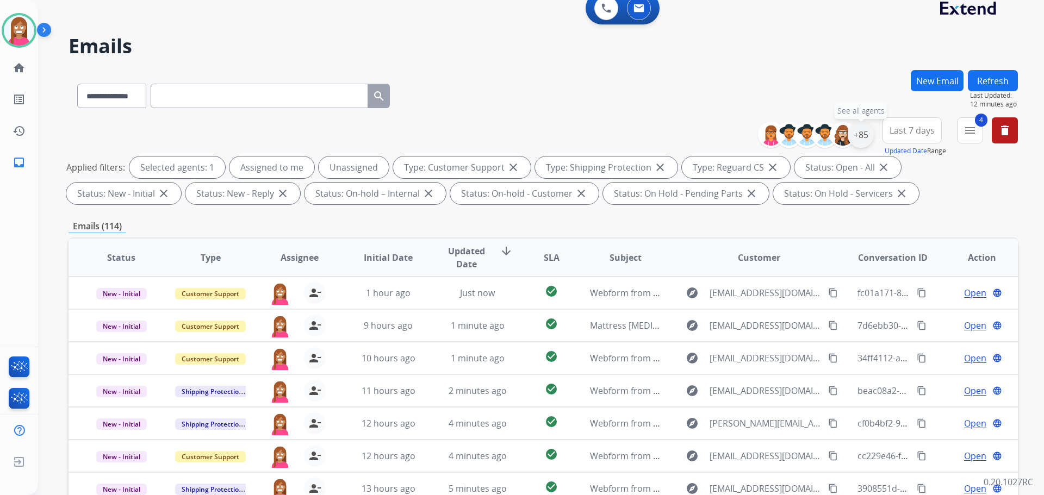
click at [860, 139] on div "+85" at bounding box center [860, 135] width 26 height 26
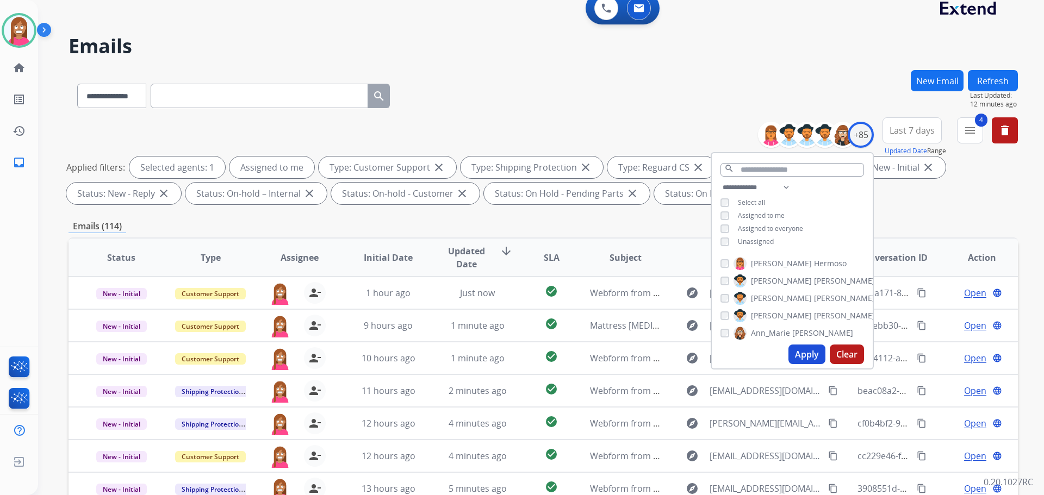
drag, startPoint x: 794, startPoint y: 353, endPoint x: 783, endPoint y: 350, distance: 10.7
click at [793, 352] on button "Apply" at bounding box center [806, 355] width 37 height 20
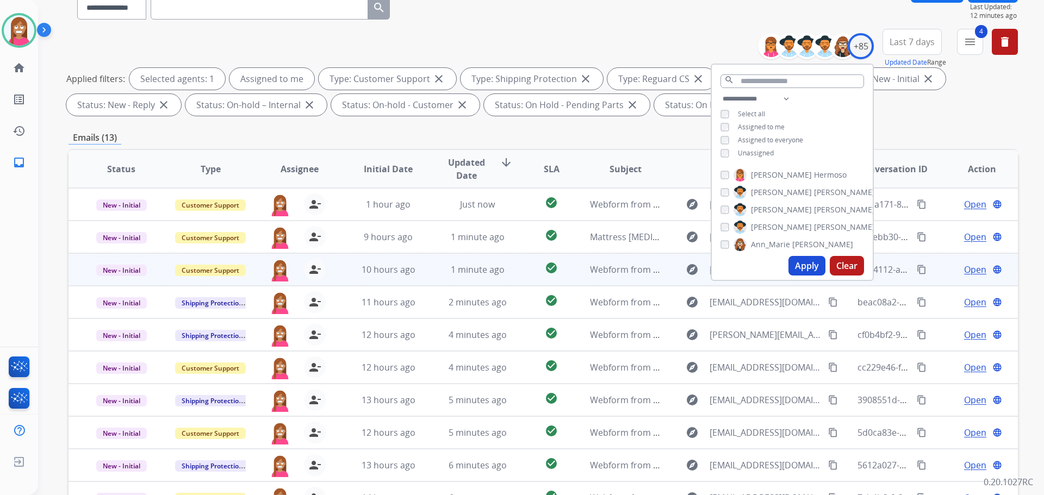
scroll to position [163, 0]
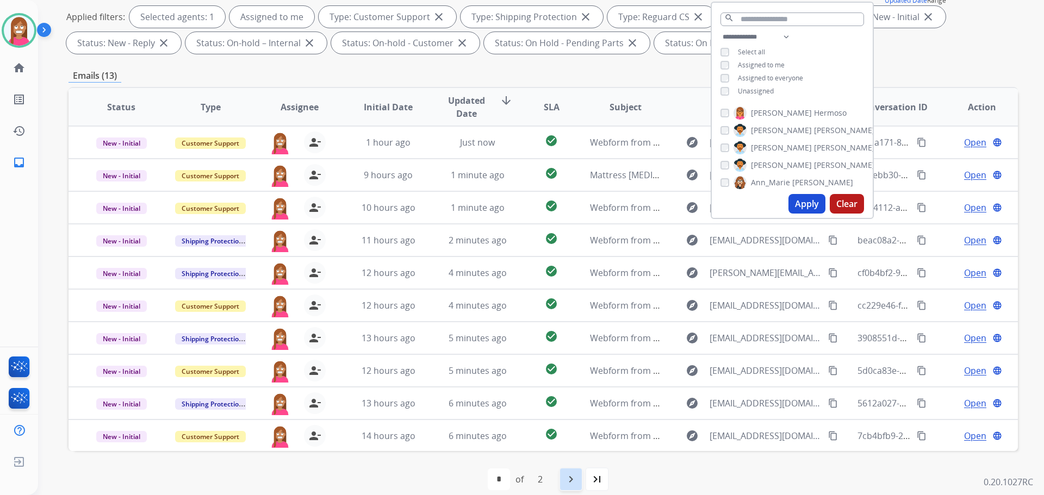
click at [567, 478] on mat-icon "navigate_next" at bounding box center [570, 479] width 13 height 13
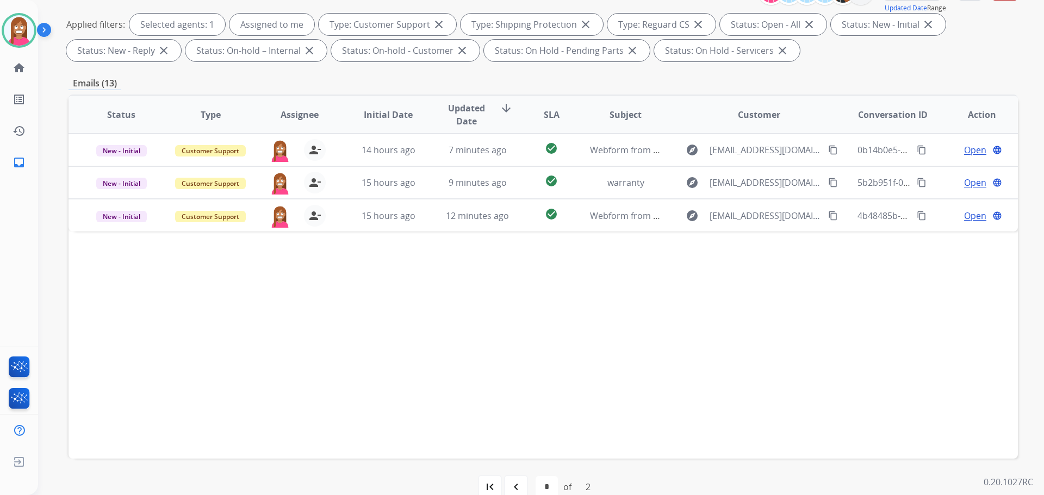
scroll to position [176, 0]
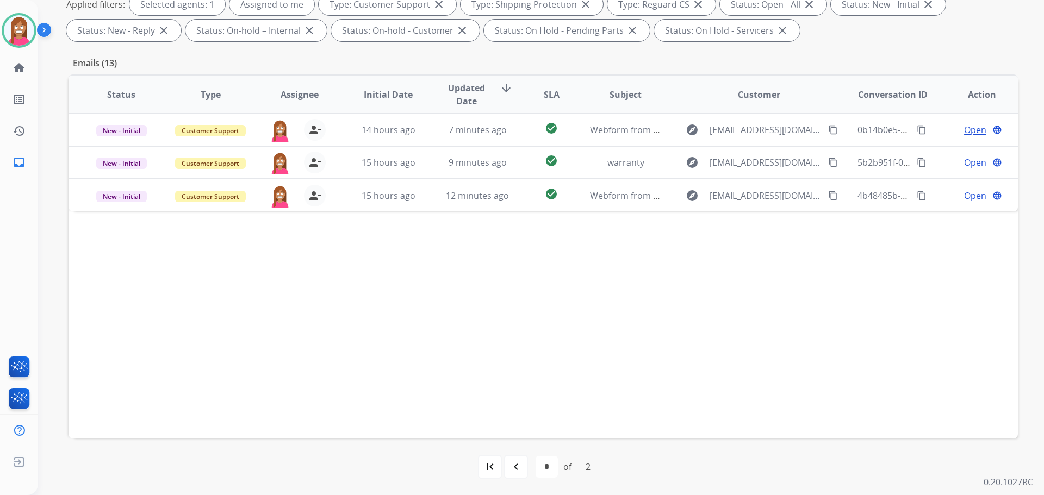
click at [513, 466] on mat-icon "navigate_before" at bounding box center [515, 466] width 13 height 13
select select "*"
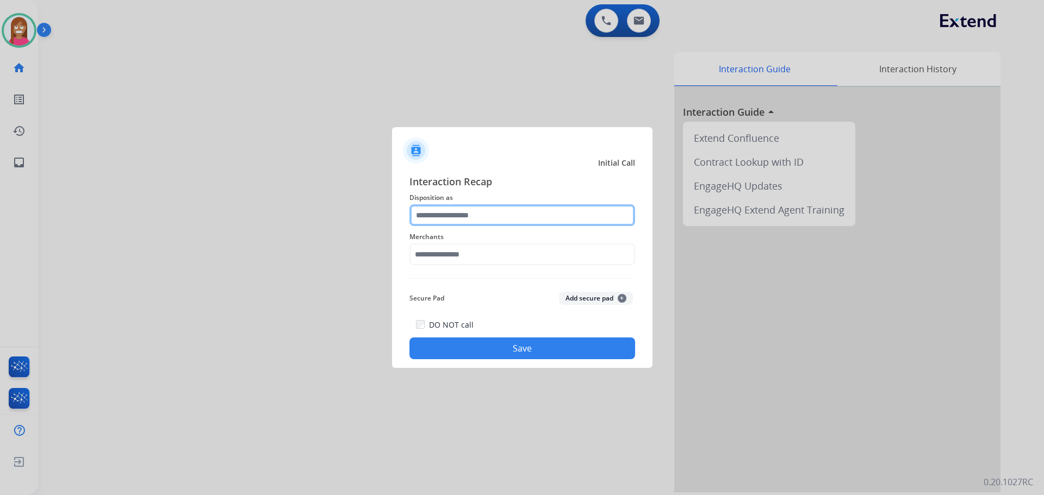
click at [438, 216] on input "text" at bounding box center [522, 215] width 226 height 22
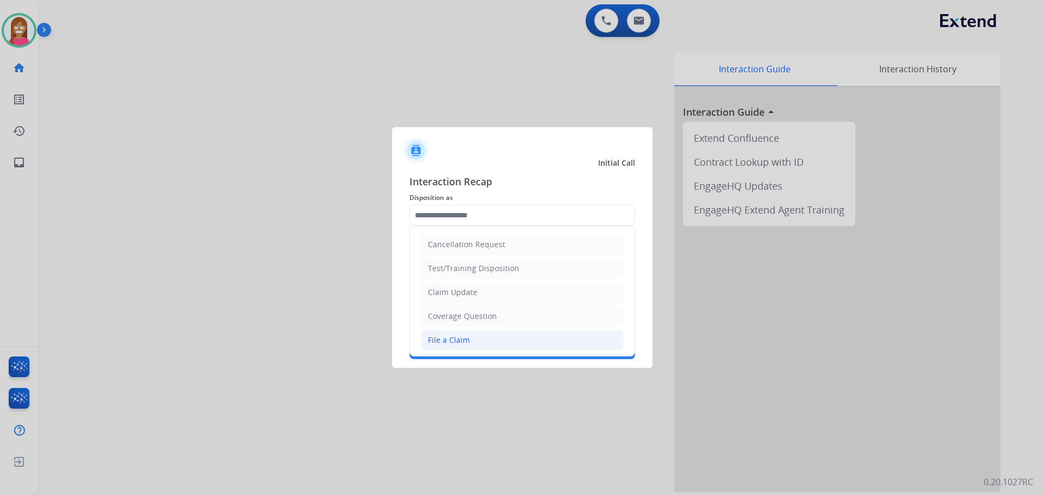
click at [432, 341] on div "File a Claim" at bounding box center [449, 340] width 42 height 11
type input "**********"
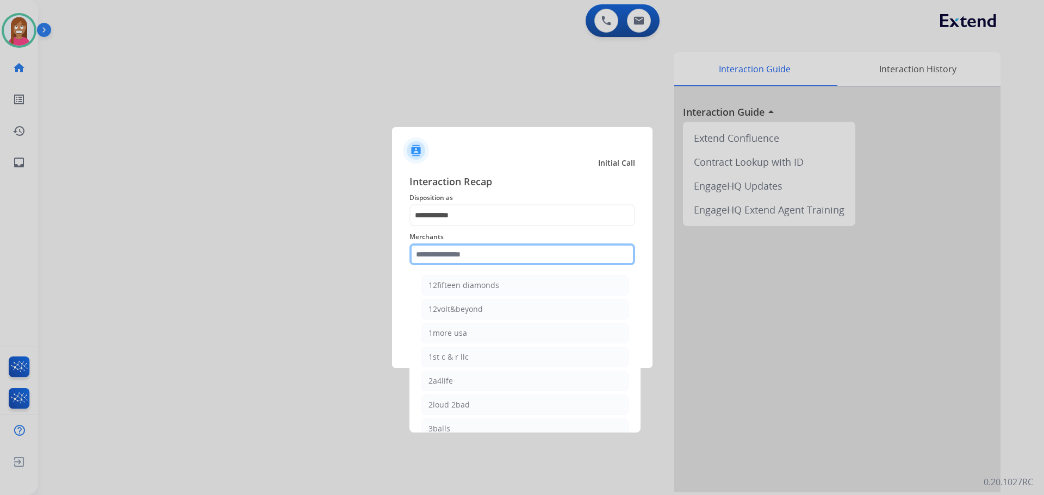
click at [431, 258] on input "text" at bounding box center [522, 254] width 226 height 22
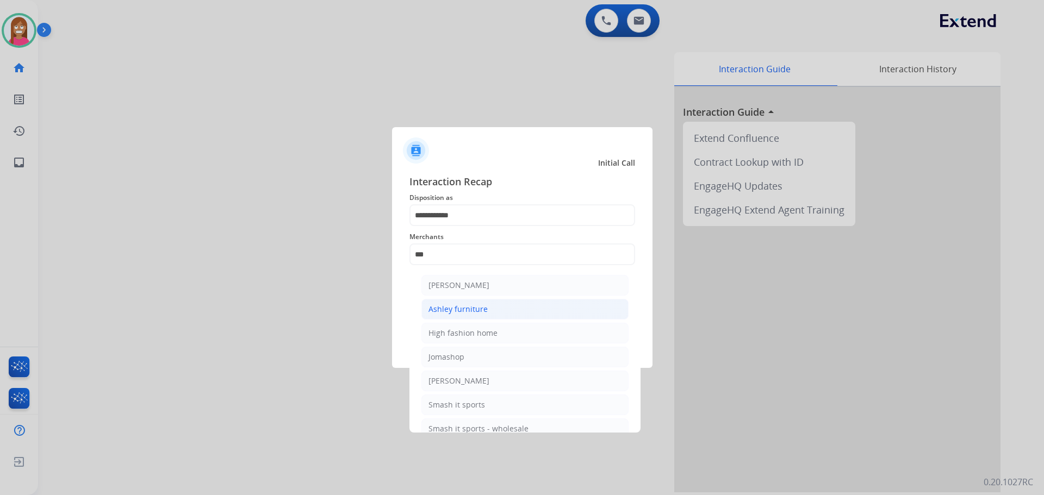
click at [438, 302] on li "Ashley furniture" at bounding box center [524, 309] width 207 height 21
type input "**********"
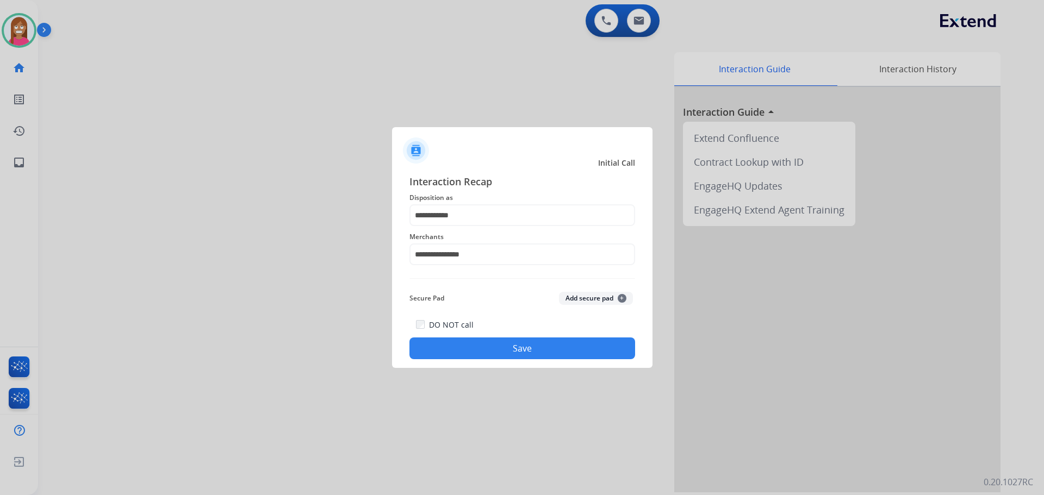
click at [480, 351] on button "Save" at bounding box center [522, 349] width 226 height 22
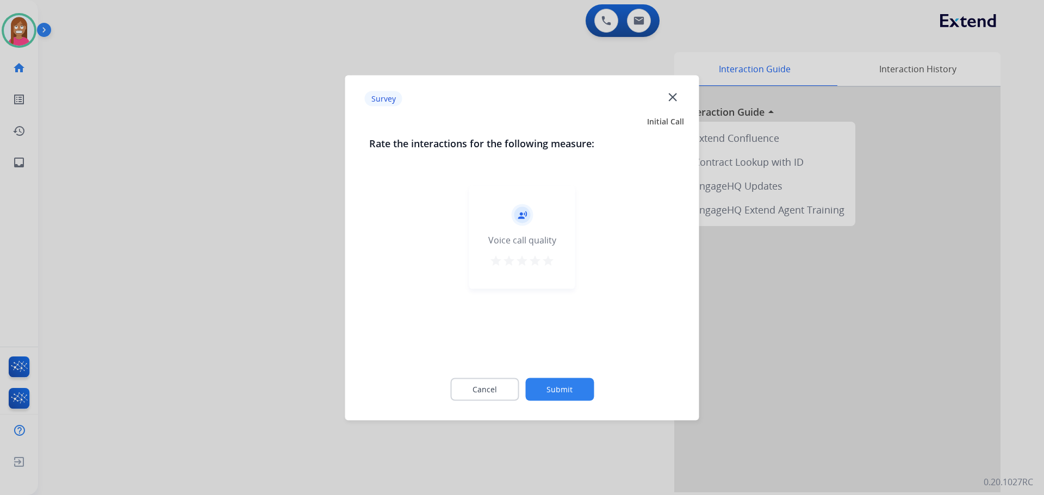
click at [672, 98] on mat-icon "close" at bounding box center [672, 97] width 14 height 14
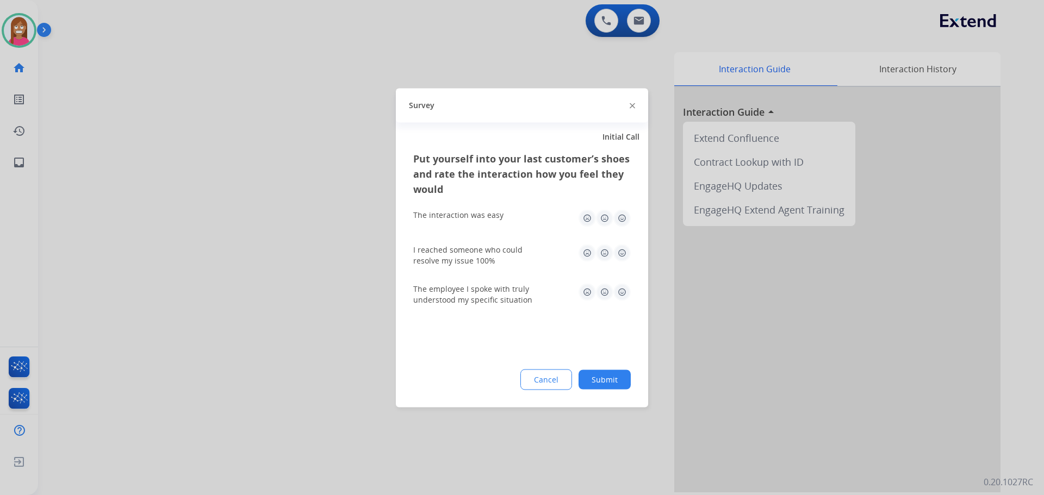
click at [632, 106] on img at bounding box center [631, 105] width 5 height 5
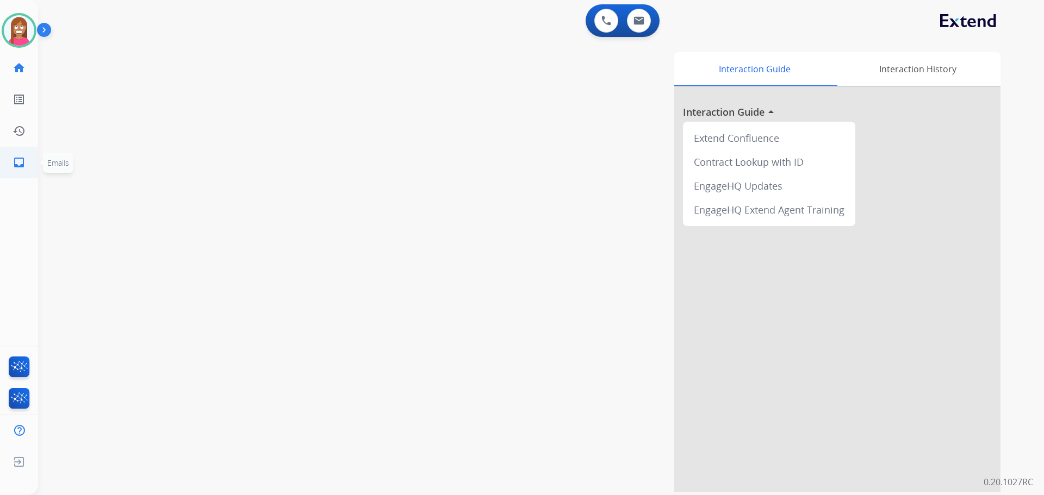
click at [18, 161] on mat-icon "inbox" at bounding box center [19, 162] width 13 height 13
select select "**********"
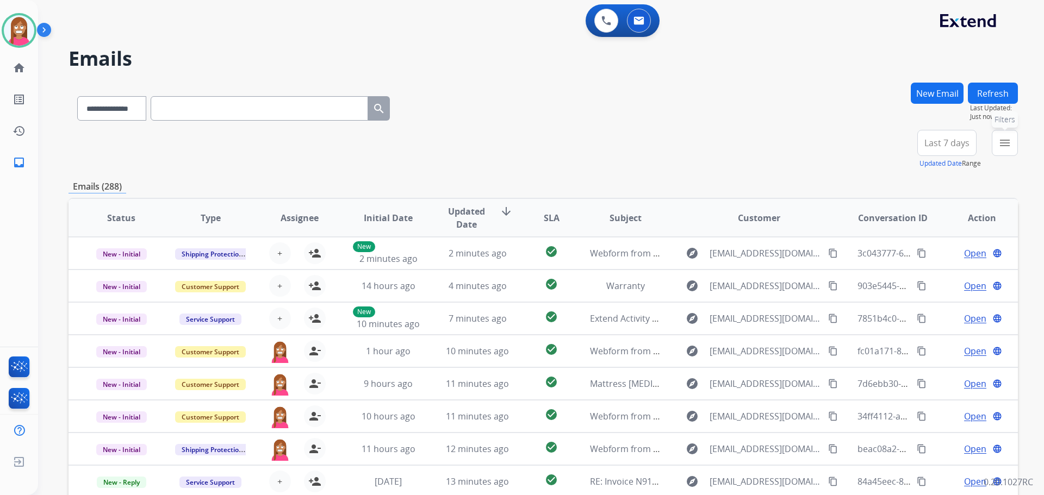
click at [995, 147] on button "menu Filters" at bounding box center [1004, 143] width 26 height 26
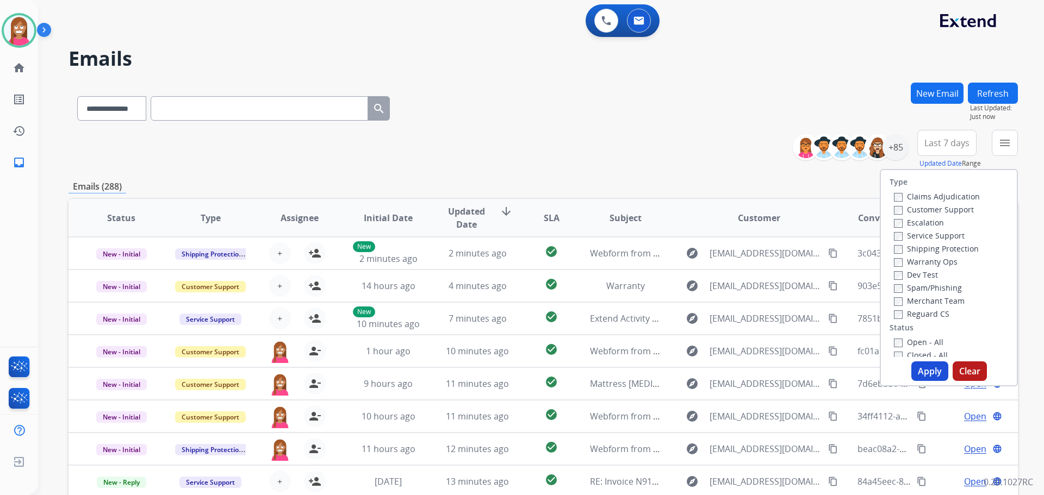
click at [923, 211] on label "Customer Support" at bounding box center [934, 209] width 80 height 10
click at [917, 246] on label "Shipping Protection" at bounding box center [936, 248] width 85 height 10
click at [898, 317] on label "Reguard CS" at bounding box center [921, 314] width 55 height 10
click at [907, 343] on label "Open - All" at bounding box center [918, 342] width 49 height 10
drag, startPoint x: 916, startPoint y: 365, endPoint x: 824, endPoint y: 369, distance: 92.0
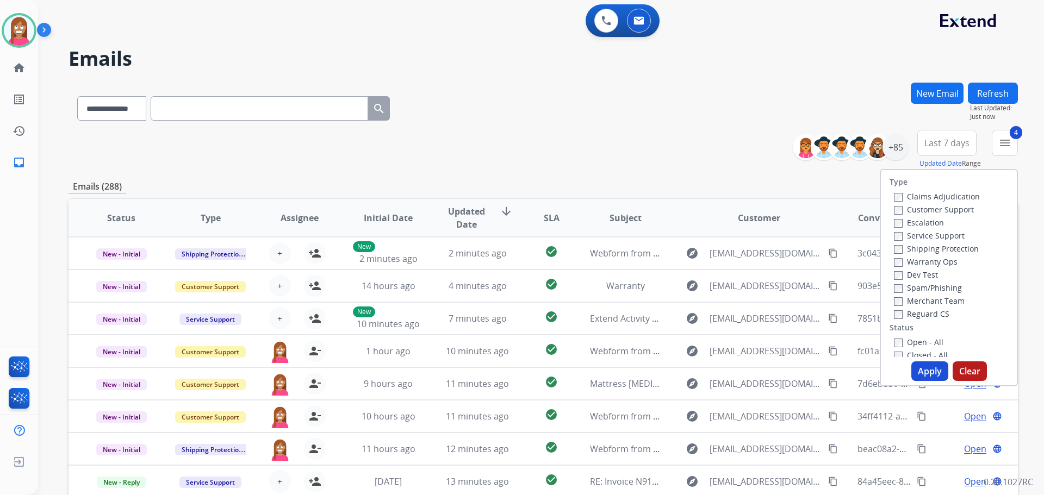
click at [916, 366] on button "Apply" at bounding box center [929, 371] width 37 height 20
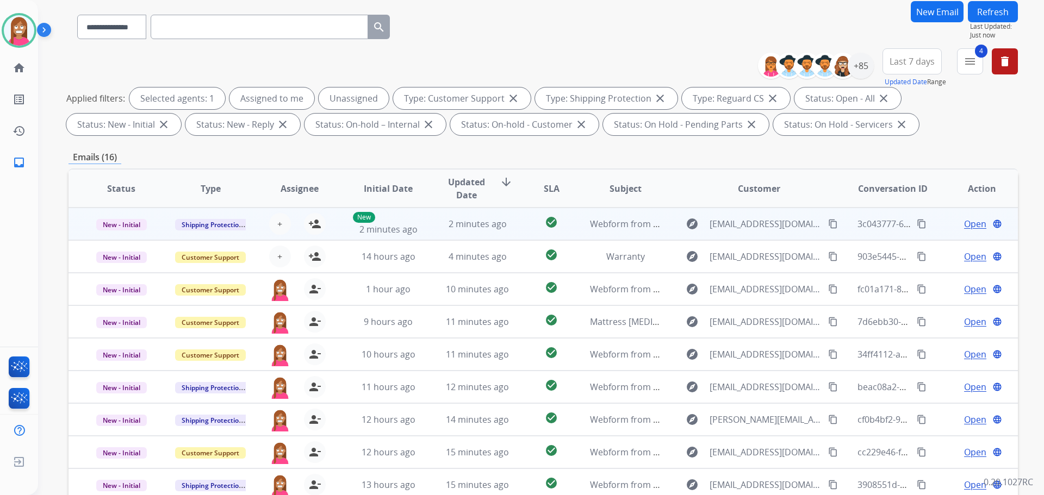
scroll to position [67, 0]
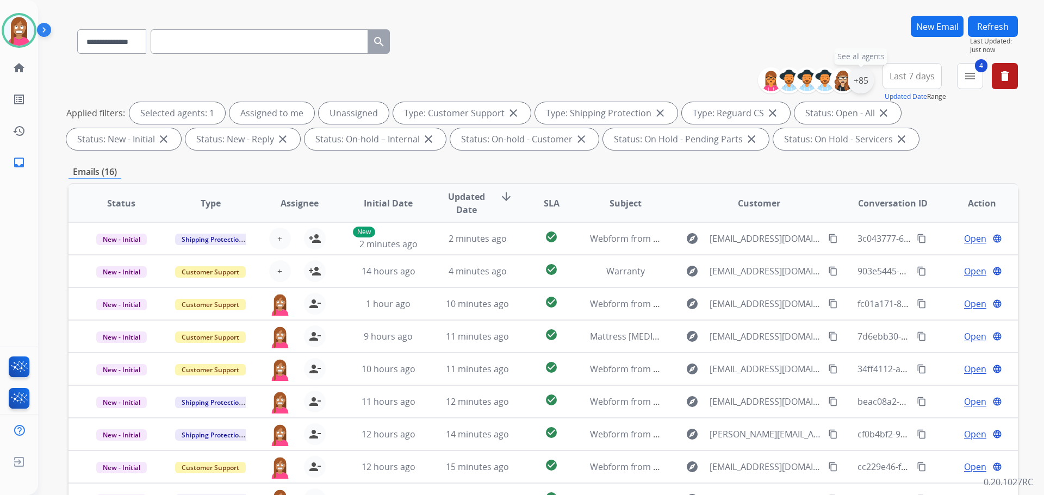
click at [857, 80] on div "+85" at bounding box center [860, 80] width 26 height 26
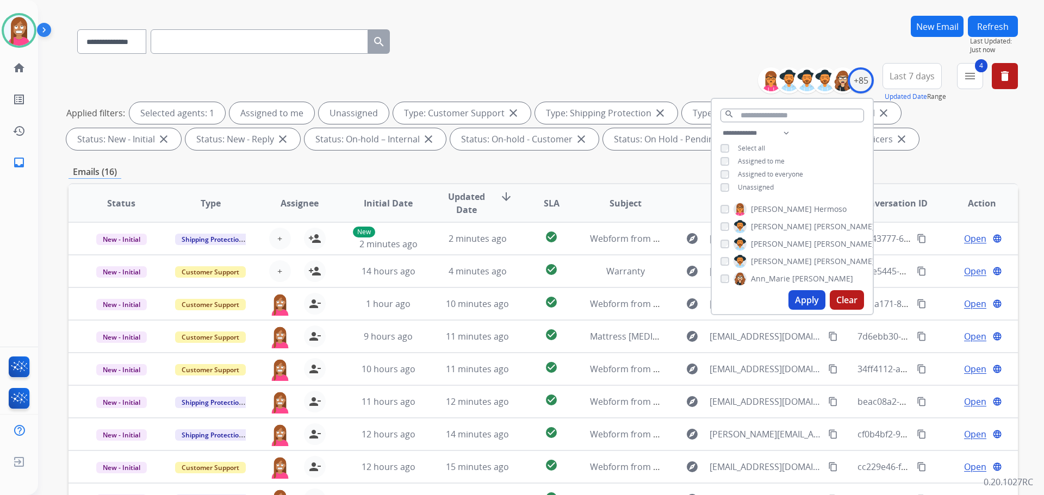
click at [720, 69] on div "**********" at bounding box center [542, 108] width 949 height 91
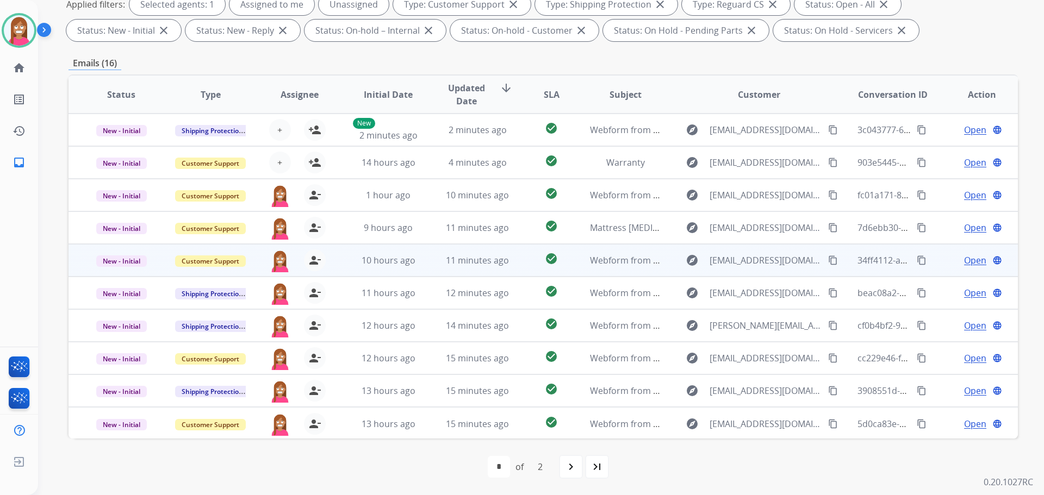
scroll to position [1, 0]
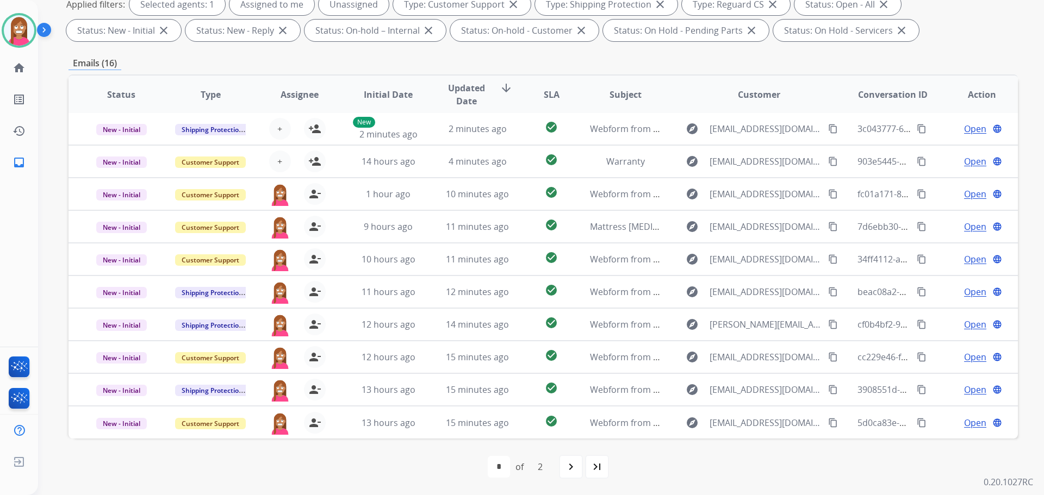
click at [567, 469] on mat-icon "navigate_next" at bounding box center [570, 466] width 13 height 13
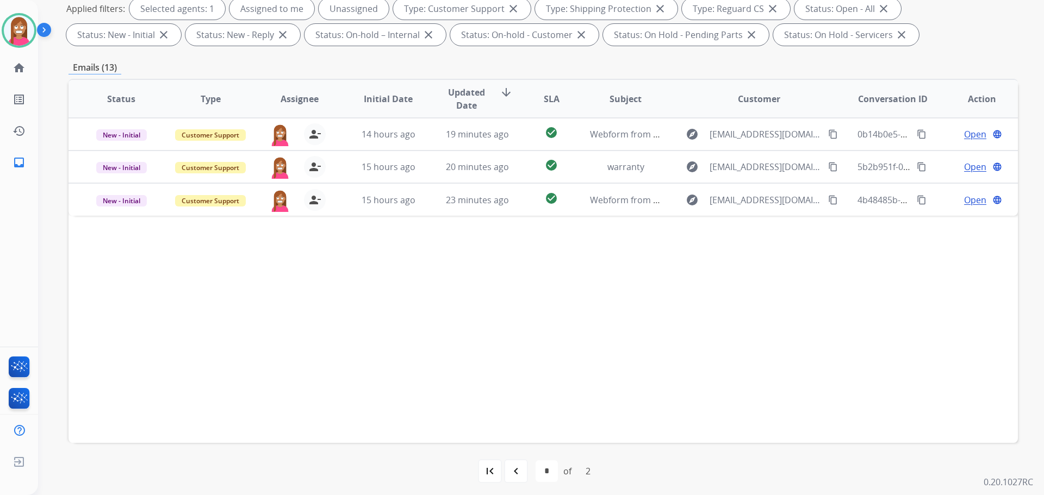
scroll to position [176, 0]
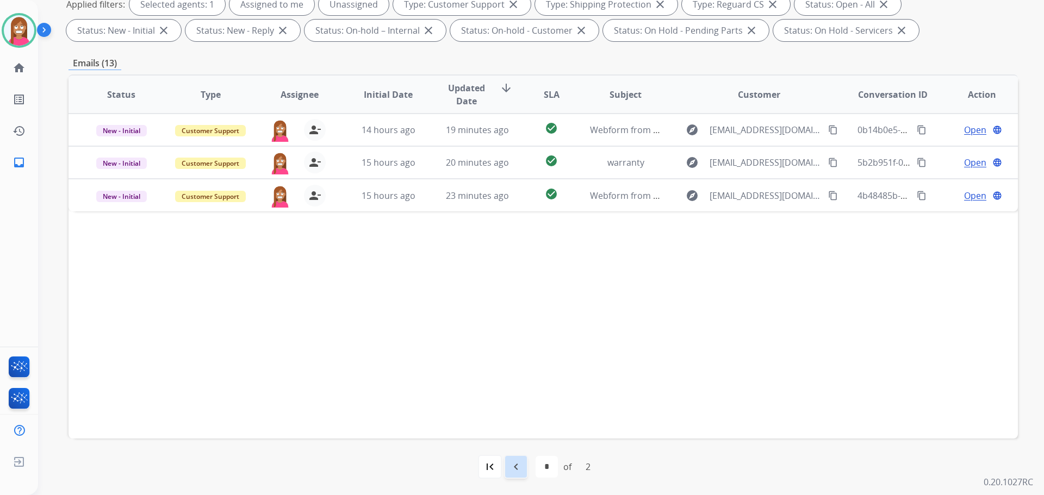
click at [511, 461] on mat-icon "navigate_before" at bounding box center [515, 466] width 13 height 13
select select "*"
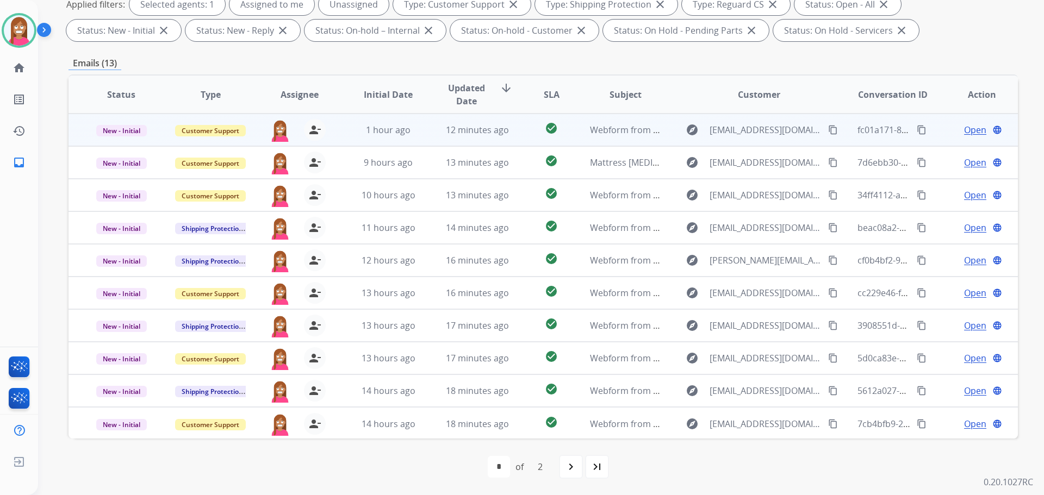
scroll to position [1, 0]
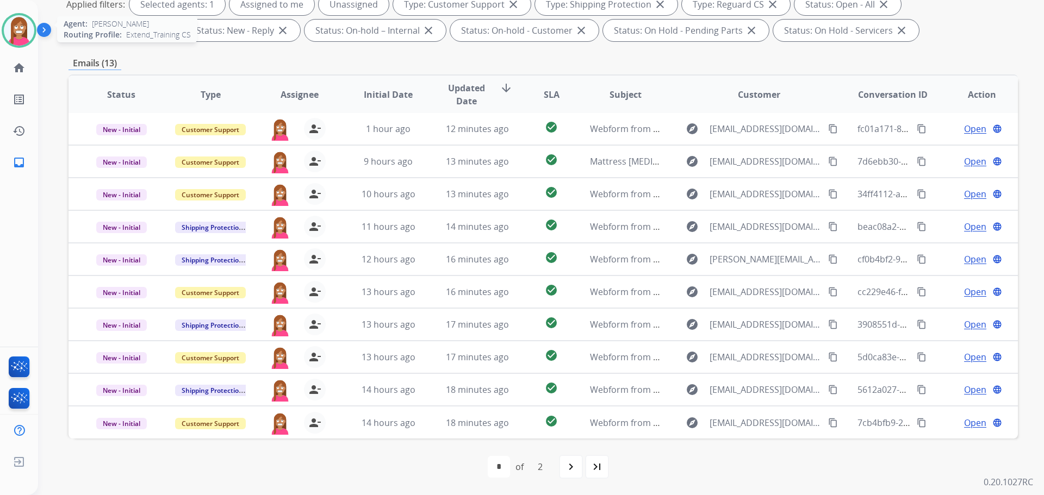
click at [11, 43] on img at bounding box center [19, 30] width 30 height 30
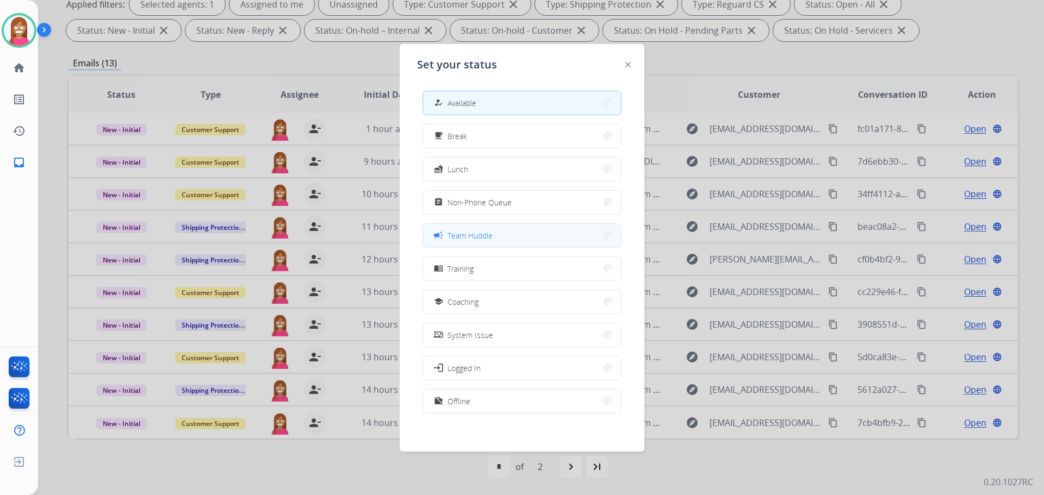
click at [491, 234] on span "Team Huddle" at bounding box center [469, 235] width 45 height 11
